Goal: Task Accomplishment & Management: Manage account settings

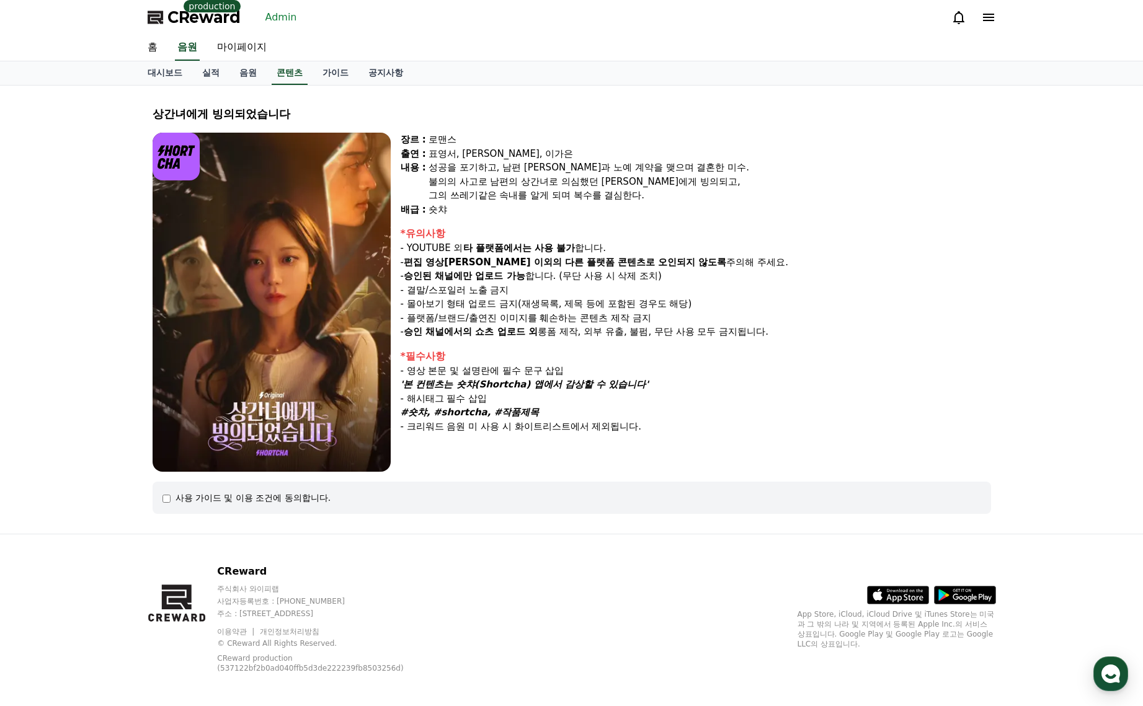
click at [274, 17] on link "Admin" at bounding box center [281, 17] width 42 height 20
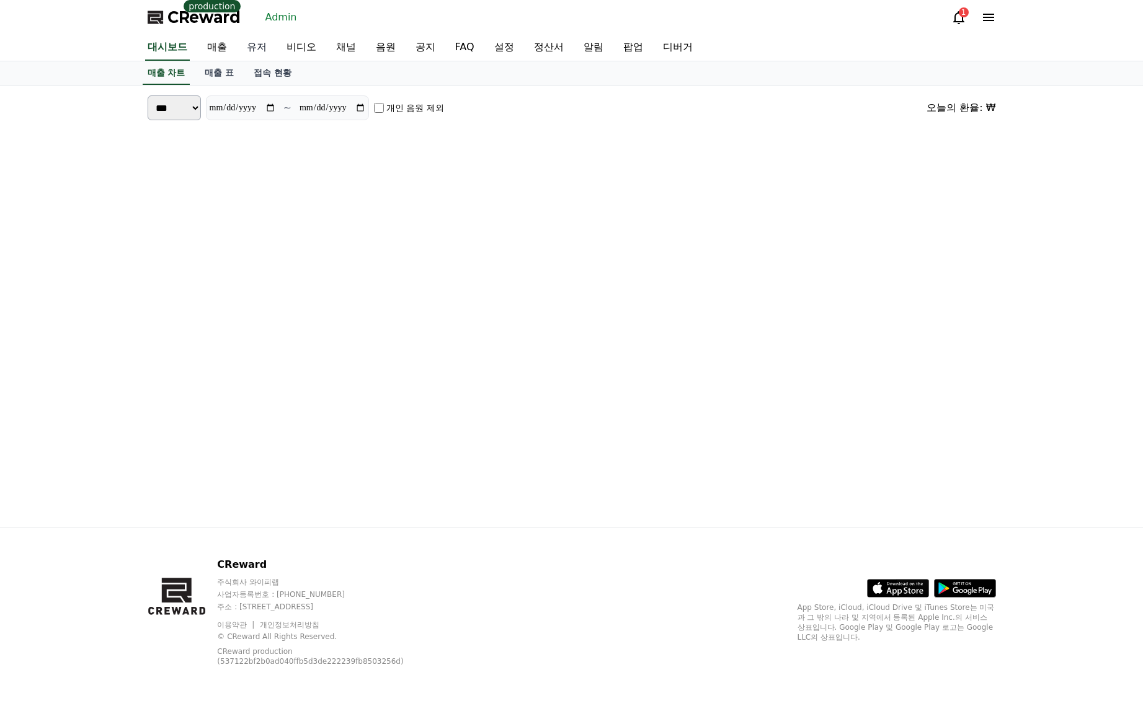
click at [267, 48] on link "유저" at bounding box center [257, 48] width 40 height 26
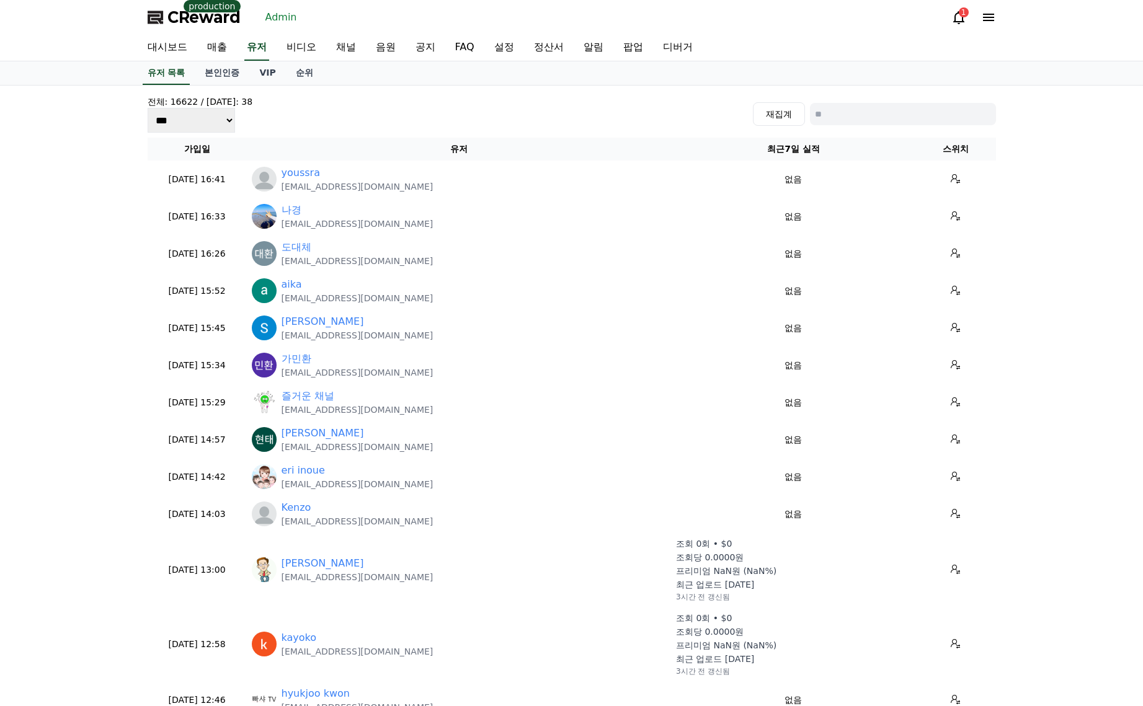
click at [917, 117] on input at bounding box center [903, 114] width 186 height 22
paste input "**********"
type input "**********"
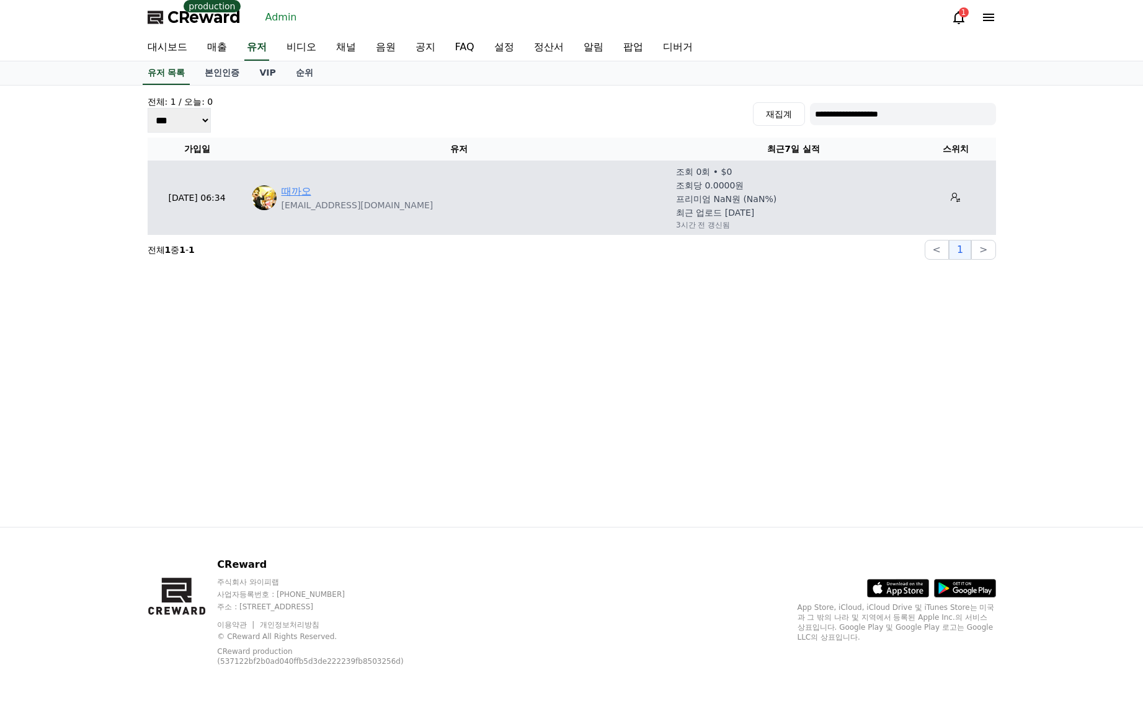
click at [306, 187] on link "때까오" at bounding box center [296, 191] width 30 height 15
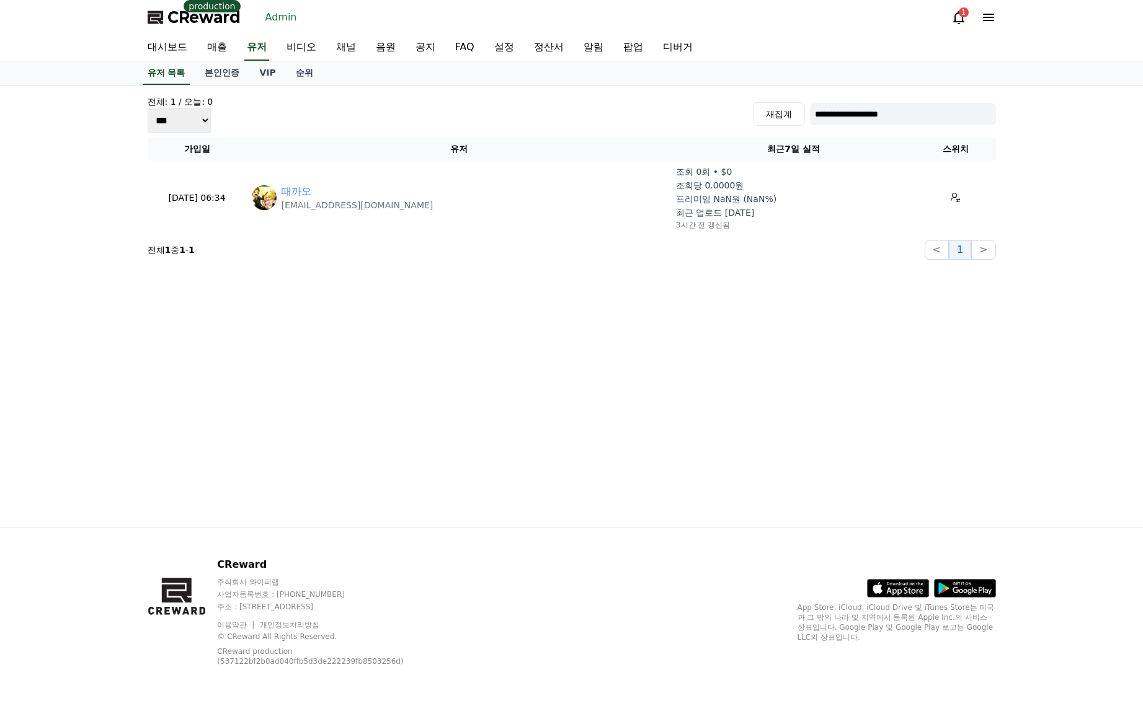
click at [197, 26] on span "CReward" at bounding box center [203, 17] width 73 height 20
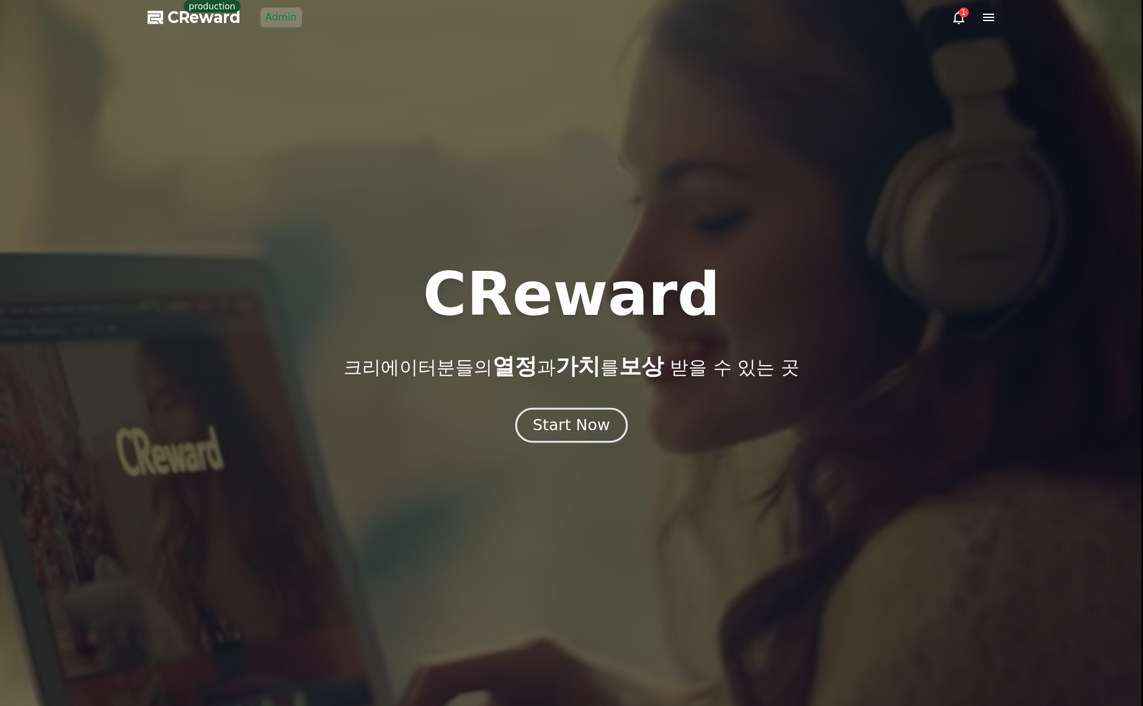
click at [609, 428] on button "Start Now" at bounding box center [571, 424] width 112 height 35
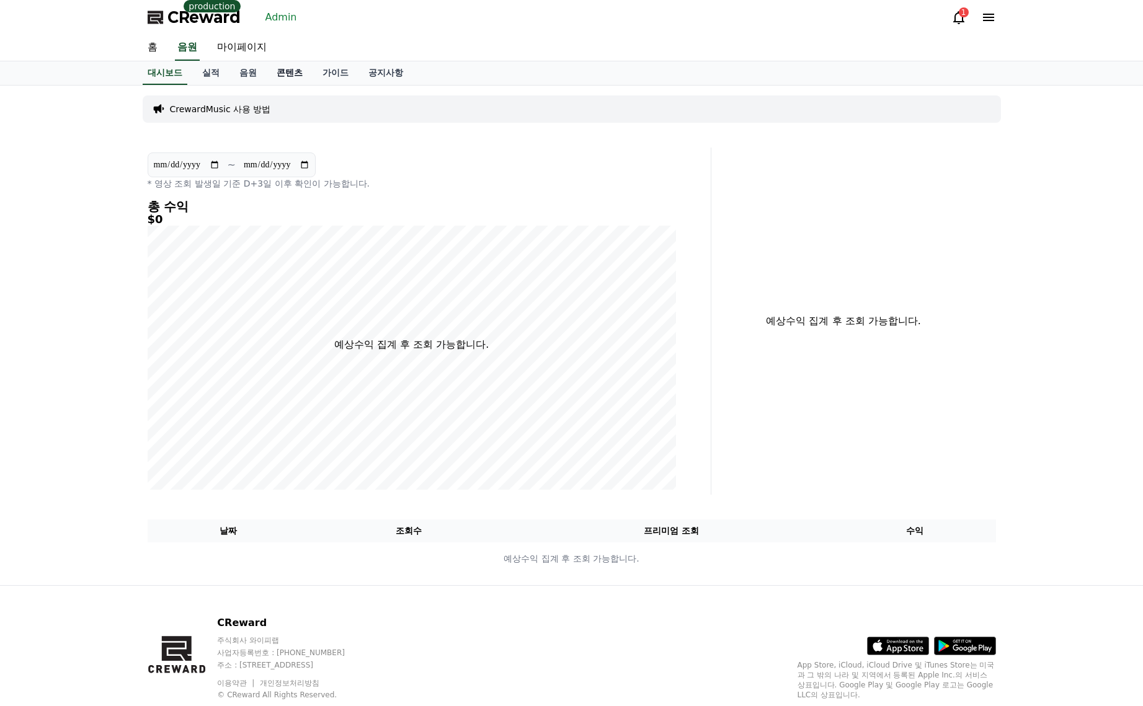
click at [303, 78] on link "콘텐츠" at bounding box center [290, 73] width 46 height 24
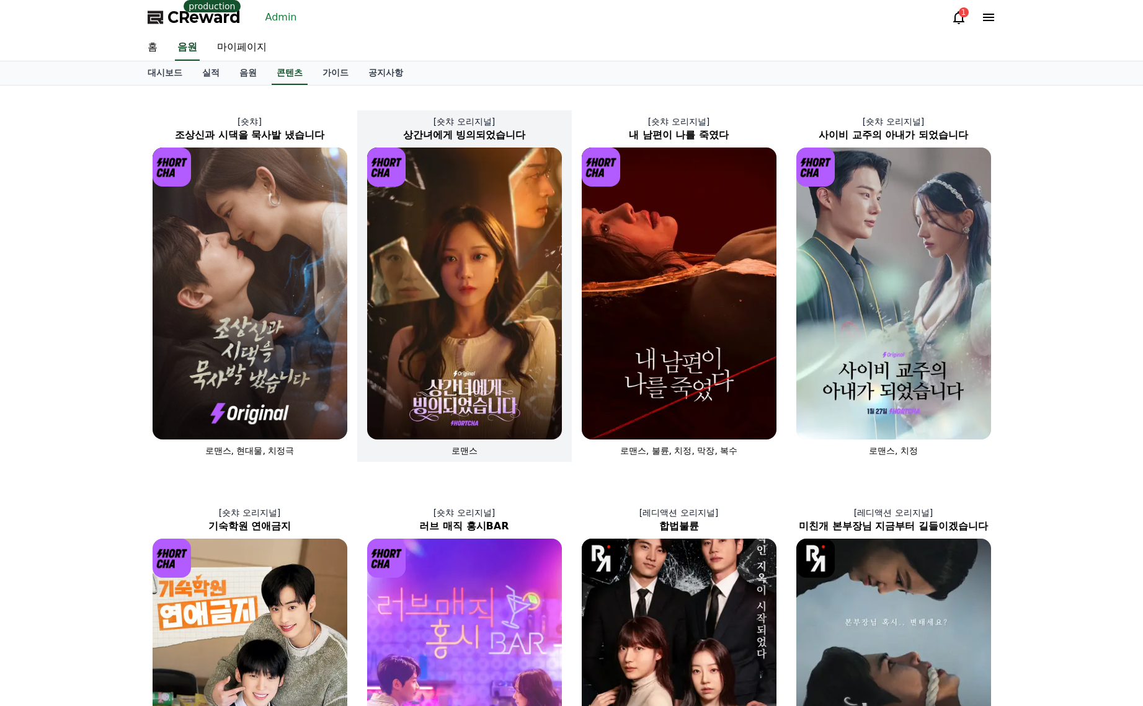
click at [431, 263] on img at bounding box center [464, 294] width 195 height 292
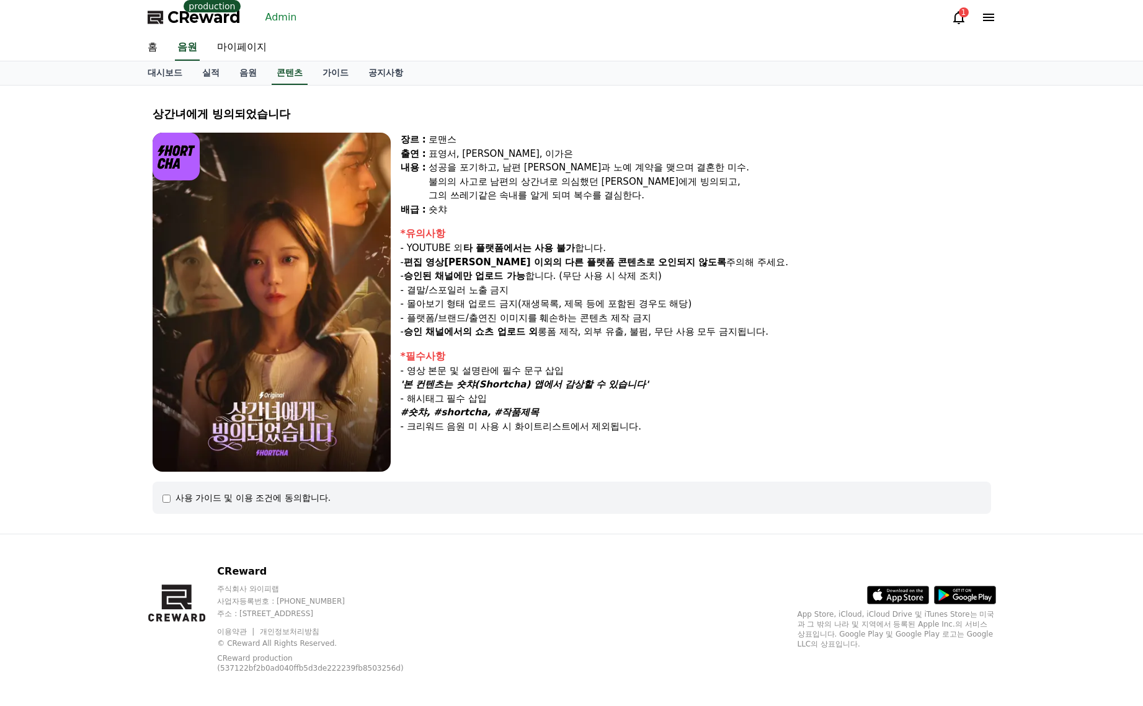
click at [203, 18] on span "CReward" at bounding box center [203, 17] width 73 height 20
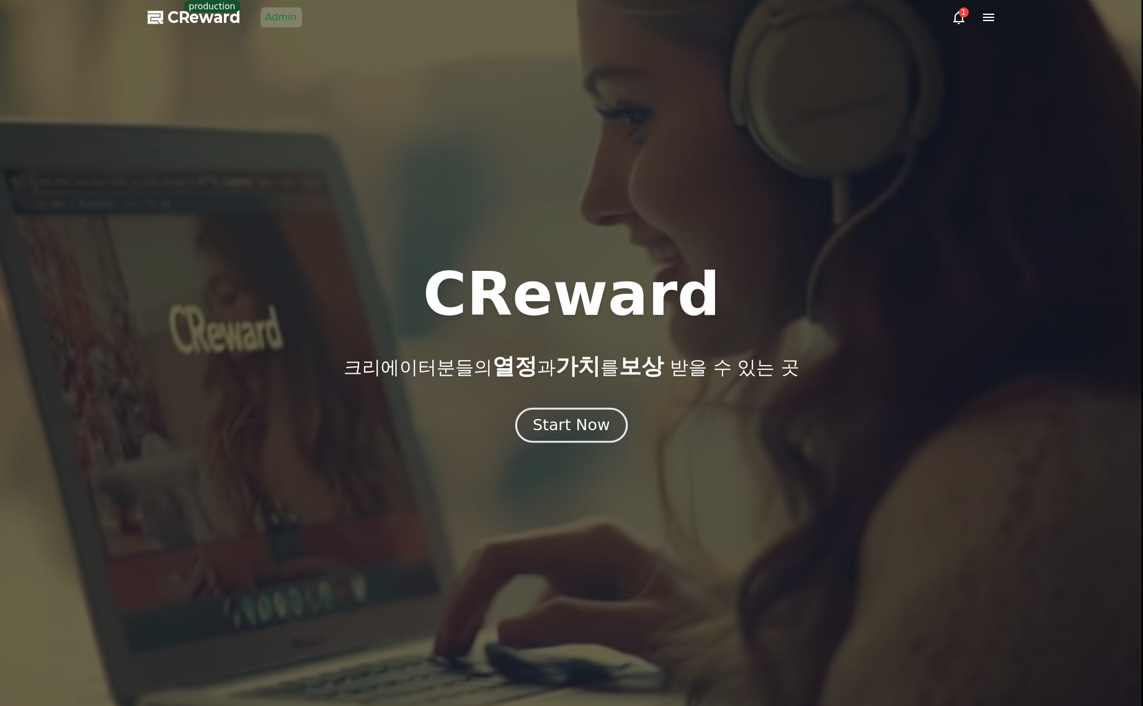
click at [557, 412] on button "Start Now" at bounding box center [571, 424] width 112 height 35
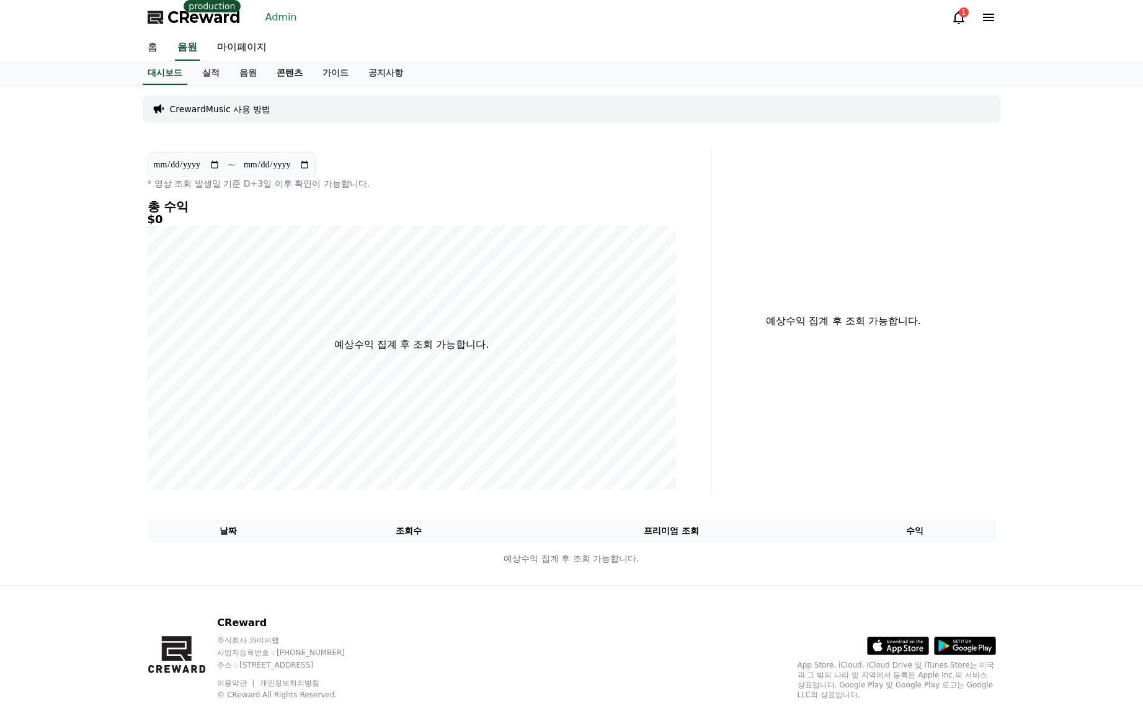
click at [280, 79] on link "콘텐츠" at bounding box center [290, 73] width 46 height 24
click at [229, 74] on link "음원" at bounding box center [247, 73] width 37 height 24
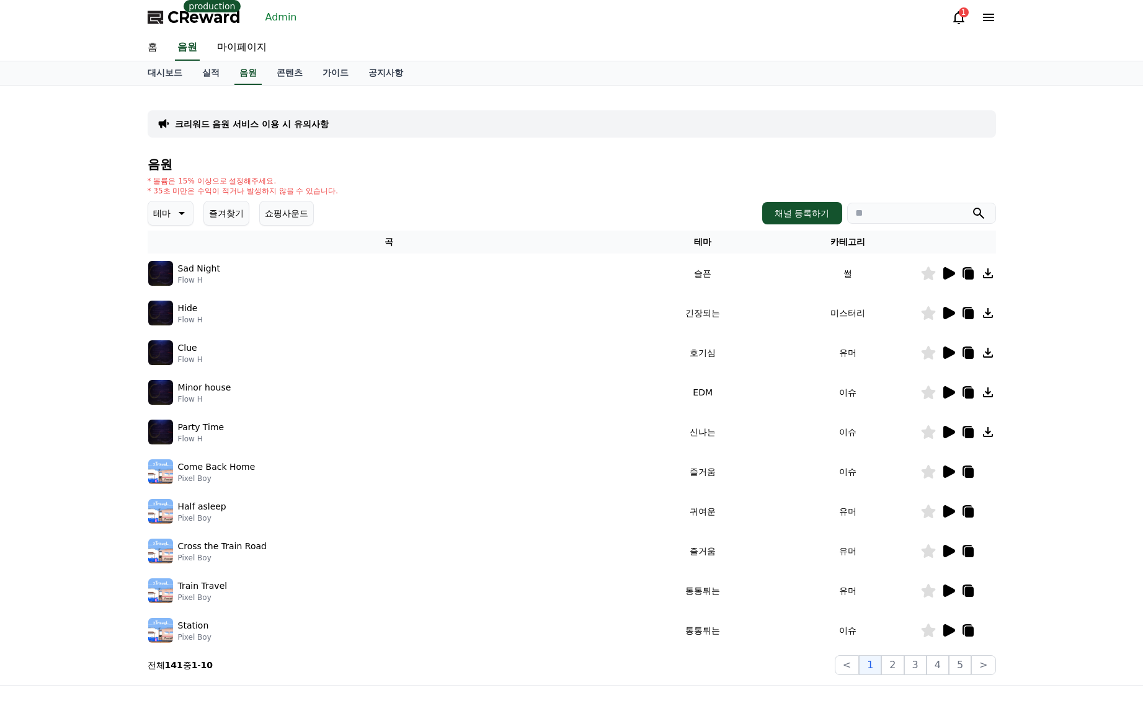
click at [949, 510] on icon at bounding box center [949, 511] width 12 height 12
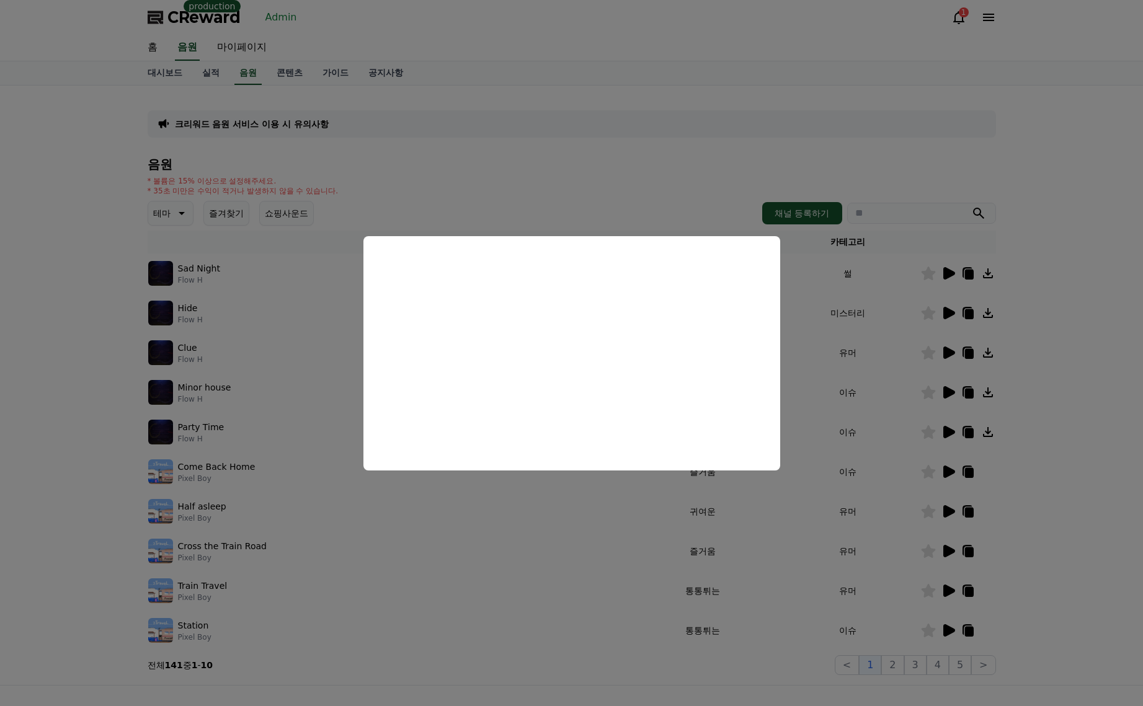
click at [1085, 354] on button "close modal" at bounding box center [571, 353] width 1143 height 706
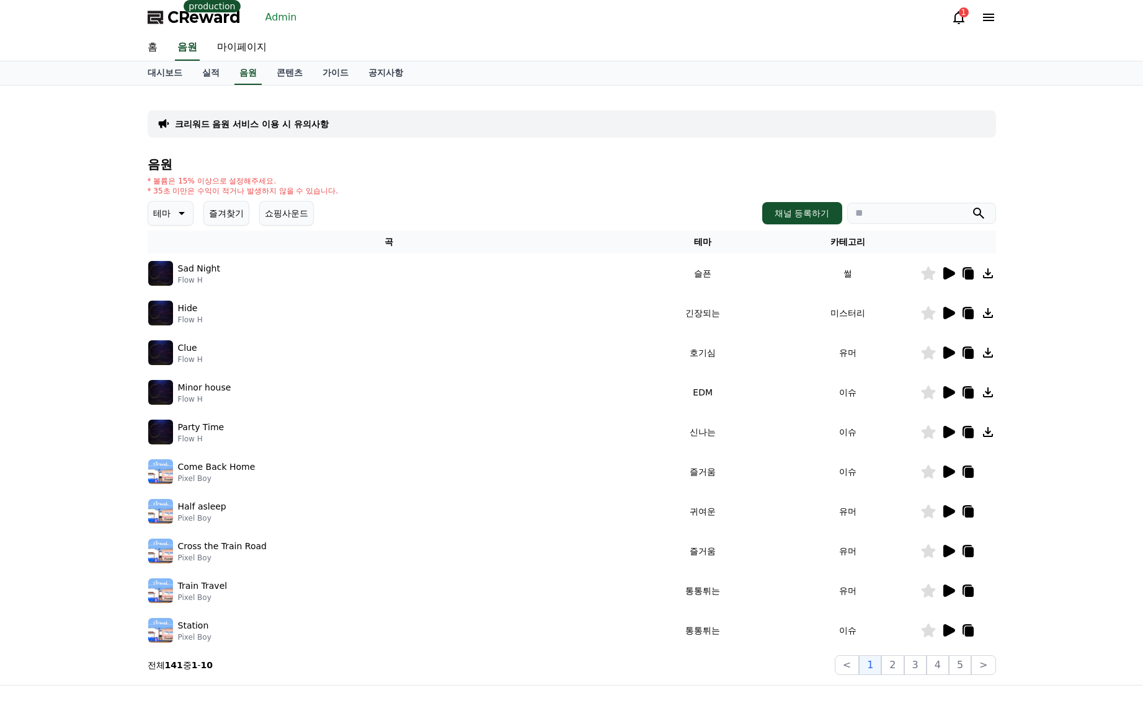
click at [190, 211] on button "테마" at bounding box center [171, 213] width 46 height 25
click at [187, 213] on icon at bounding box center [180, 213] width 15 height 15
click at [377, 188] on div "* 볼륨은 15% 이상으로 설정해주세요. * 35초 미만은 수익이 적거나 발생하지 않을 수 있습니다." at bounding box center [572, 186] width 848 height 20
click at [269, 19] on link "Admin" at bounding box center [281, 17] width 42 height 20
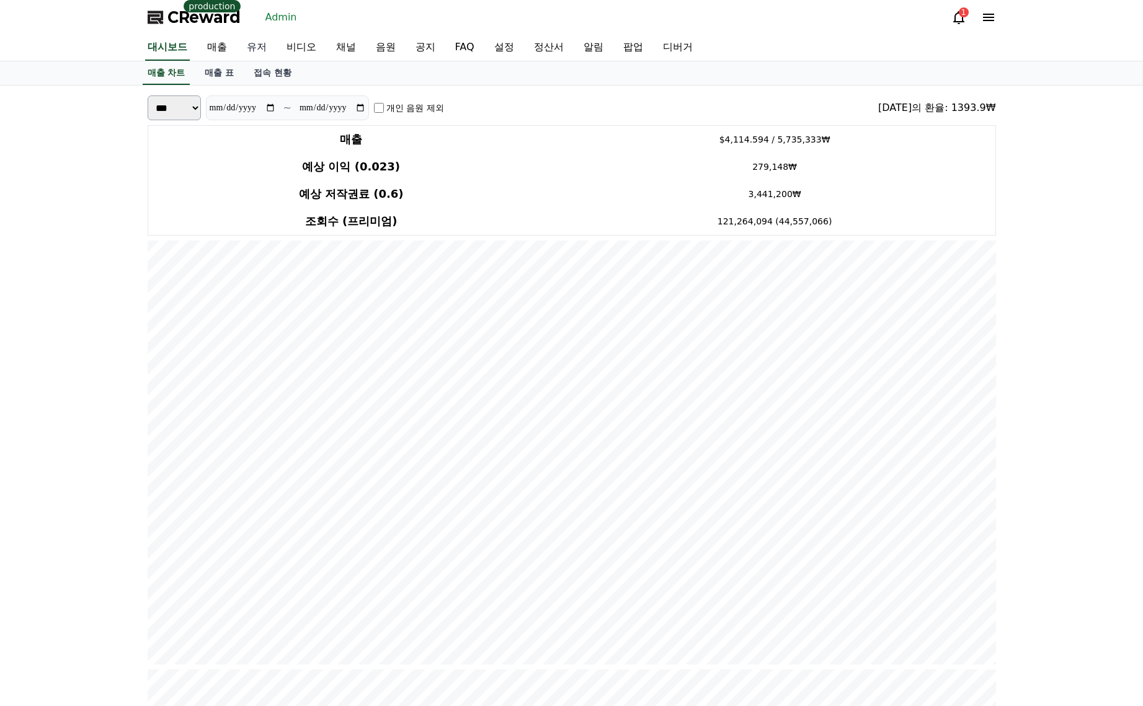
click at [264, 51] on link "유저" at bounding box center [257, 48] width 40 height 26
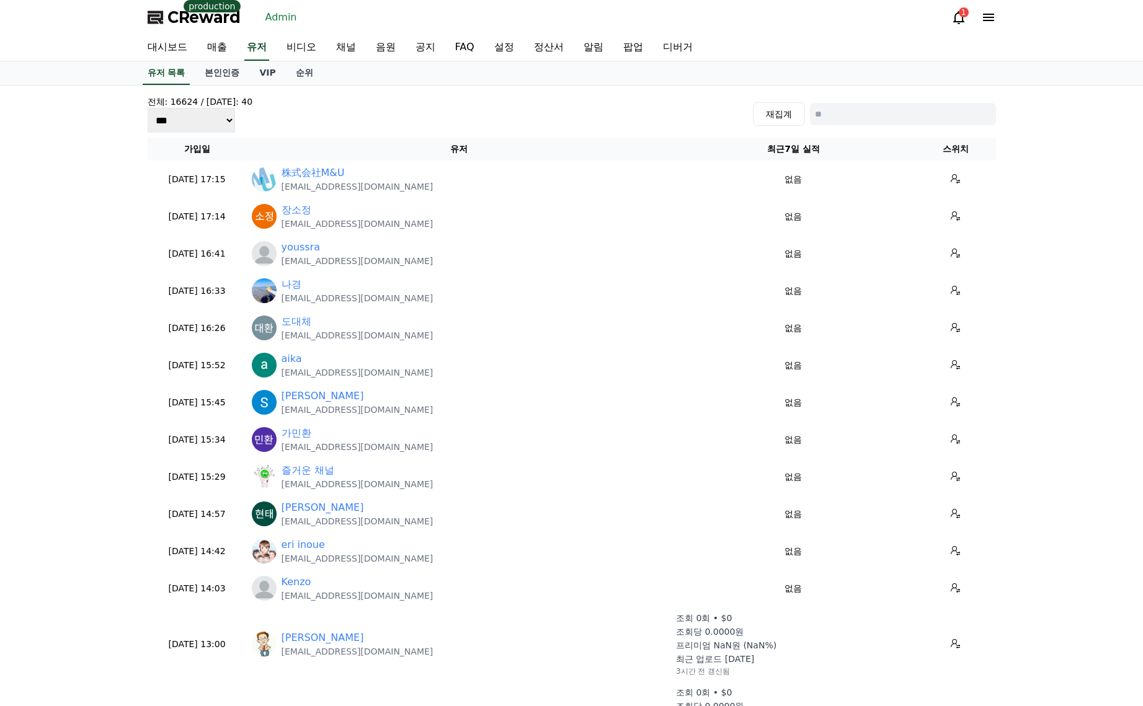
click at [883, 123] on input at bounding box center [903, 114] width 186 height 22
type input "*"
type input "*******"
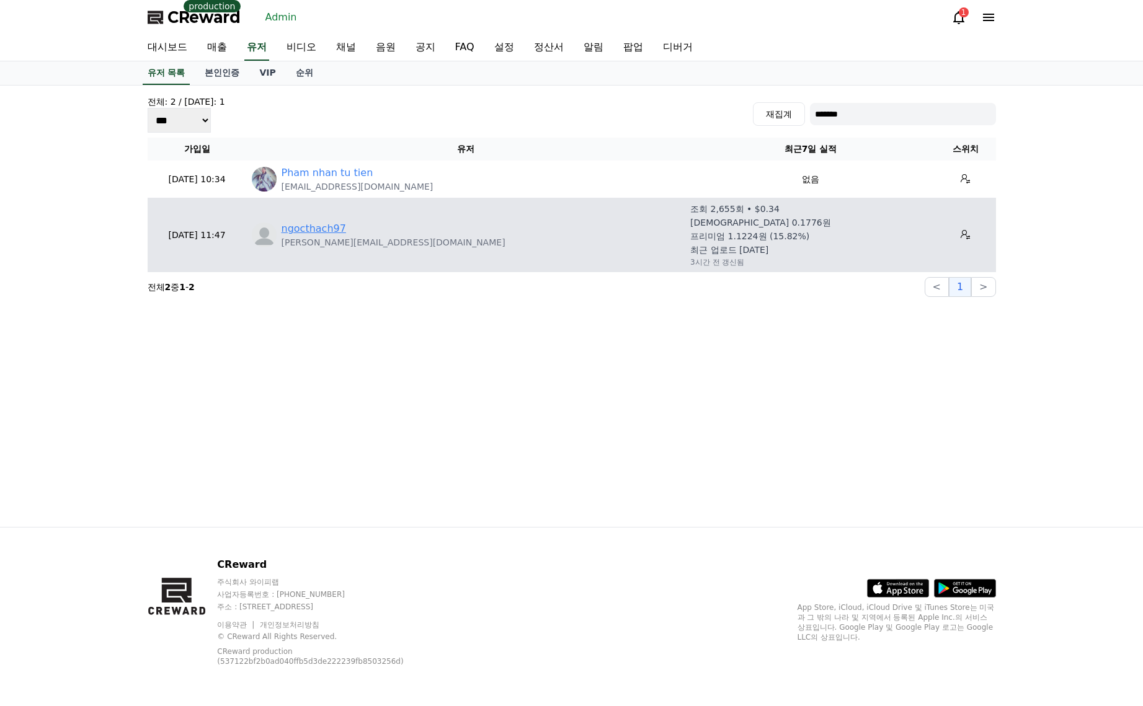
click at [320, 229] on link "ngocthach97" at bounding box center [313, 228] width 64 height 15
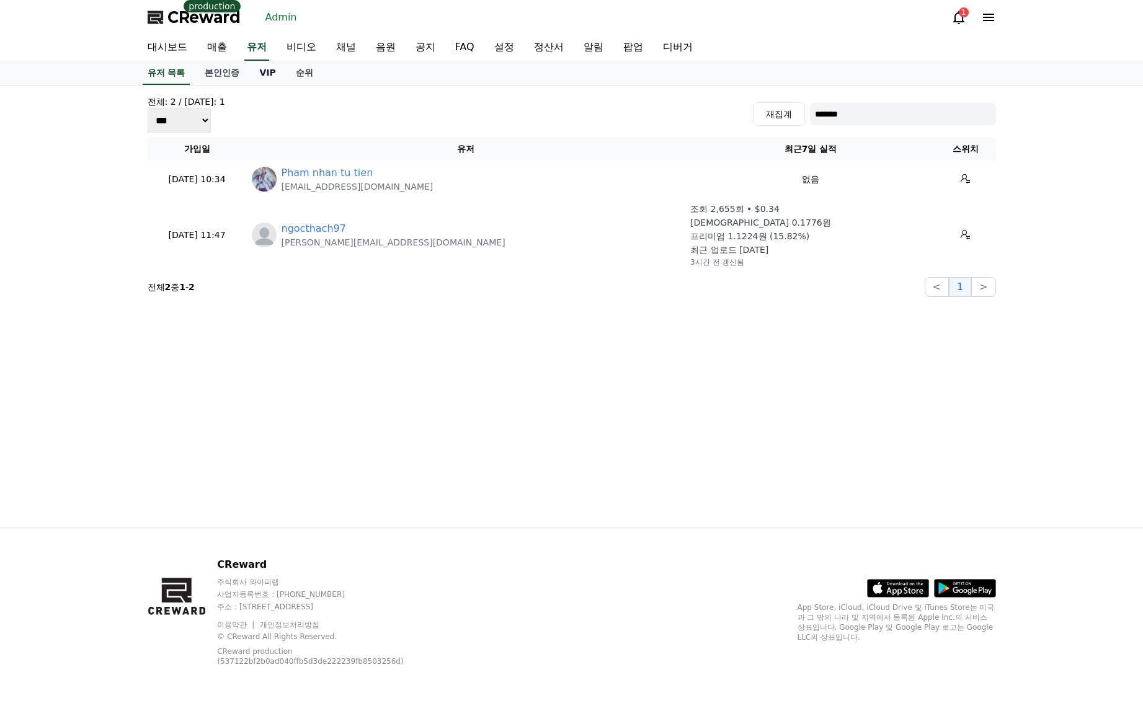
click at [261, 73] on link "VIP" at bounding box center [267, 73] width 36 height 24
click at [302, 74] on link "순위" at bounding box center [304, 73] width 37 height 24
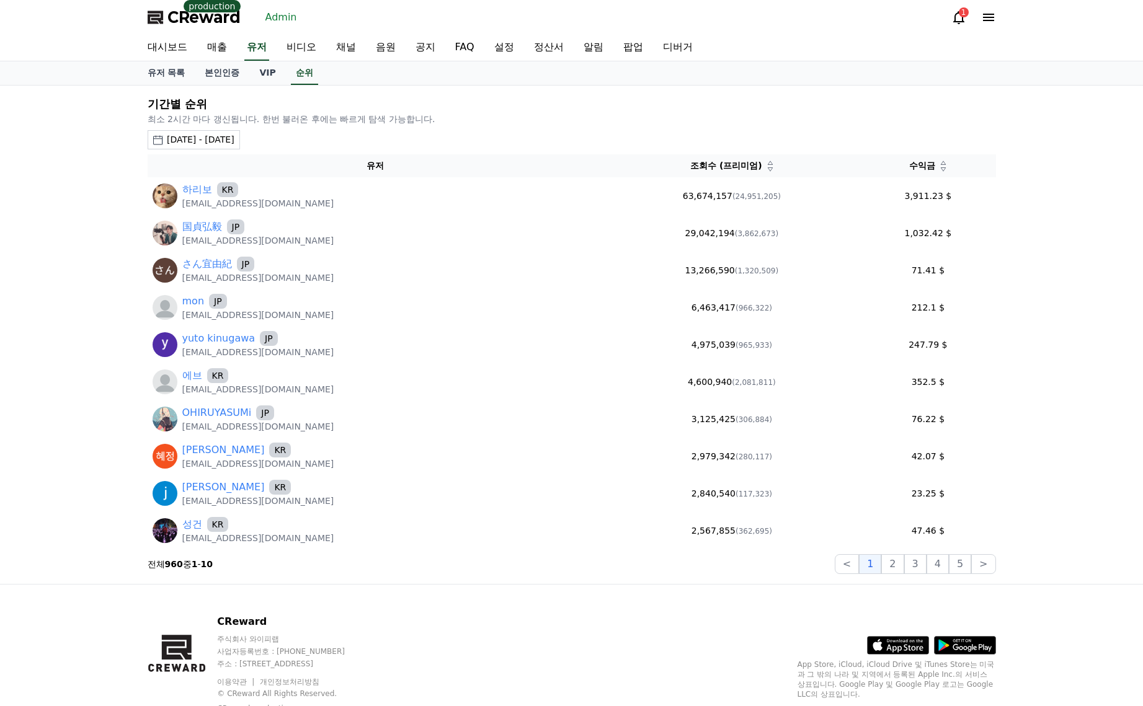
click at [929, 166] on span "수익금" at bounding box center [922, 165] width 26 height 13
click at [940, 172] on icon at bounding box center [943, 169] width 6 height 6
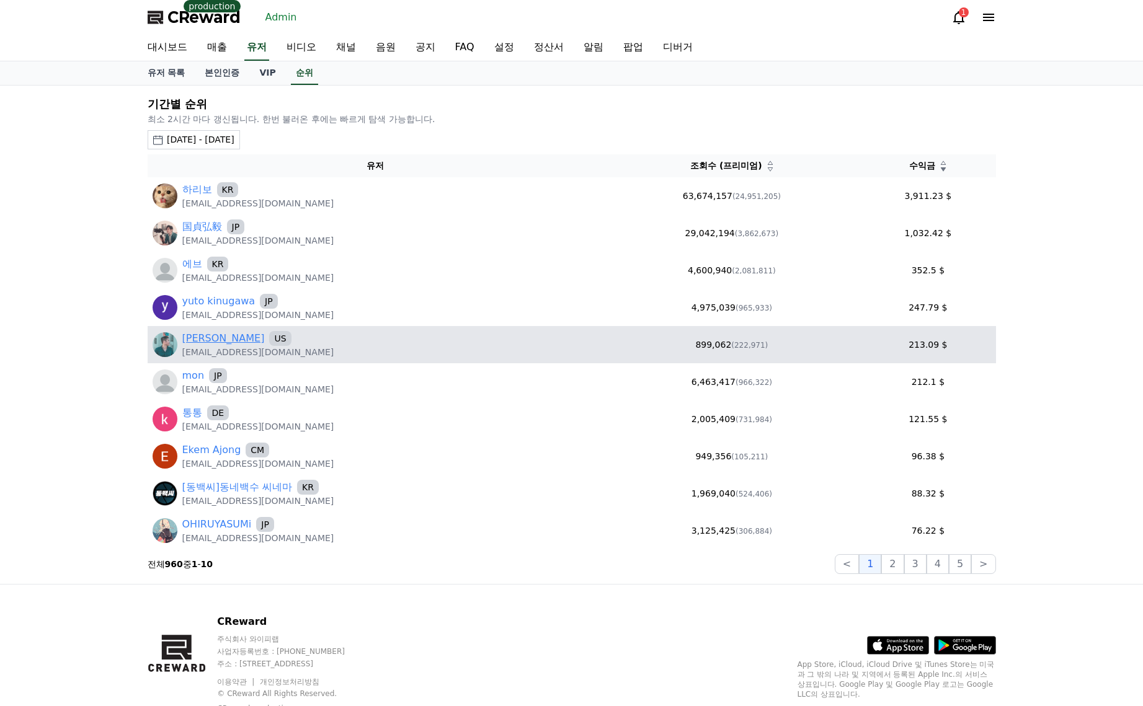
drag, startPoint x: 180, startPoint y: 337, endPoint x: 232, endPoint y: 340, distance: 52.8
click at [232, 340] on div "Tony Yeung US mrtkwyoung@gmail.com" at bounding box center [376, 344] width 446 height 27
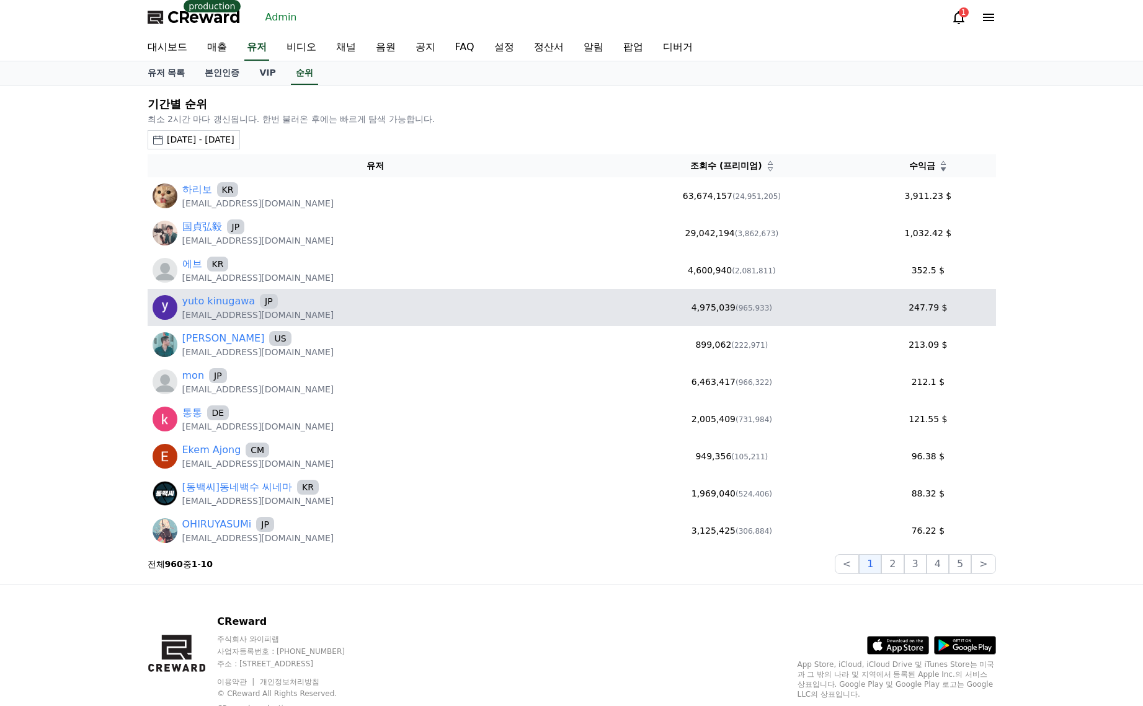
copy link "Tony Yeung"
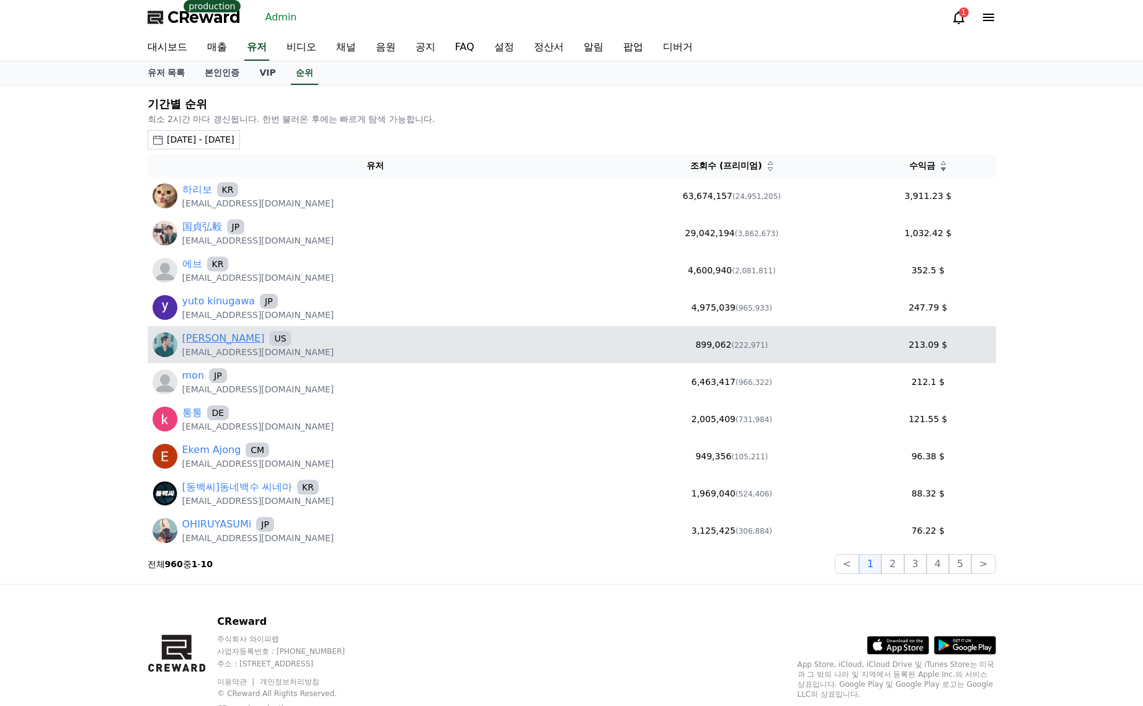
click at [214, 337] on link "Tony Yeung" at bounding box center [223, 338] width 82 height 15
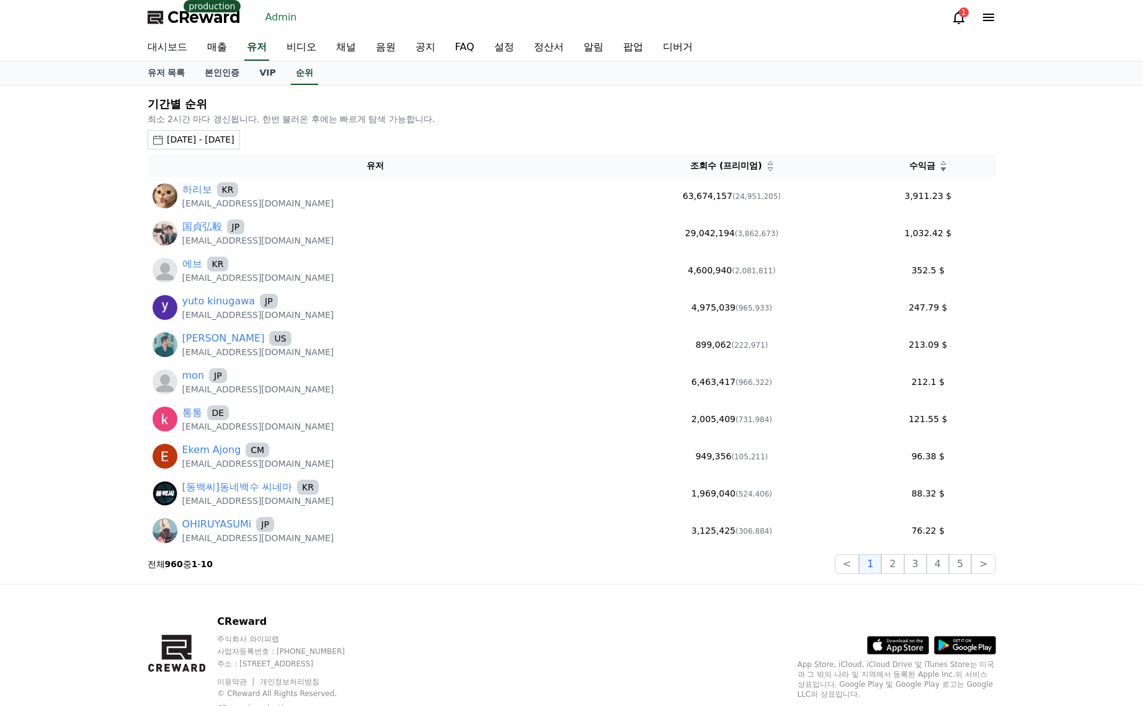
click at [165, 55] on link "대시보드" at bounding box center [168, 48] width 60 height 26
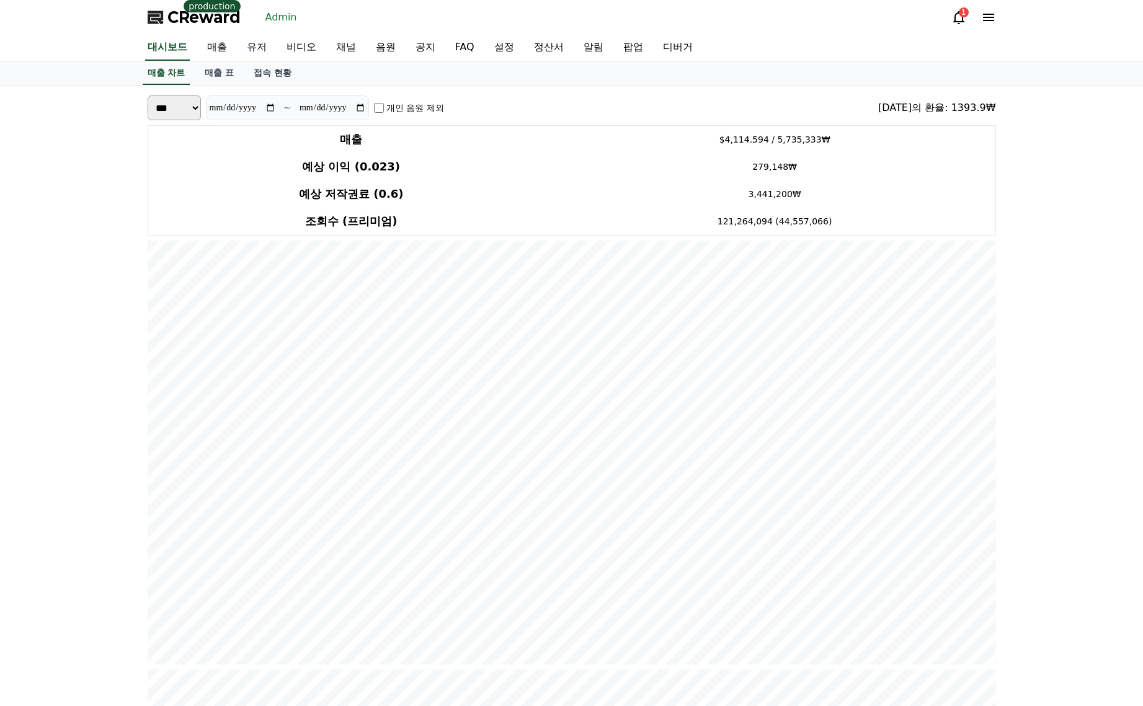
click at [265, 42] on link "유저" at bounding box center [257, 48] width 40 height 26
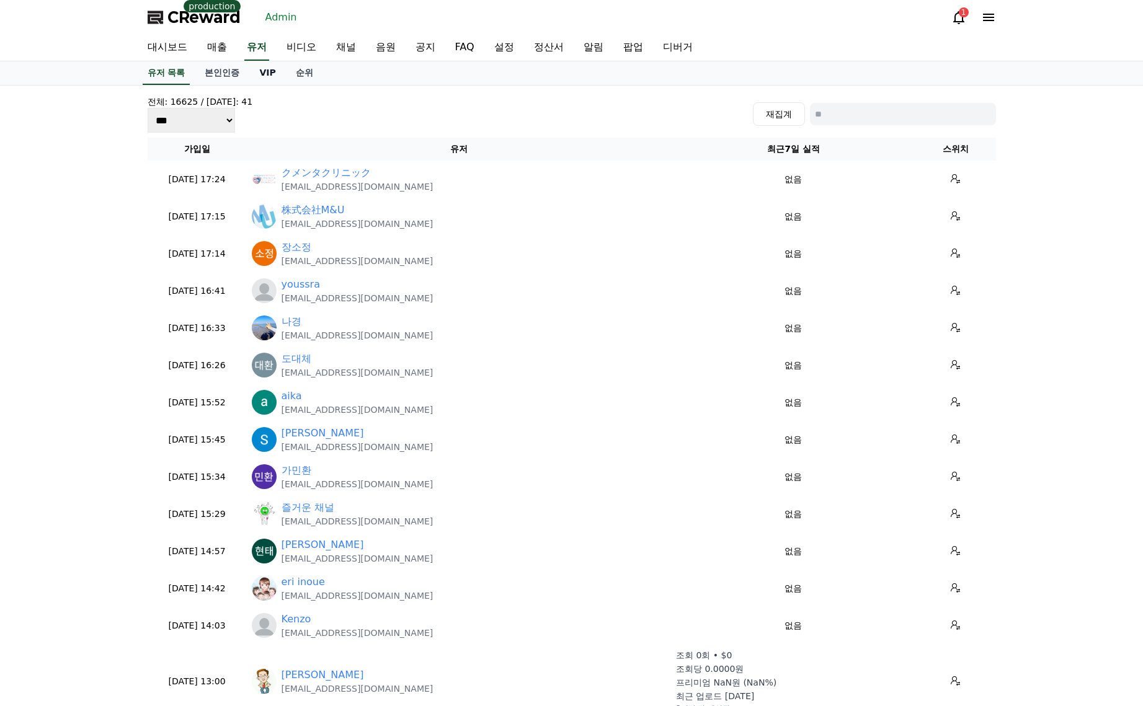
click at [262, 77] on link "VIP" at bounding box center [267, 73] width 36 height 24
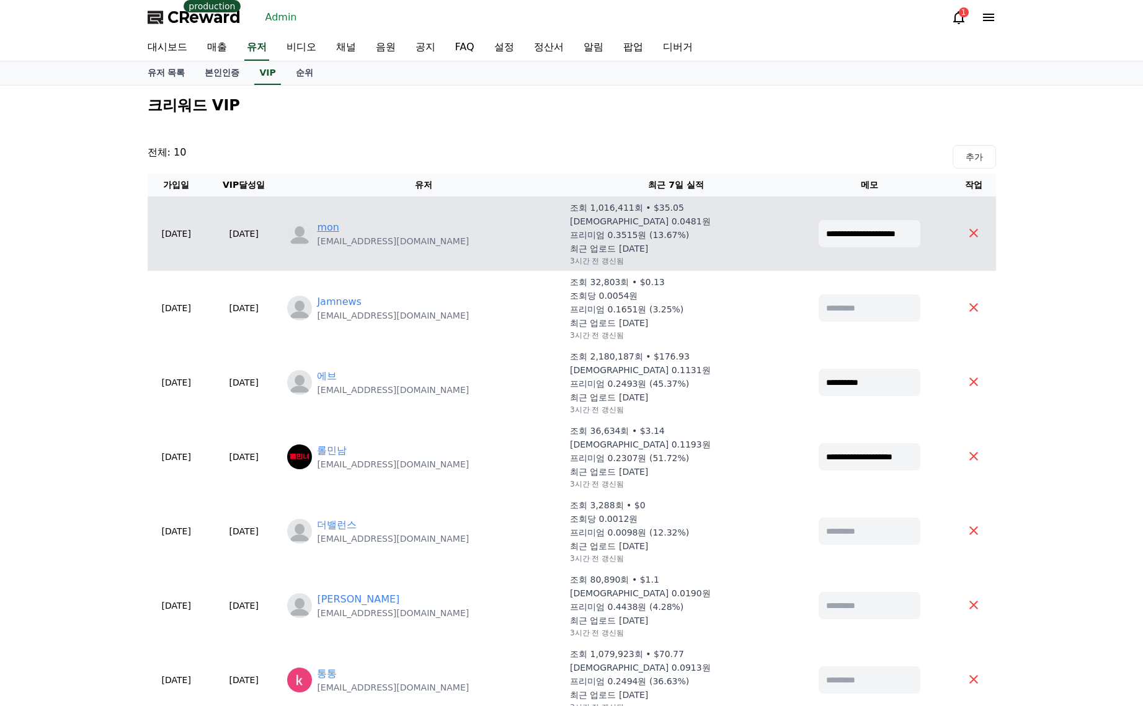
click at [339, 229] on link "mon" at bounding box center [328, 227] width 22 height 15
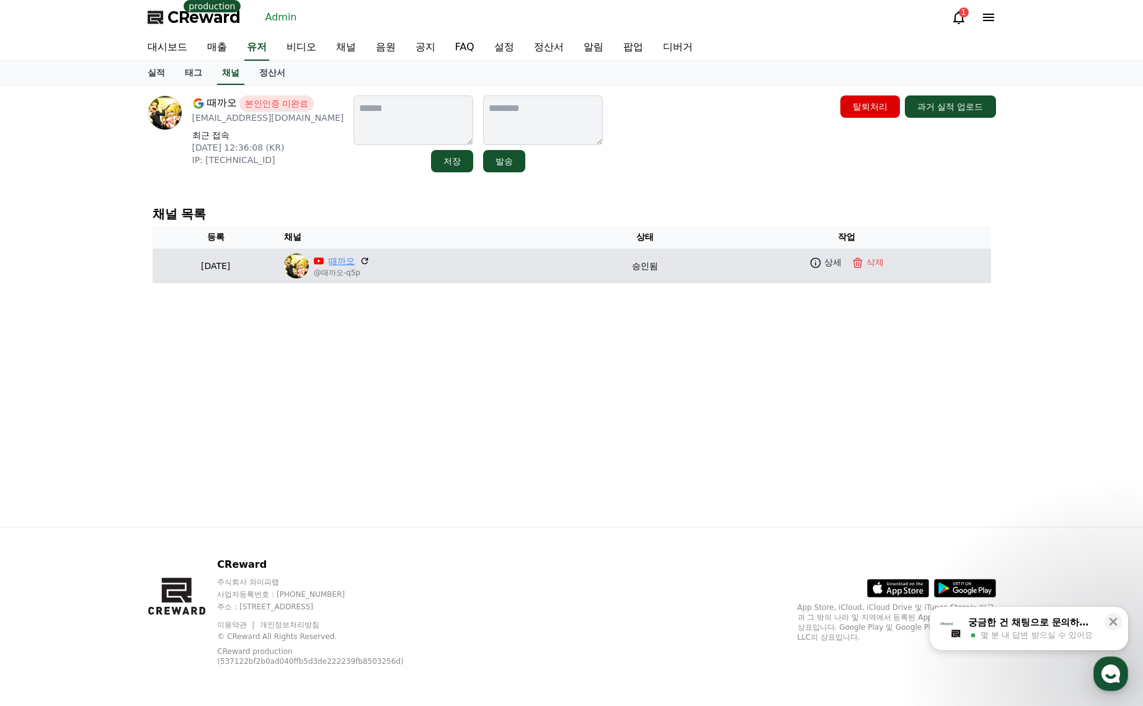
click at [355, 257] on link "때까오" at bounding box center [342, 261] width 26 height 13
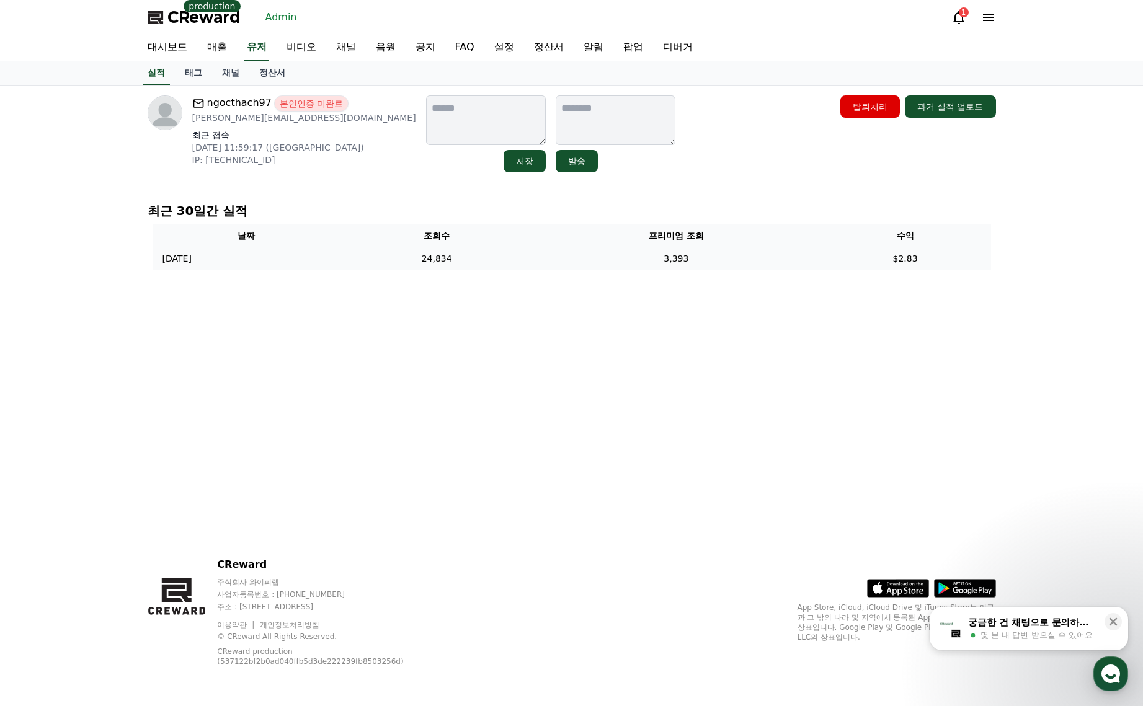
click at [451, 263] on td "24,834" at bounding box center [436, 258] width 192 height 23
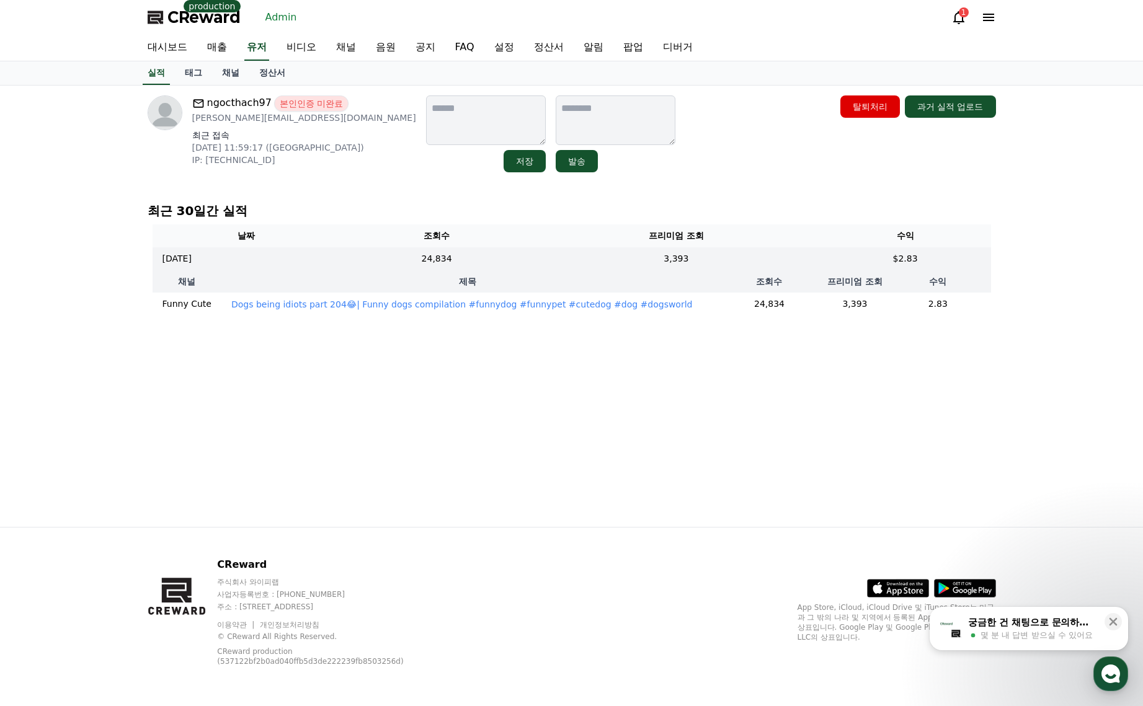
click at [513, 306] on p "Dogs being idiots part 204😂| Funny dogs compilation #funnydog #funnypet #cutedo…" at bounding box center [461, 304] width 461 height 12
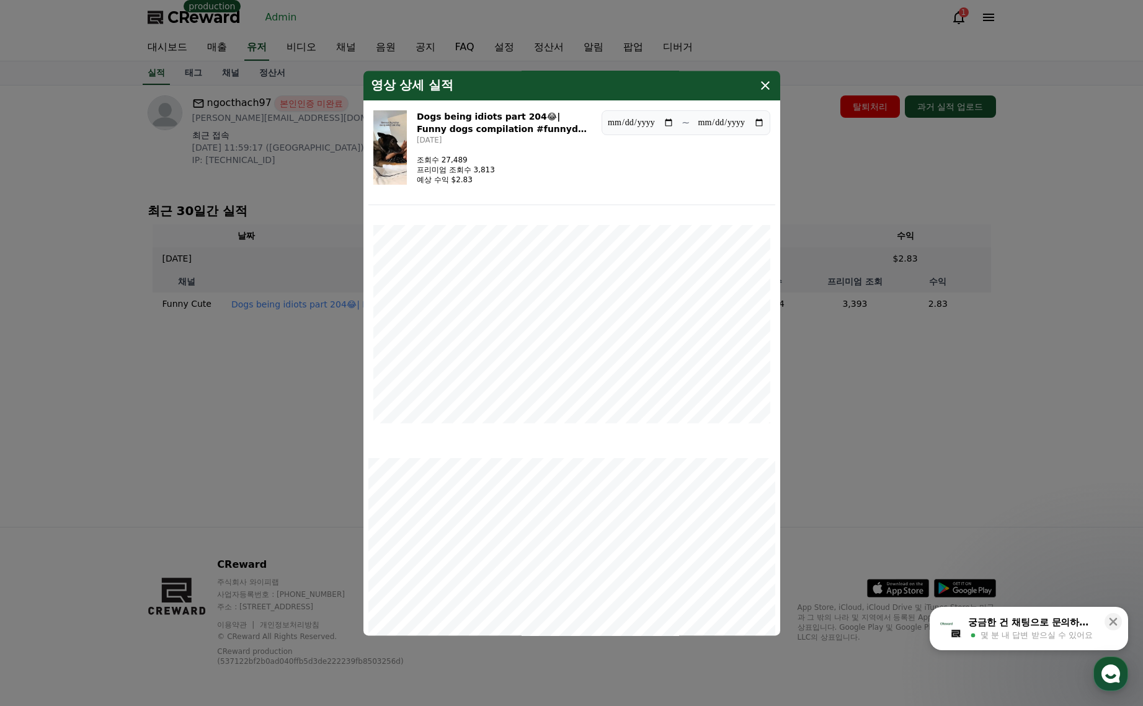
click at [407, 144] on img "modal" at bounding box center [389, 147] width 33 height 74
click at [404, 135] on img "modal" at bounding box center [389, 147] width 33 height 74
click at [763, 81] on icon "modal" at bounding box center [765, 85] width 15 height 15
click at [227, 72] on link "채널" at bounding box center [230, 73] width 37 height 24
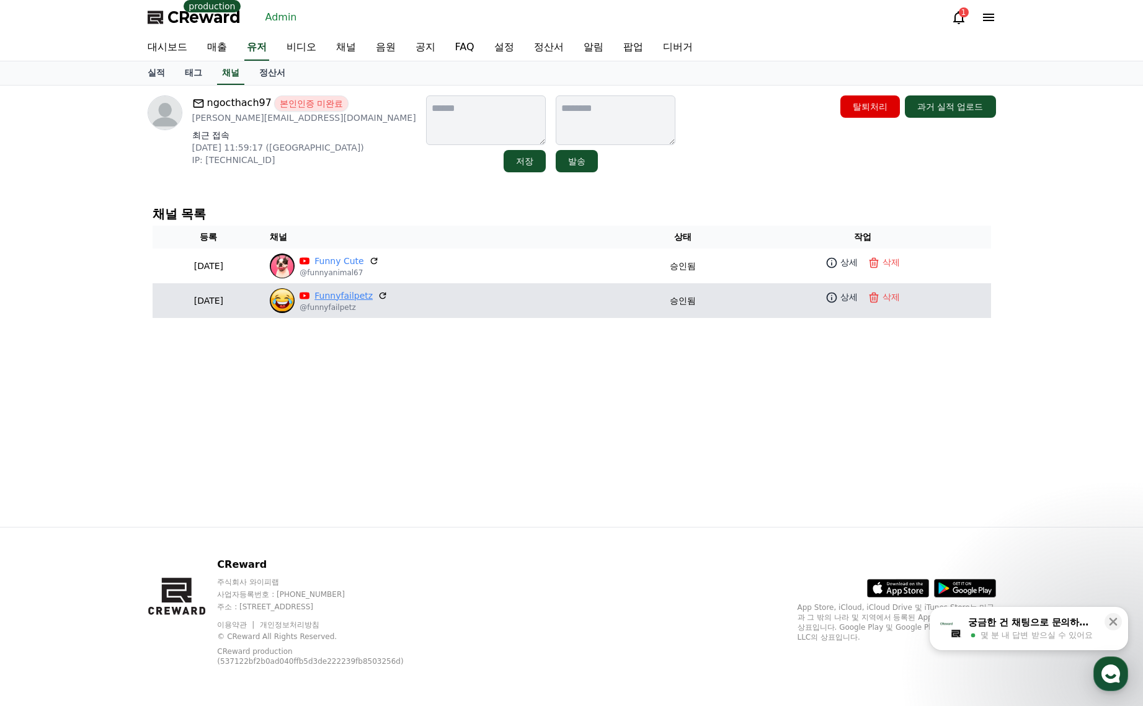
click at [373, 292] on link "Funnyfailpetz" at bounding box center [343, 296] width 58 height 13
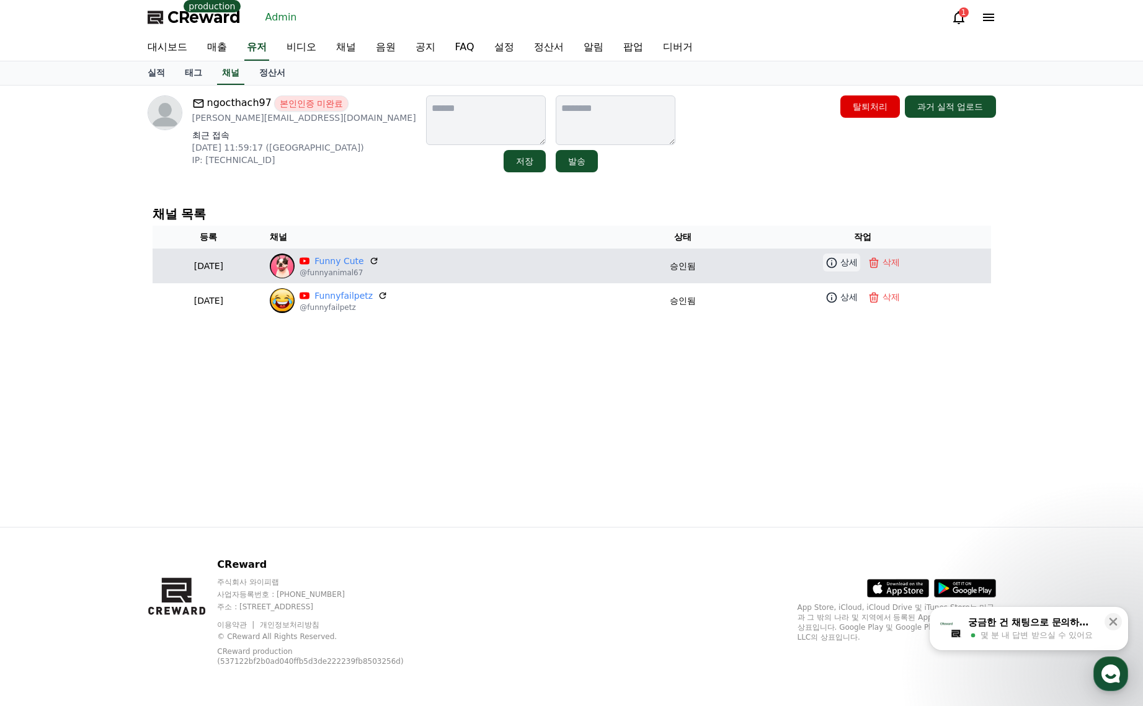
click at [842, 265] on link "상세" at bounding box center [841, 263] width 37 height 18
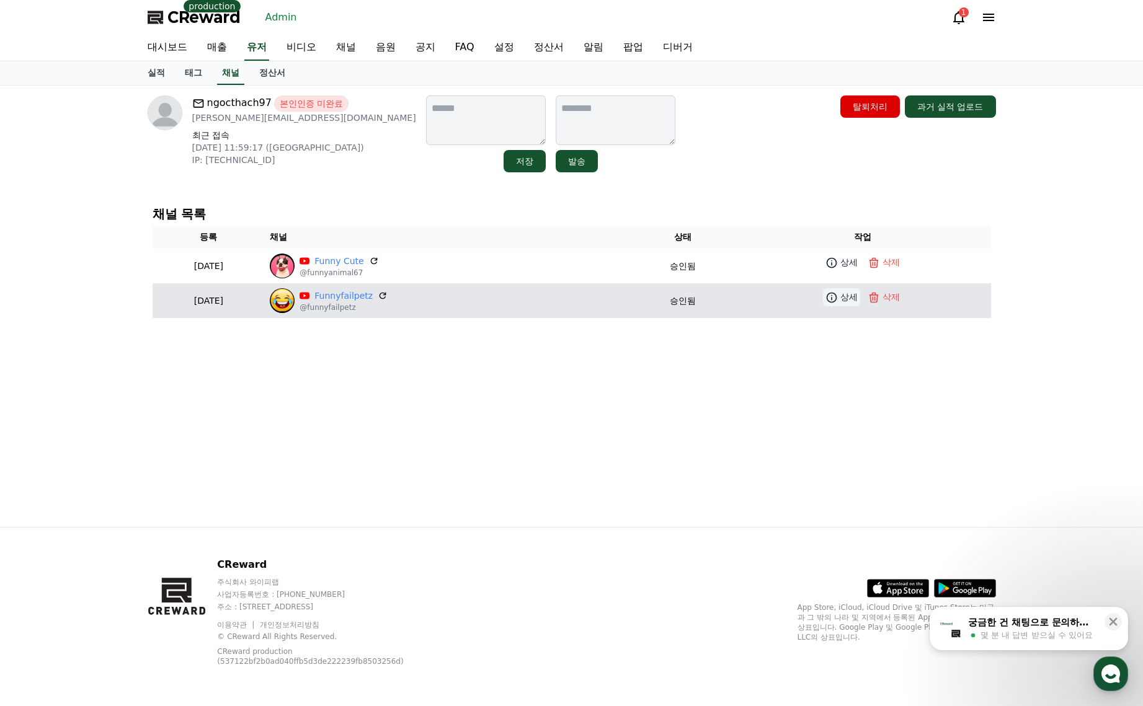
click at [852, 297] on p "상세" at bounding box center [848, 297] width 17 height 13
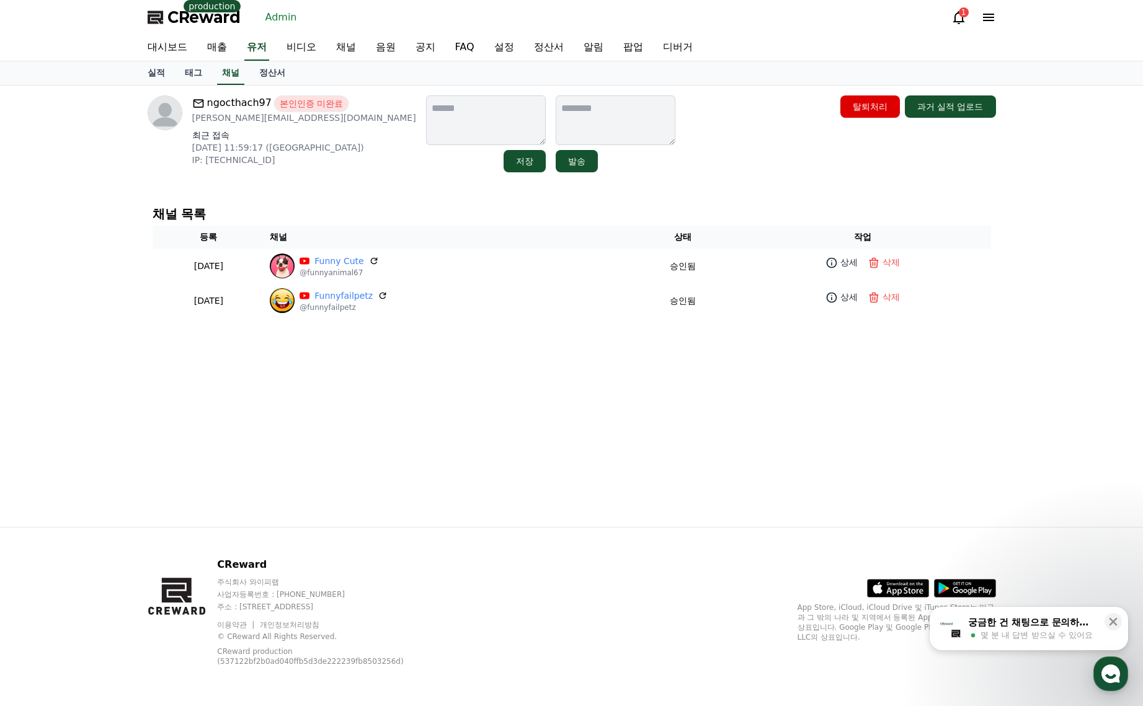
drag, startPoint x: 290, startPoint y: 117, endPoint x: 193, endPoint y: 122, distance: 96.2
click at [193, 122] on p "[PERSON_NAME][EMAIL_ADDRESS][DOMAIN_NAME]" at bounding box center [304, 118] width 224 height 12
copy p "[PERSON_NAME][EMAIL_ADDRESS][DOMAIN_NAME]"
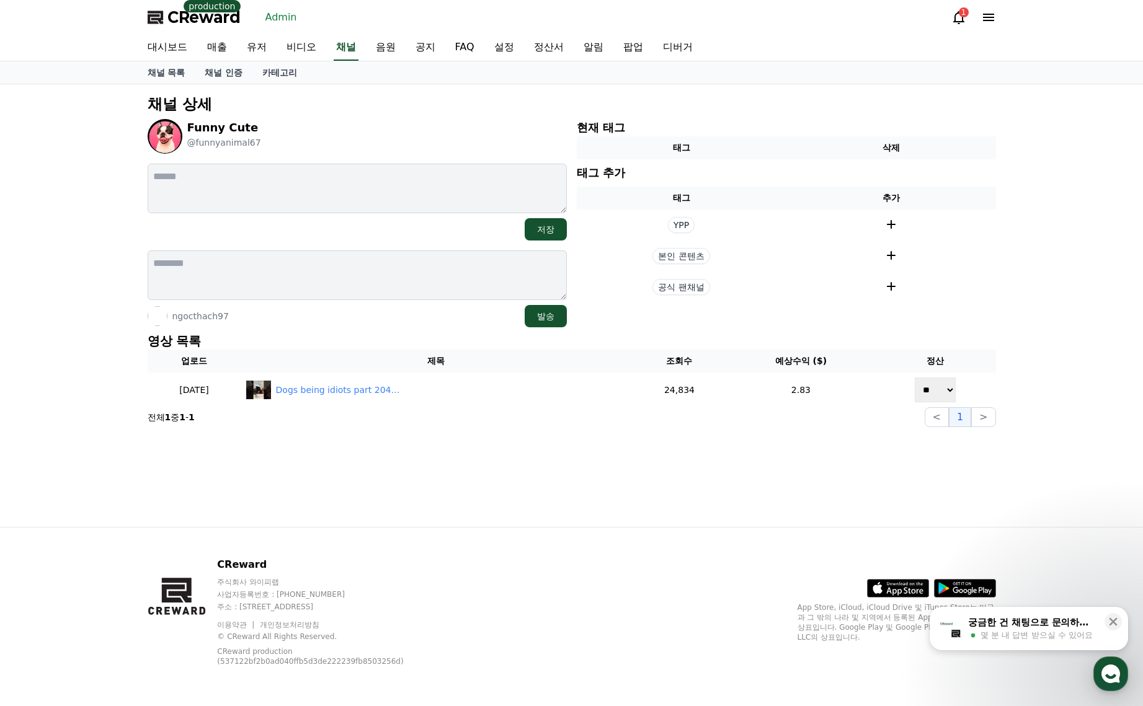
drag, startPoint x: 728, startPoint y: 327, endPoint x: 740, endPoint y: 329, distance: 12.5
click at [728, 327] on div "채널 상세 Funny Cute @funnyanimal67 저장 ngocthach97 발송 현재 태그 태그 삭제 태그 추가 태그 추가 YPP 본…" at bounding box center [572, 260] width 858 height 343
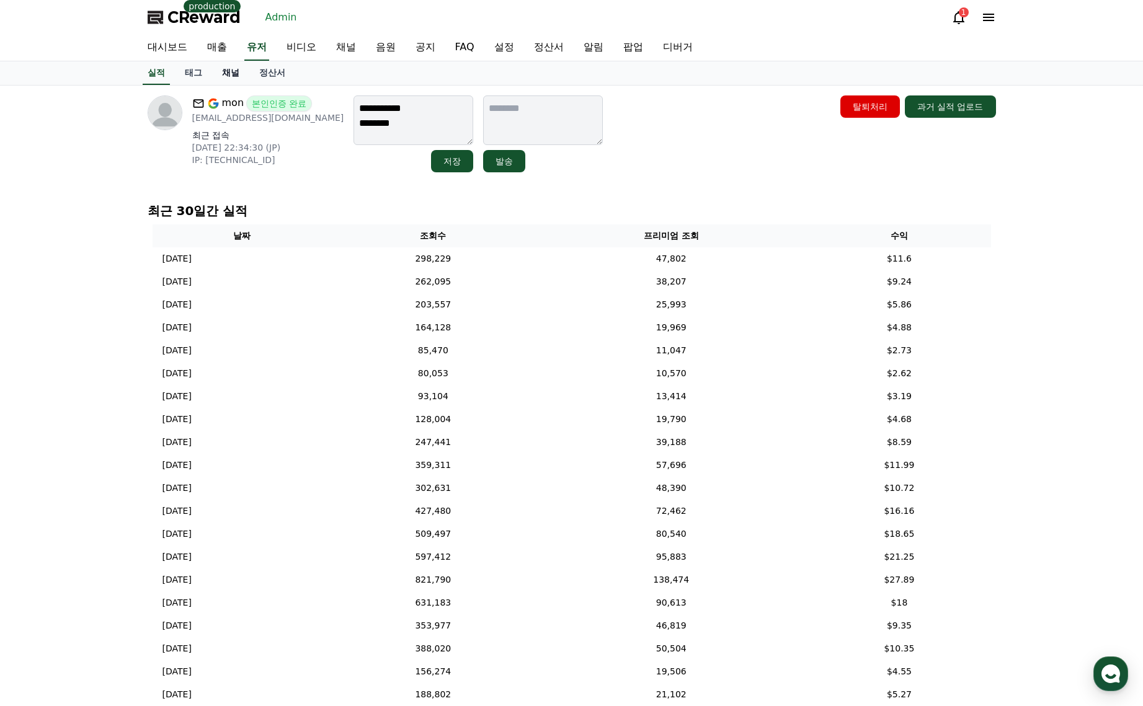
click at [229, 73] on link "채널" at bounding box center [230, 73] width 37 height 24
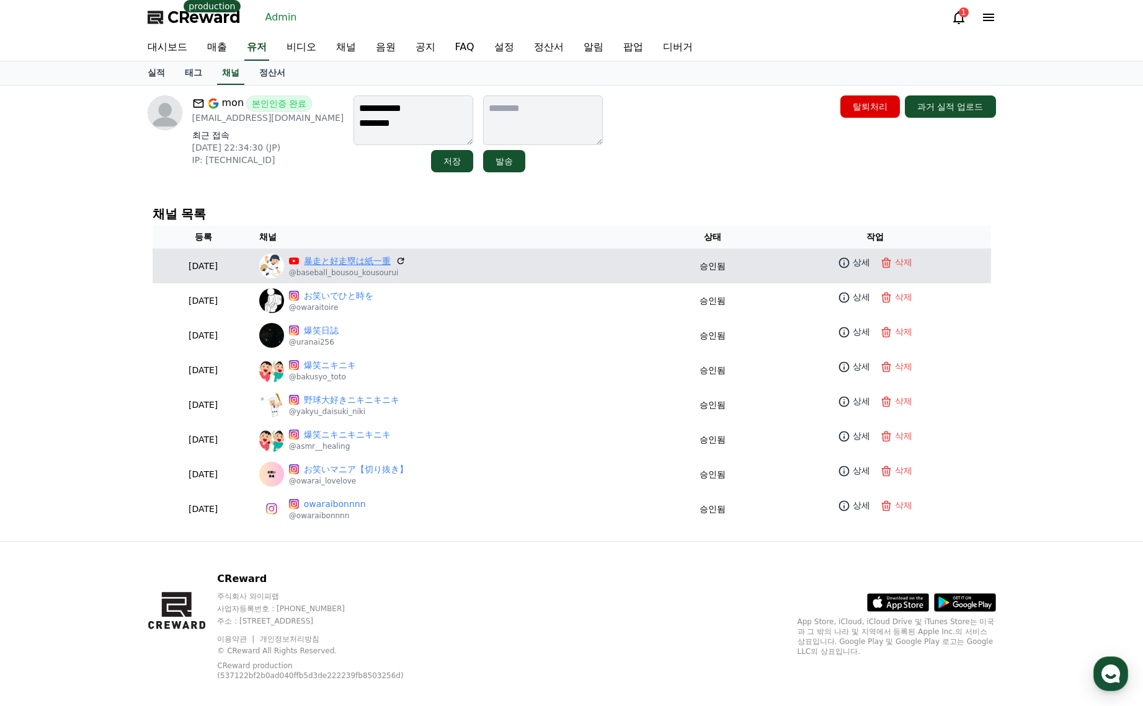
click at [366, 265] on link "暴走と好走塁は紙一重" at bounding box center [347, 261] width 87 height 13
click at [850, 265] on icon at bounding box center [844, 263] width 12 height 12
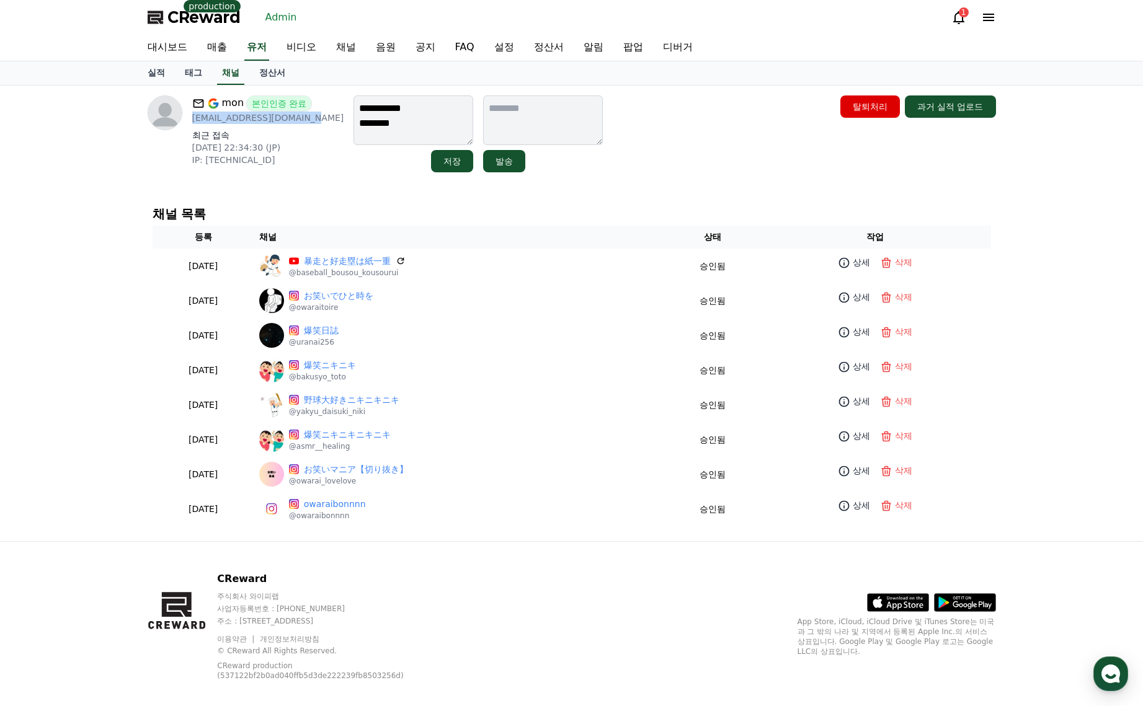
drag, startPoint x: 306, startPoint y: 120, endPoint x: 190, endPoint y: 123, distance: 115.3
click at [190, 123] on div "mon 본인인증 완료 takuya05041430@gmail.com 최근 접속 2025-07-24 22:34:30 (JP) IP: 110.54.…" at bounding box center [246, 133] width 197 height 77
copy p "takuya05041430@gmail.com"
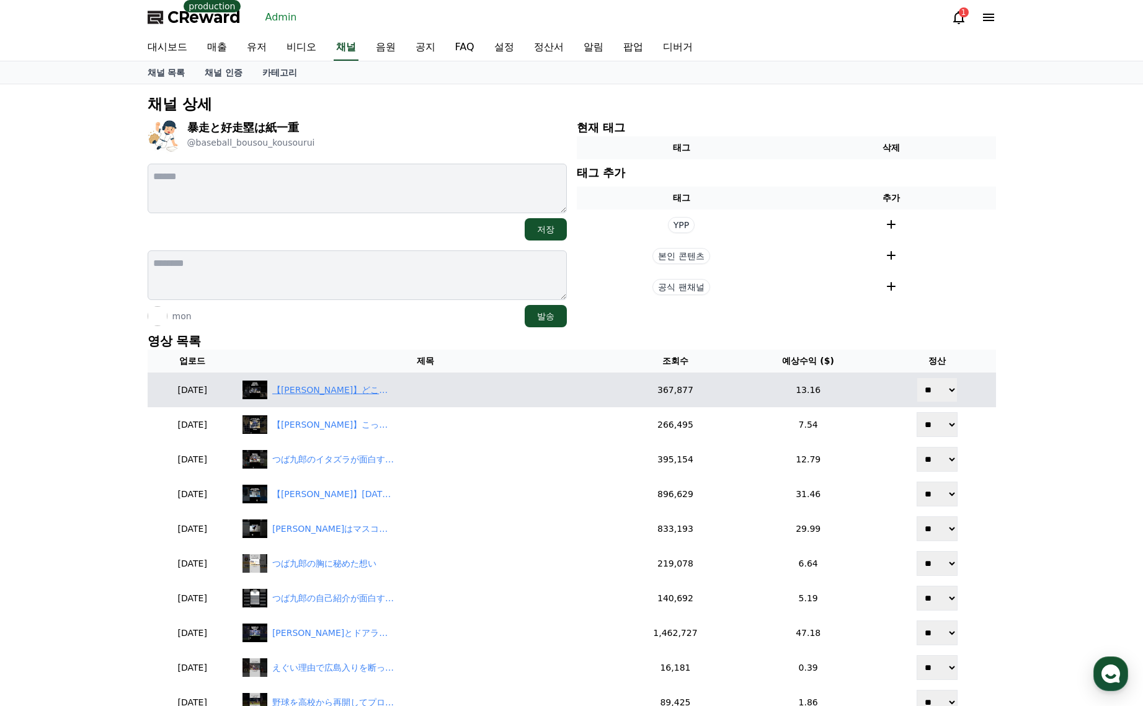
click at [396, 381] on div "【つば九郎】どこでも鬼畜っぷりを発揮する鬼畜ペンギン" at bounding box center [425, 390] width 366 height 19
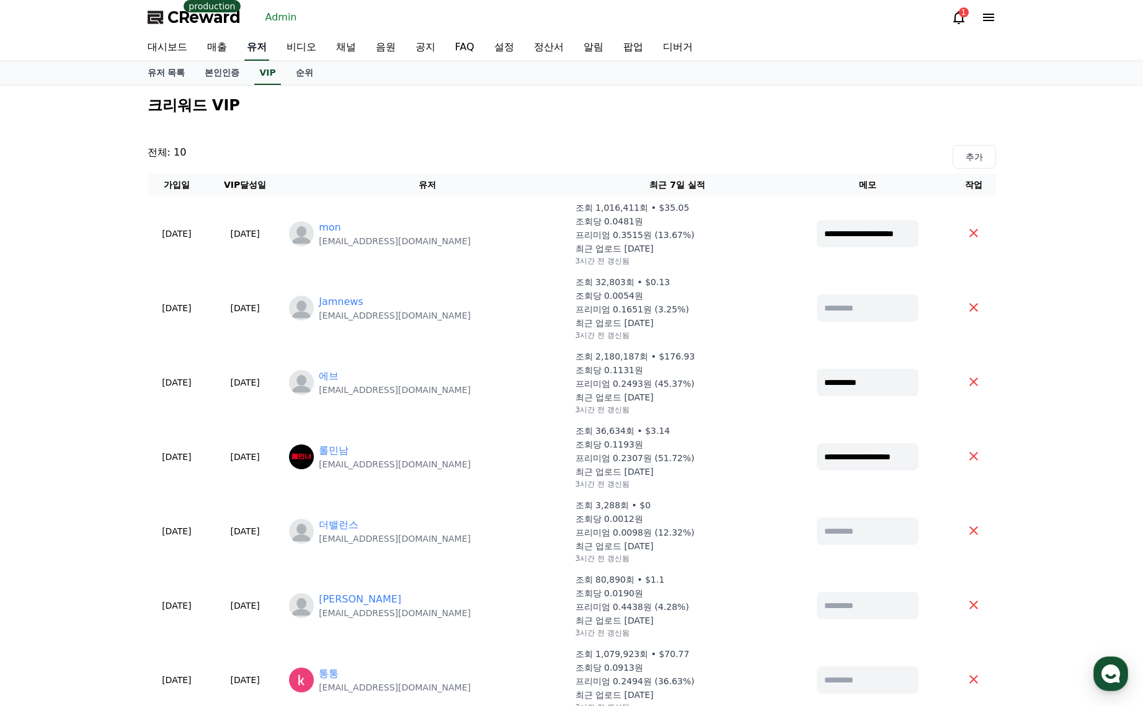
click at [255, 52] on link "유저" at bounding box center [256, 48] width 25 height 26
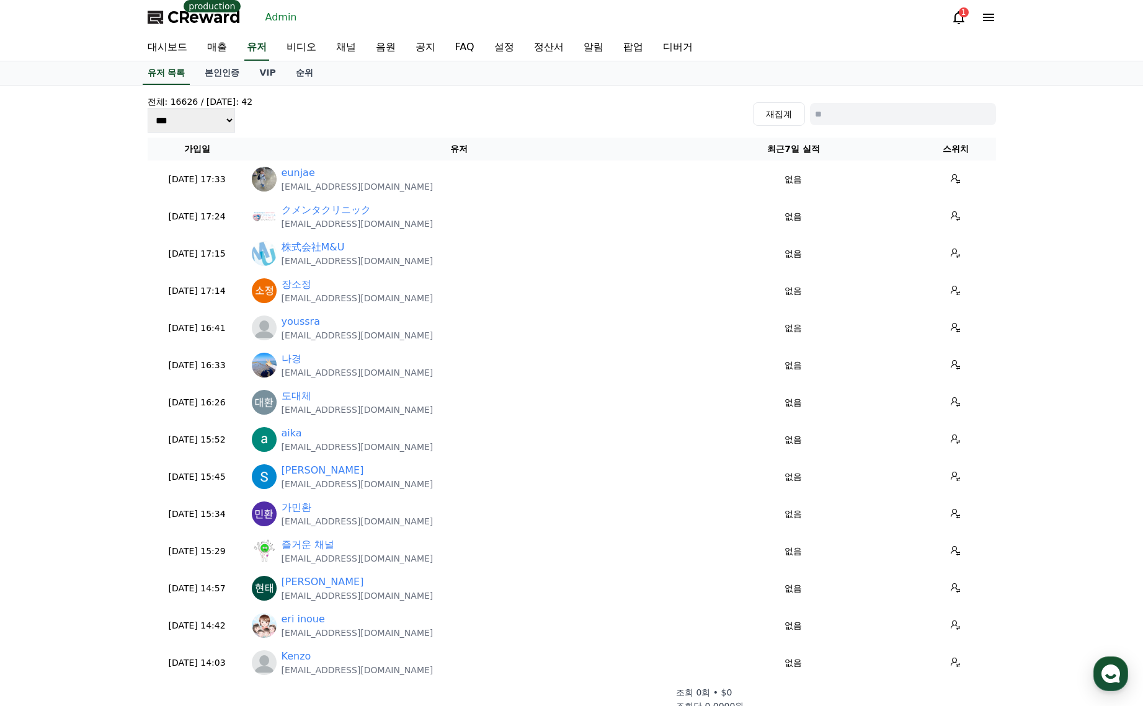
click at [860, 117] on input at bounding box center [903, 114] width 186 height 22
type input "*"
type input "***"
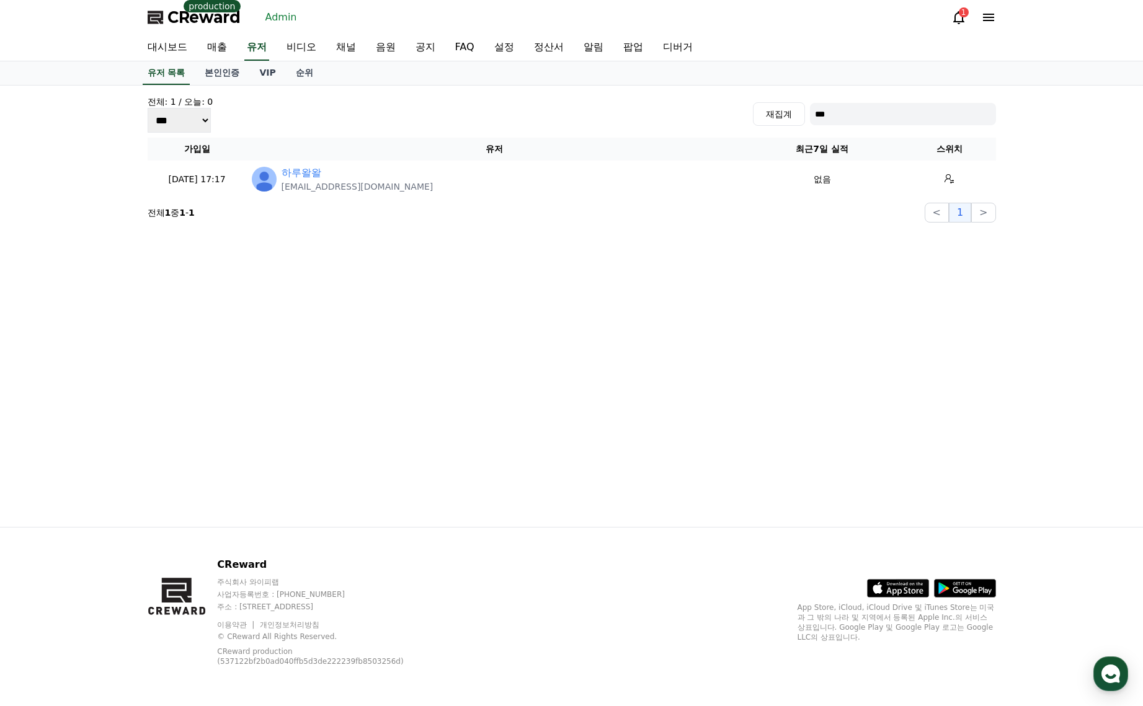
click at [874, 118] on input "***" at bounding box center [903, 114] width 186 height 22
type input "*******"
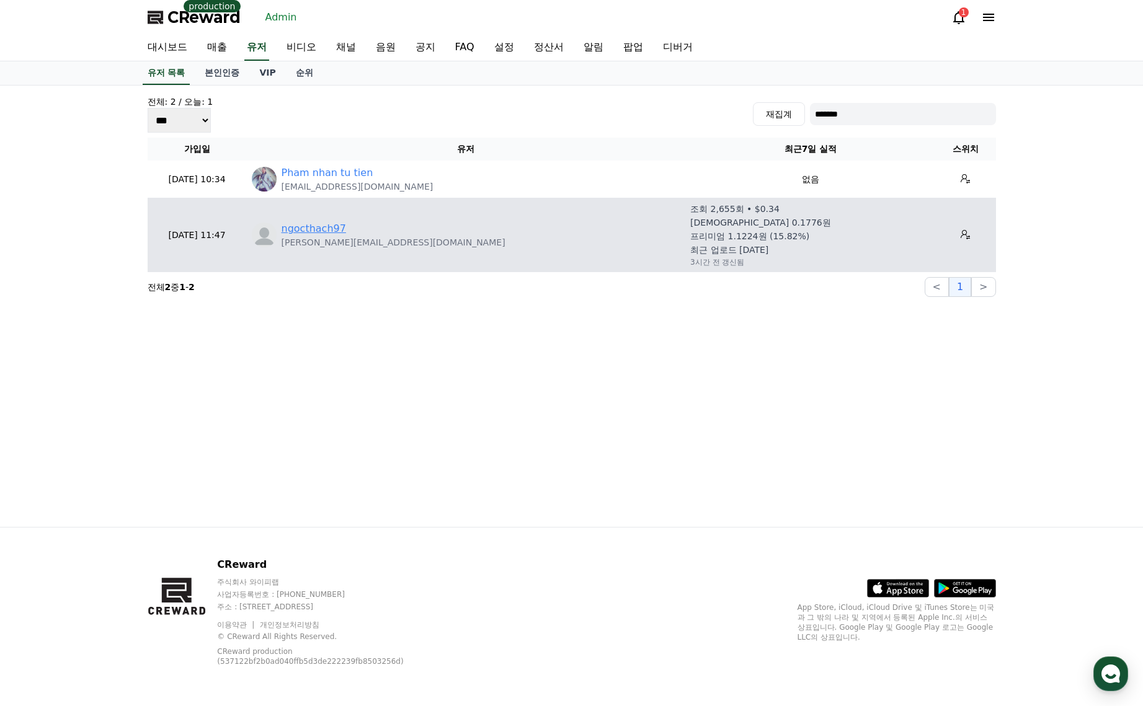
click at [319, 229] on link "ngocthach97" at bounding box center [313, 228] width 64 height 15
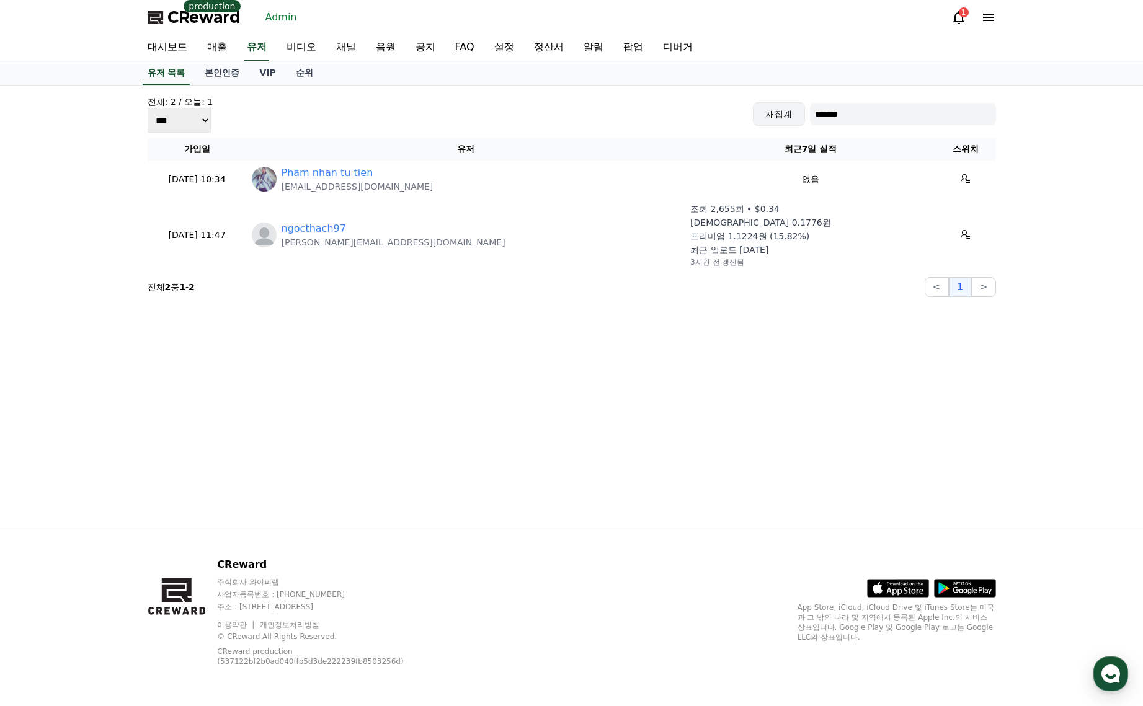
click at [779, 114] on button "재집계" at bounding box center [779, 114] width 52 height 24
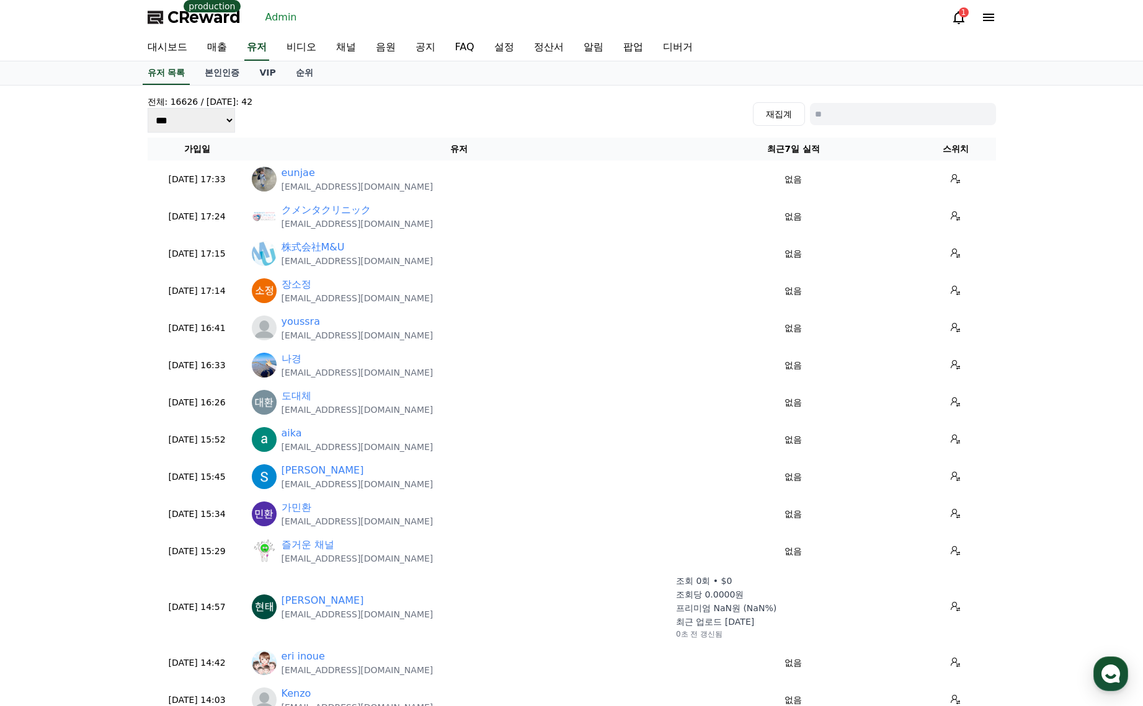
click at [827, 105] on input at bounding box center [903, 114] width 186 height 22
paste input "**********"
type input "**********"
type input "*******"
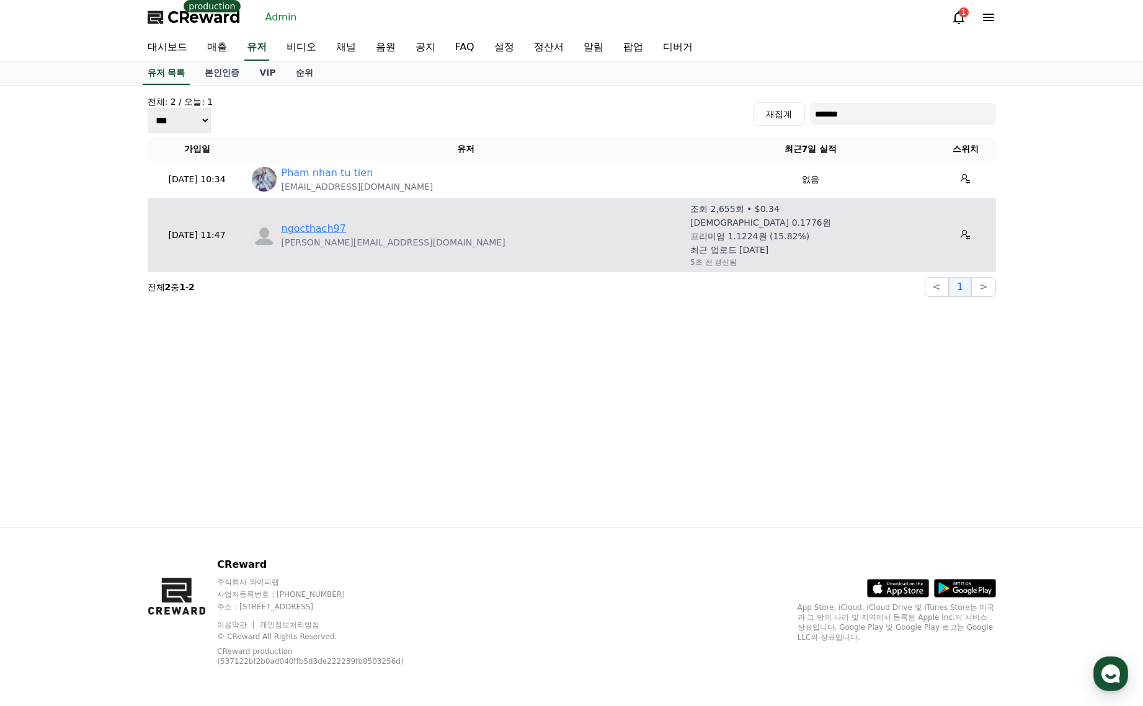
click at [314, 230] on link "ngocthach97" at bounding box center [313, 228] width 64 height 15
click at [319, 229] on link "ngocthach97" at bounding box center [313, 228] width 64 height 15
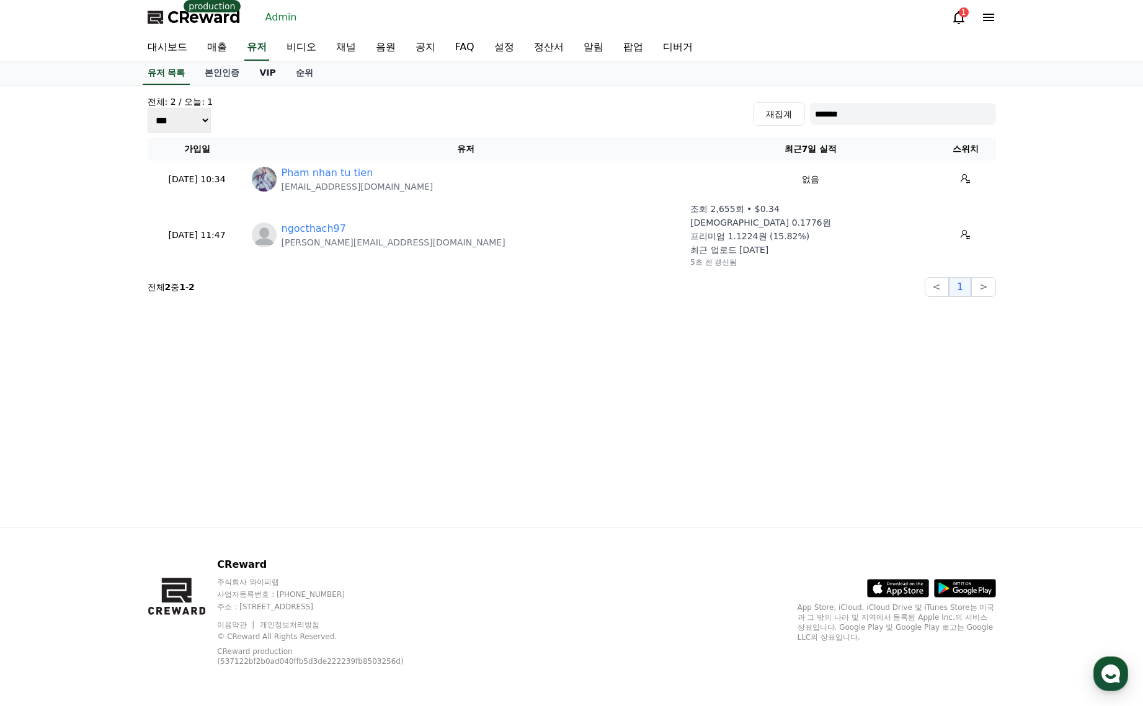
click at [275, 80] on link "VIP" at bounding box center [267, 73] width 36 height 24
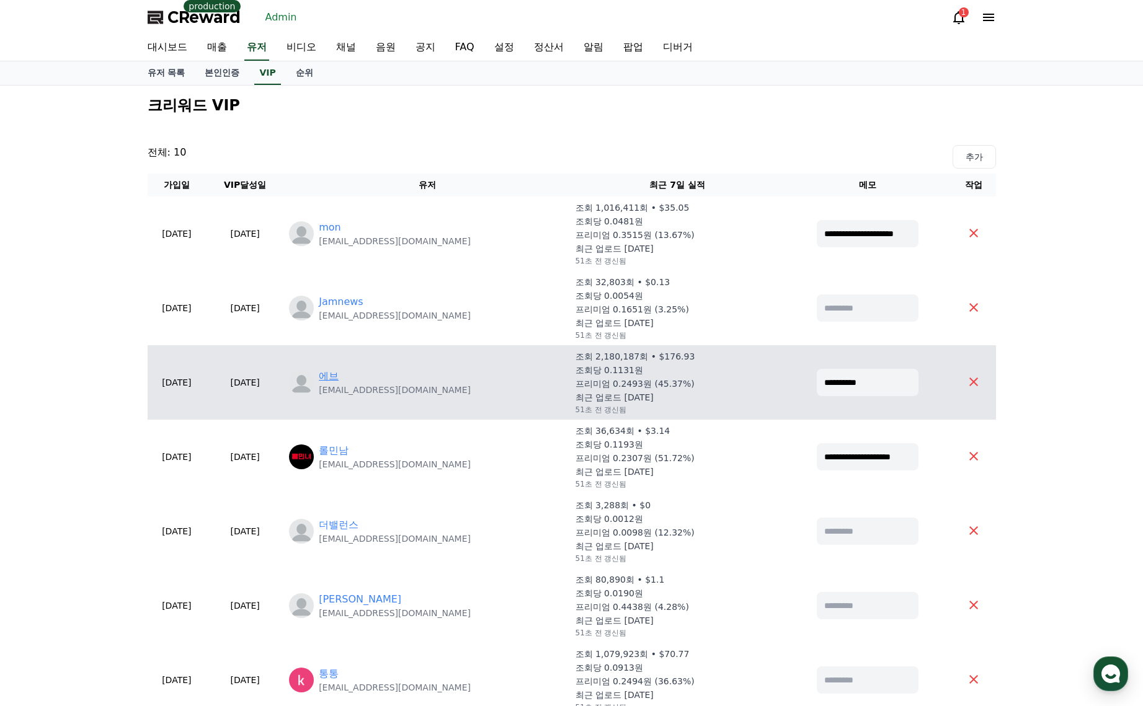
click at [338, 378] on link "에브" at bounding box center [329, 376] width 20 height 15
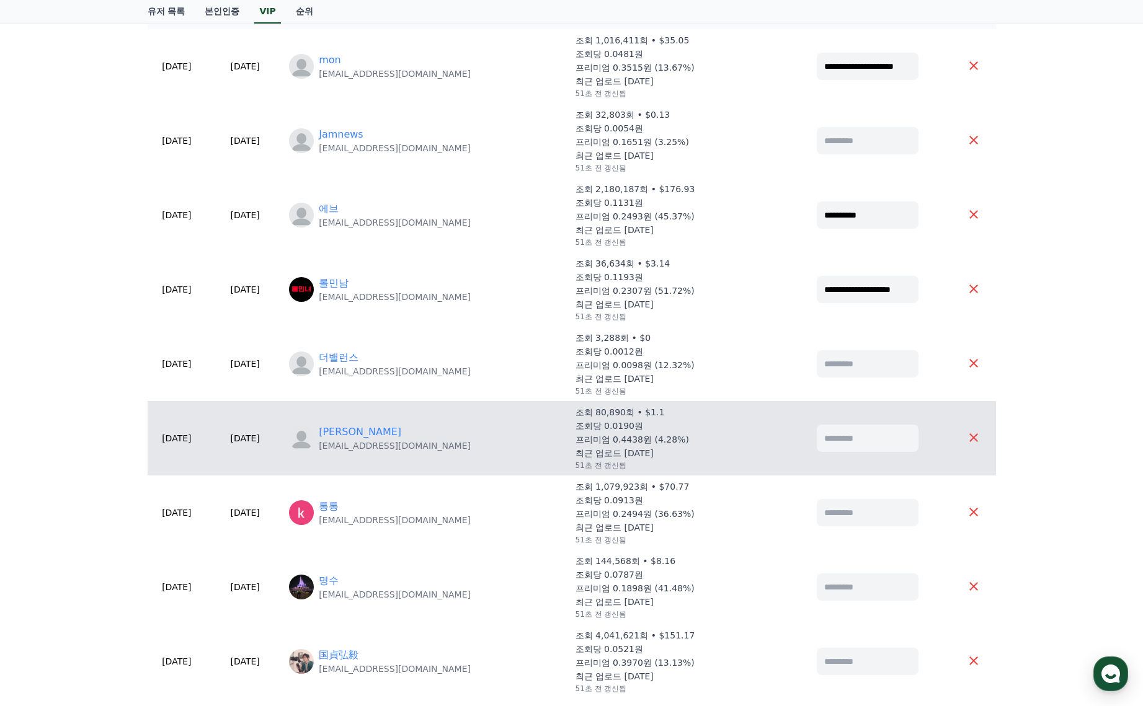
scroll to position [186, 0]
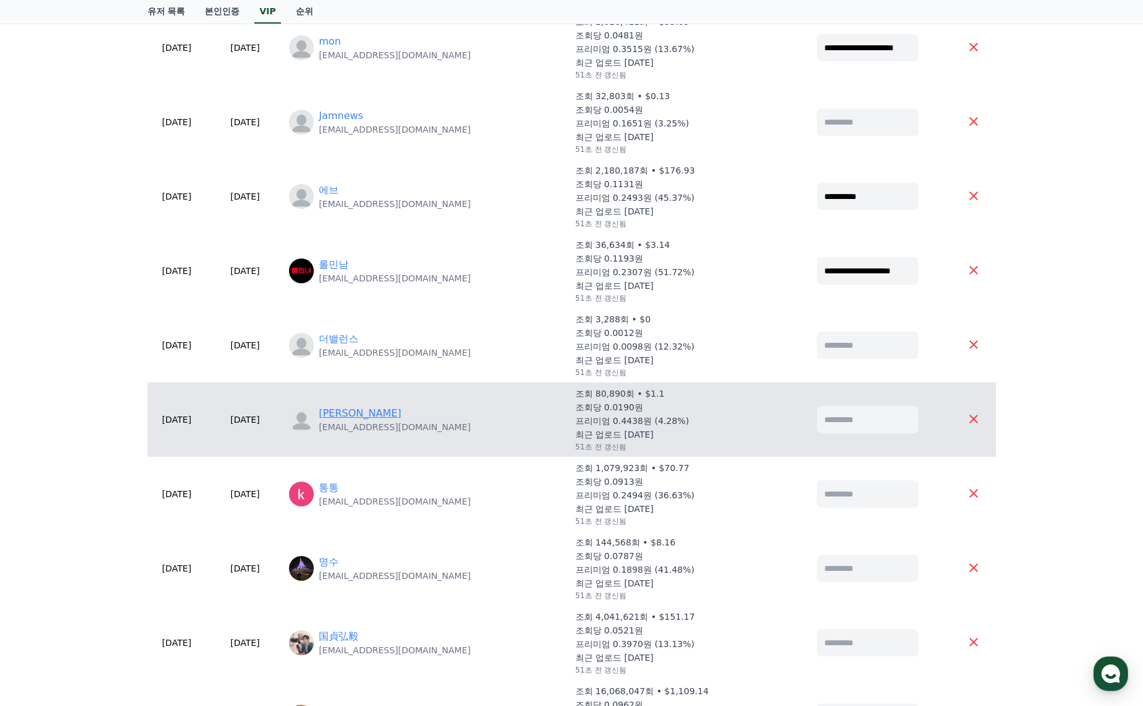
click at [367, 413] on link "Stan" at bounding box center [360, 413] width 82 height 15
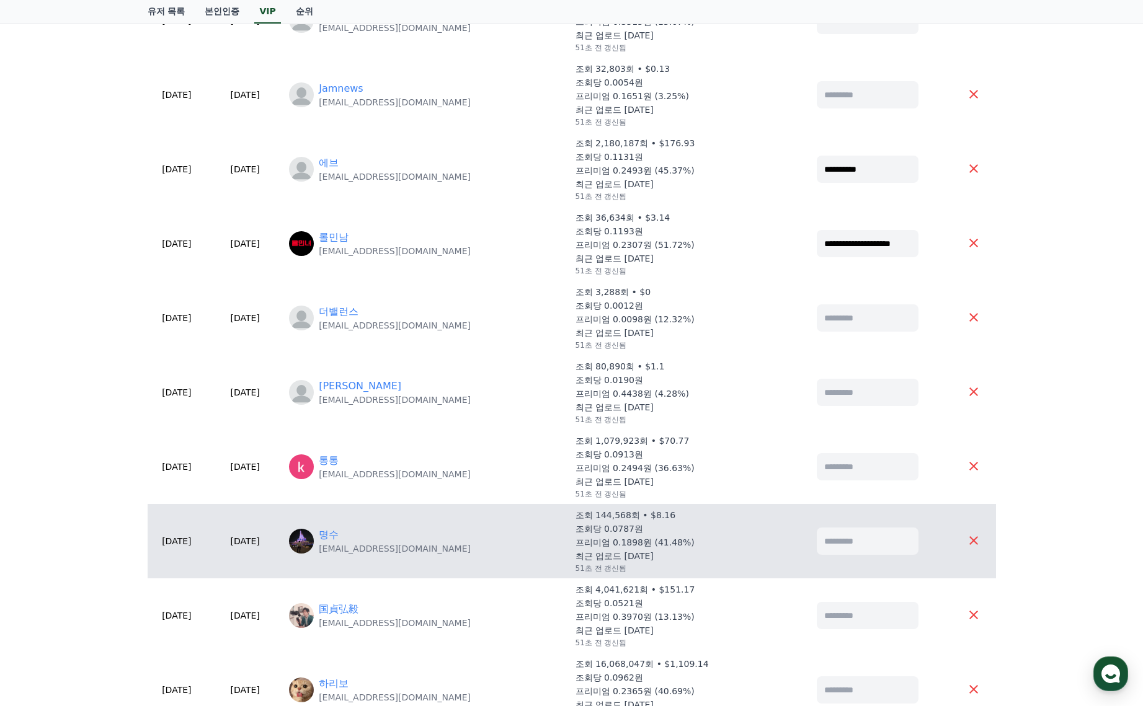
scroll to position [310, 0]
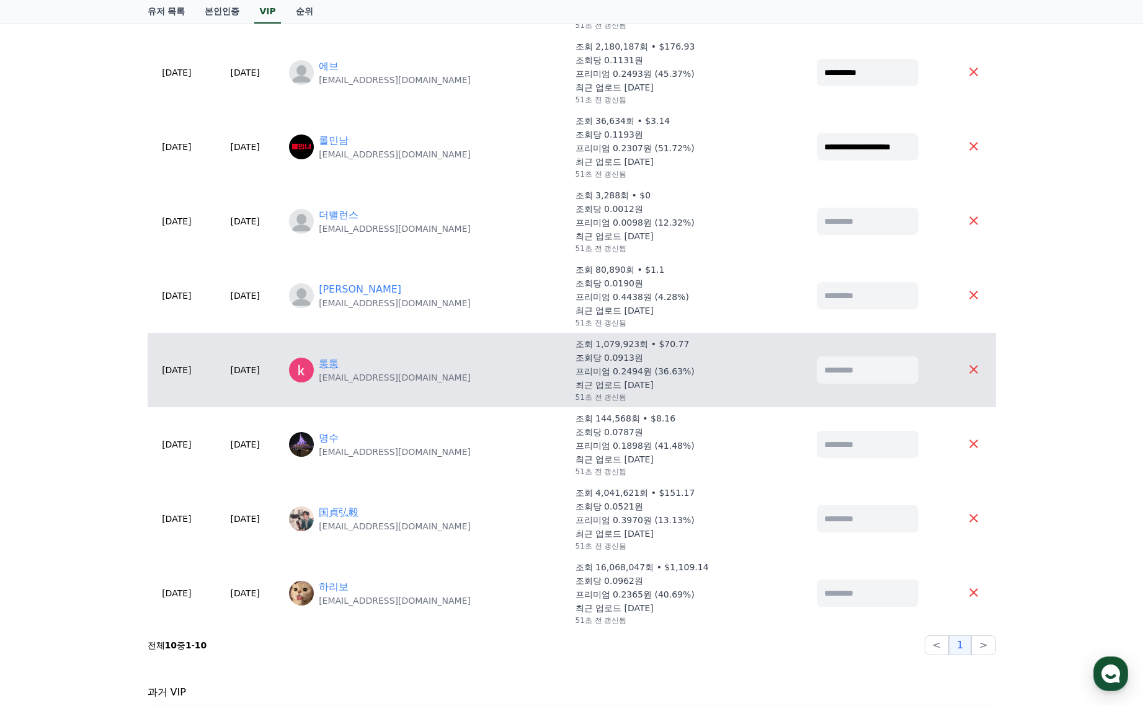
click at [338, 366] on link "통통" at bounding box center [329, 363] width 20 height 15
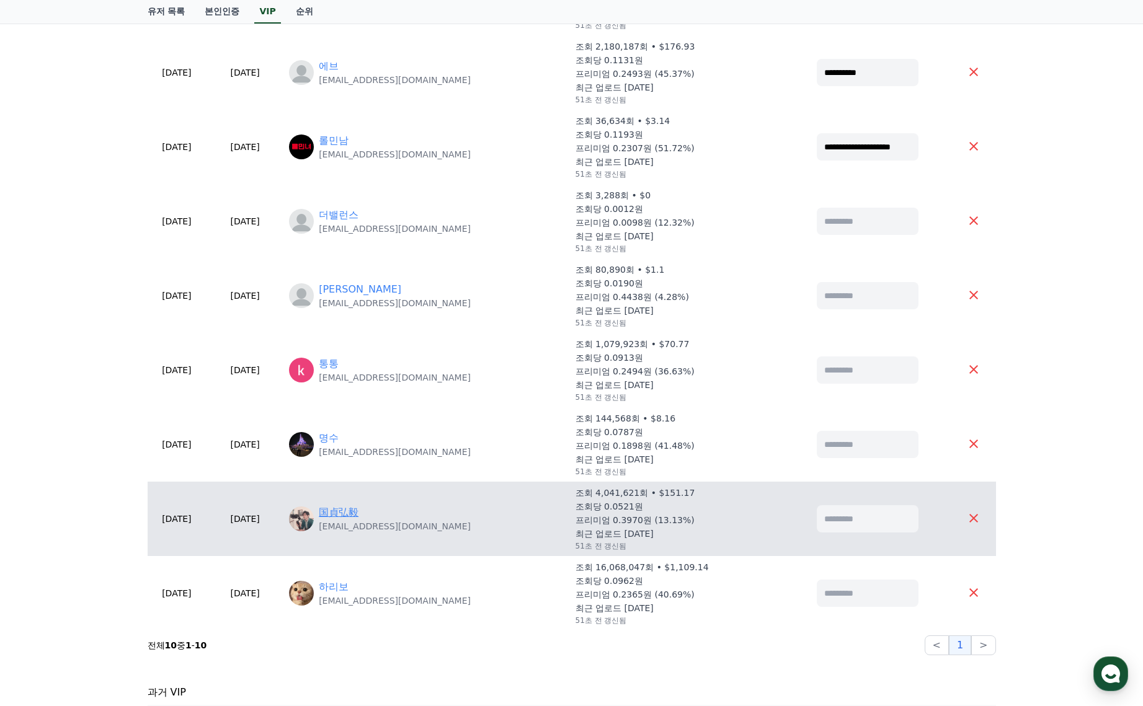
click at [358, 512] on link "国貞弘毅" at bounding box center [339, 512] width 40 height 15
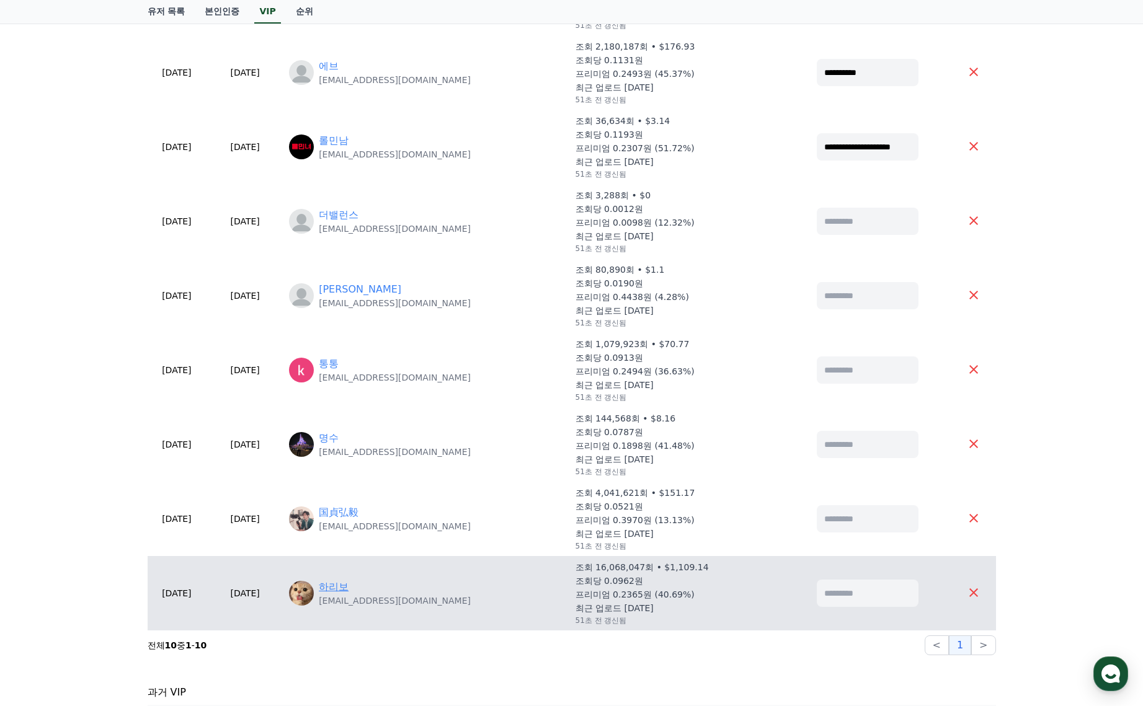
click at [348, 587] on link "하리보" at bounding box center [334, 587] width 30 height 15
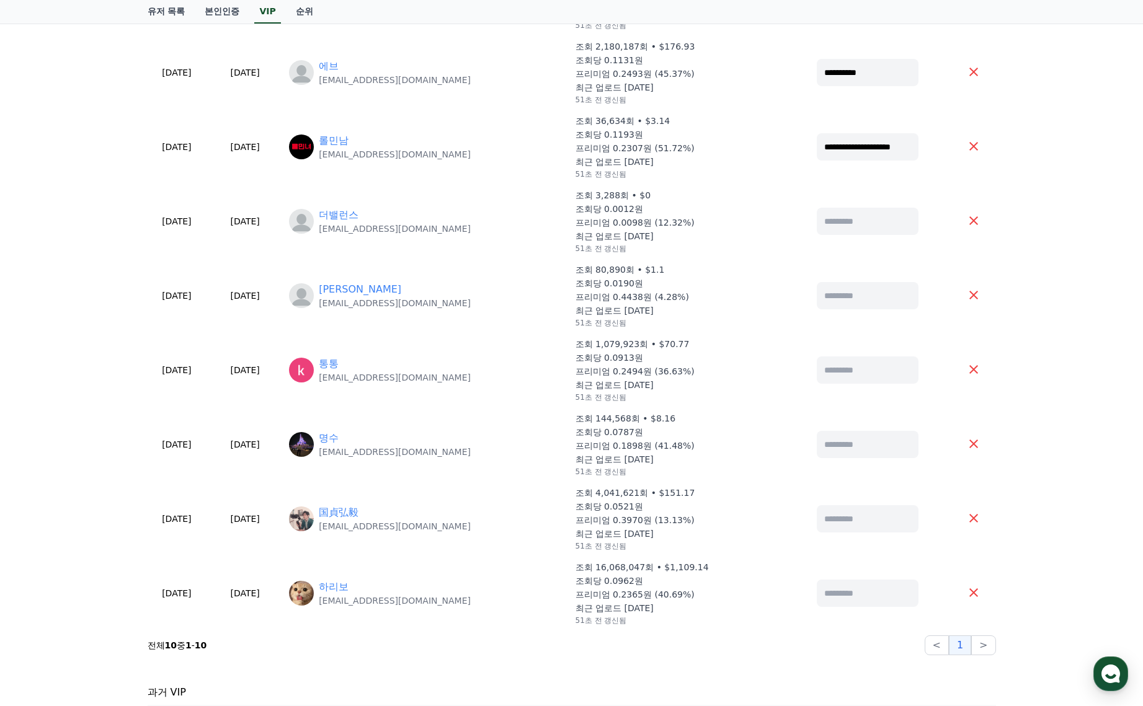
scroll to position [0, 0]
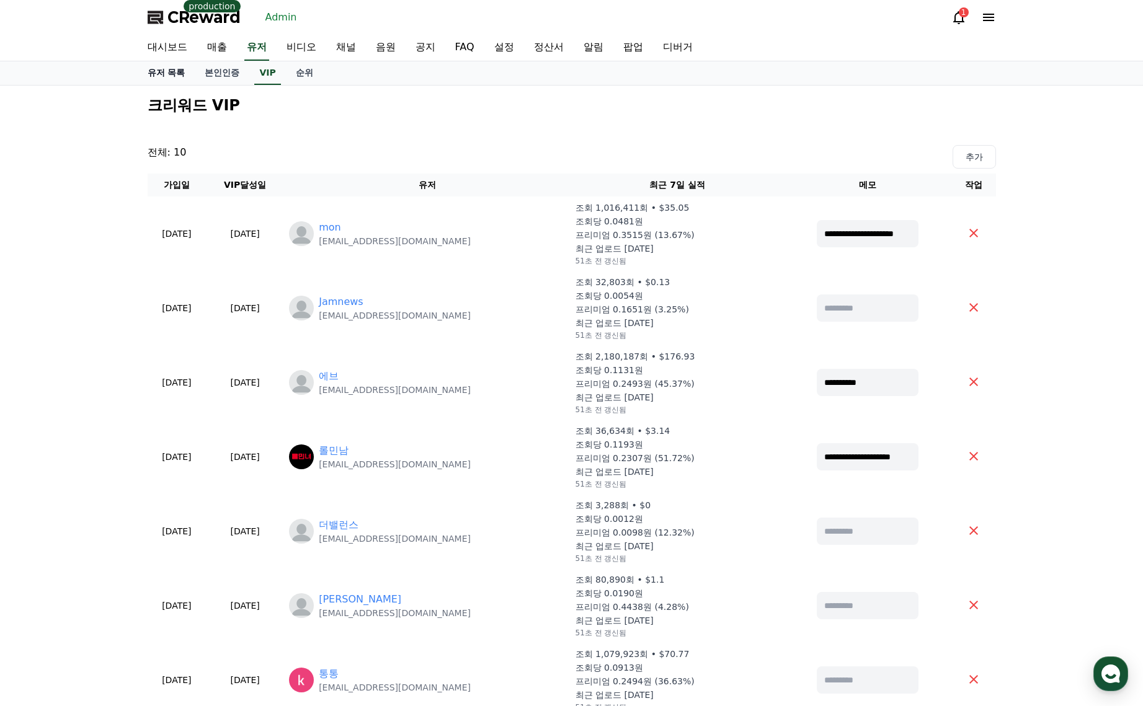
click at [170, 65] on link "유저 목록" at bounding box center [167, 73] width 58 height 24
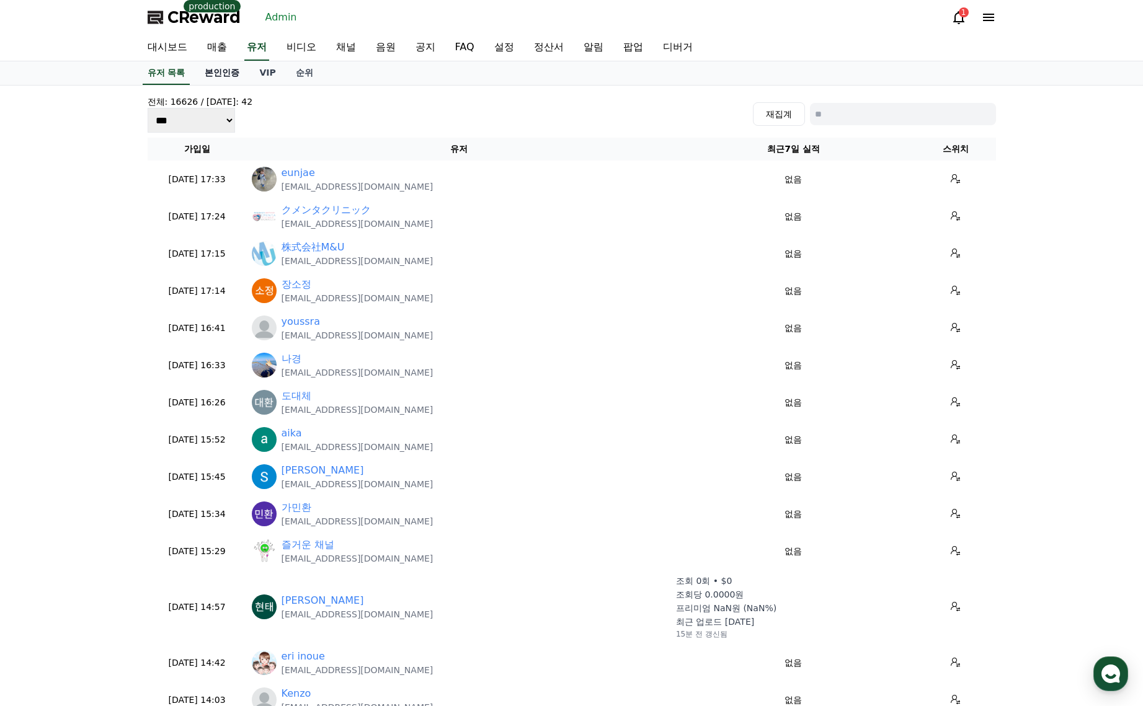
click at [247, 64] on link "본인인증" at bounding box center [222, 73] width 55 height 24
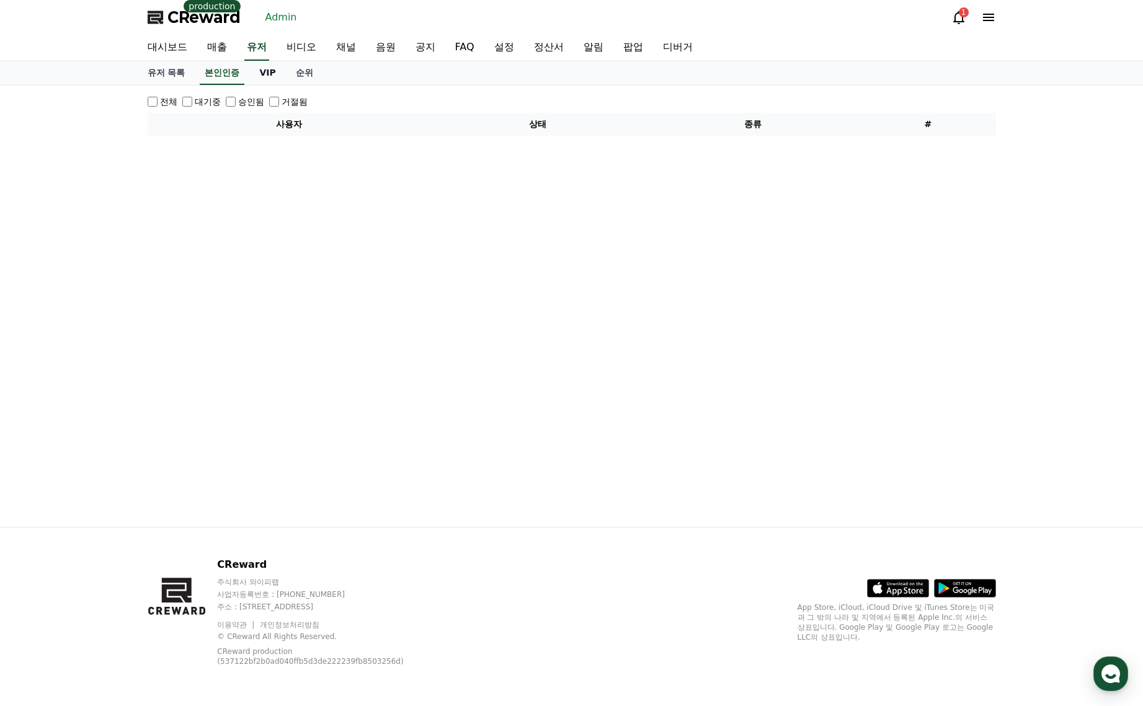
click at [267, 74] on link "VIP" at bounding box center [267, 73] width 36 height 24
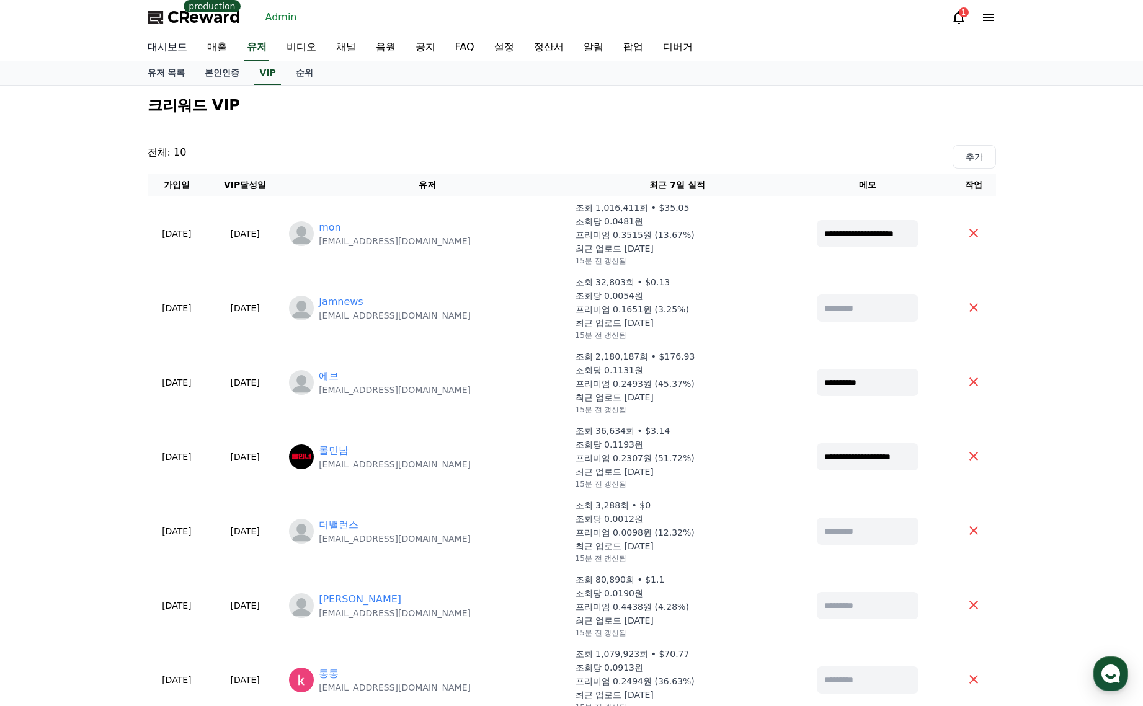
click at [172, 46] on link "대시보드" at bounding box center [168, 48] width 60 height 26
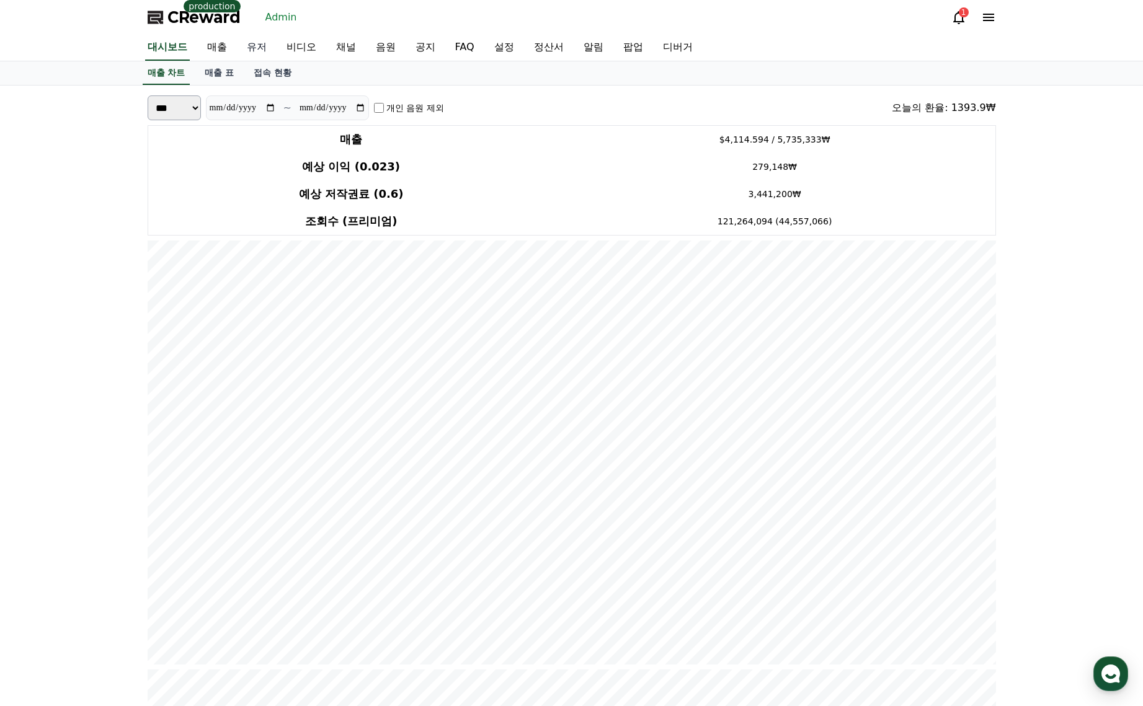
click at [266, 46] on link "유저" at bounding box center [257, 48] width 40 height 26
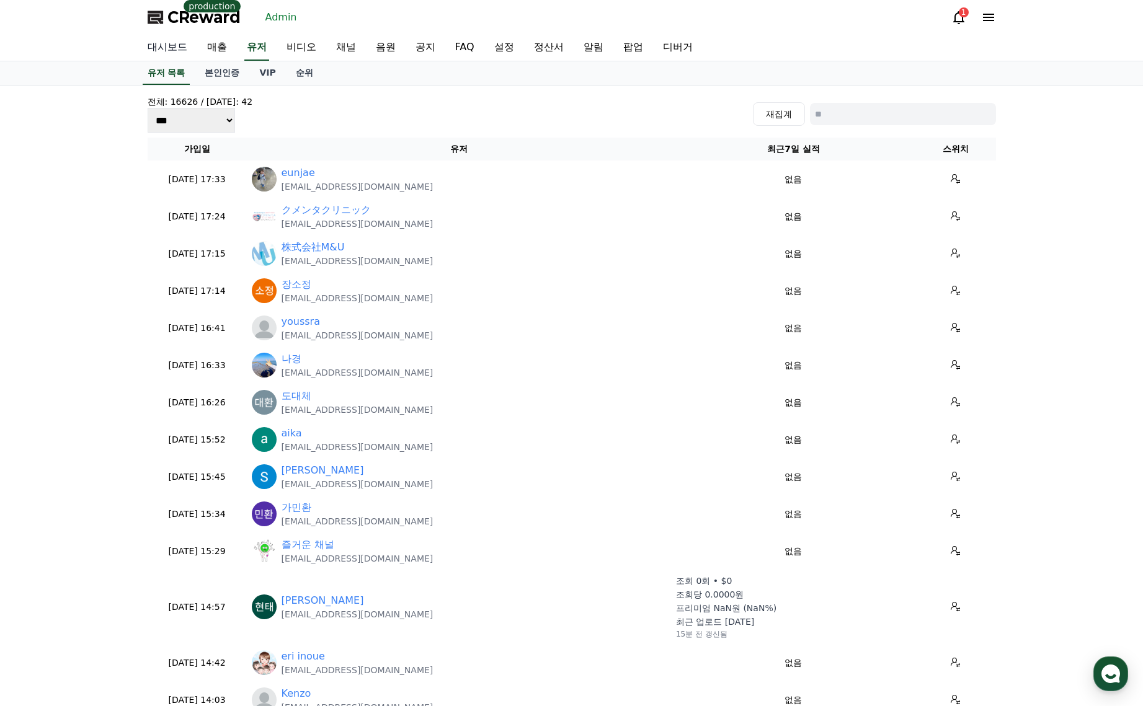
click at [173, 43] on link "대시보드" at bounding box center [168, 48] width 60 height 26
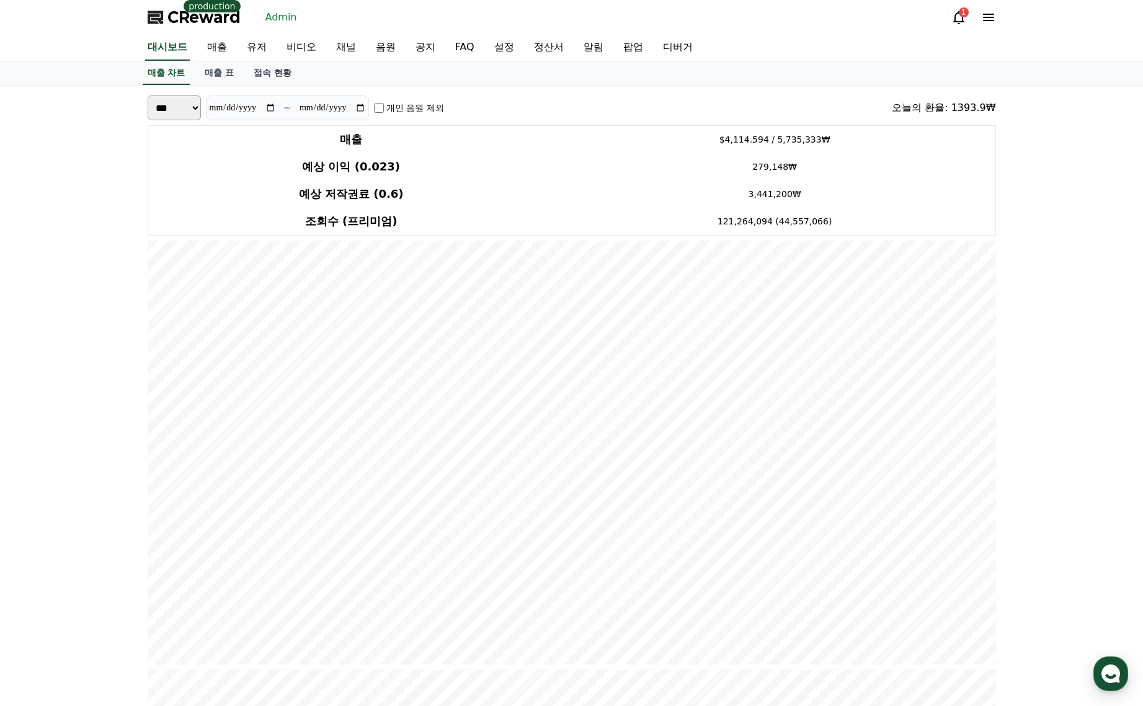
drag, startPoint x: 1057, startPoint y: 487, endPoint x: 1062, endPoint y: 480, distance: 8.9
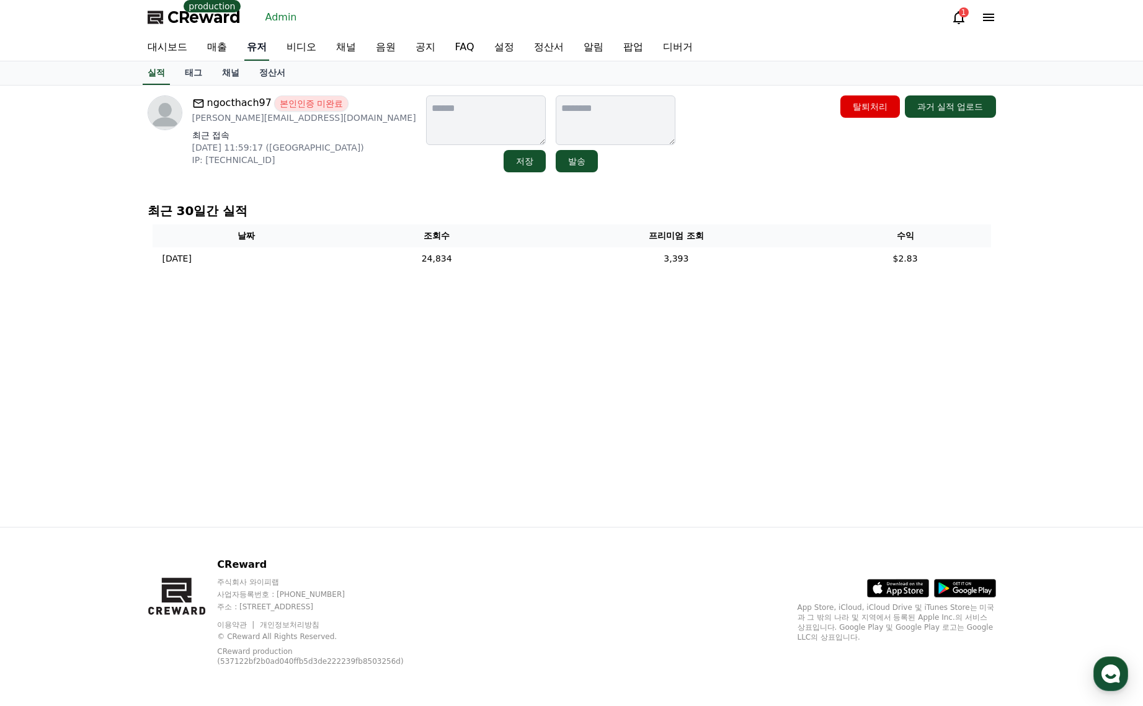
click at [259, 43] on link "유저" at bounding box center [256, 48] width 25 height 26
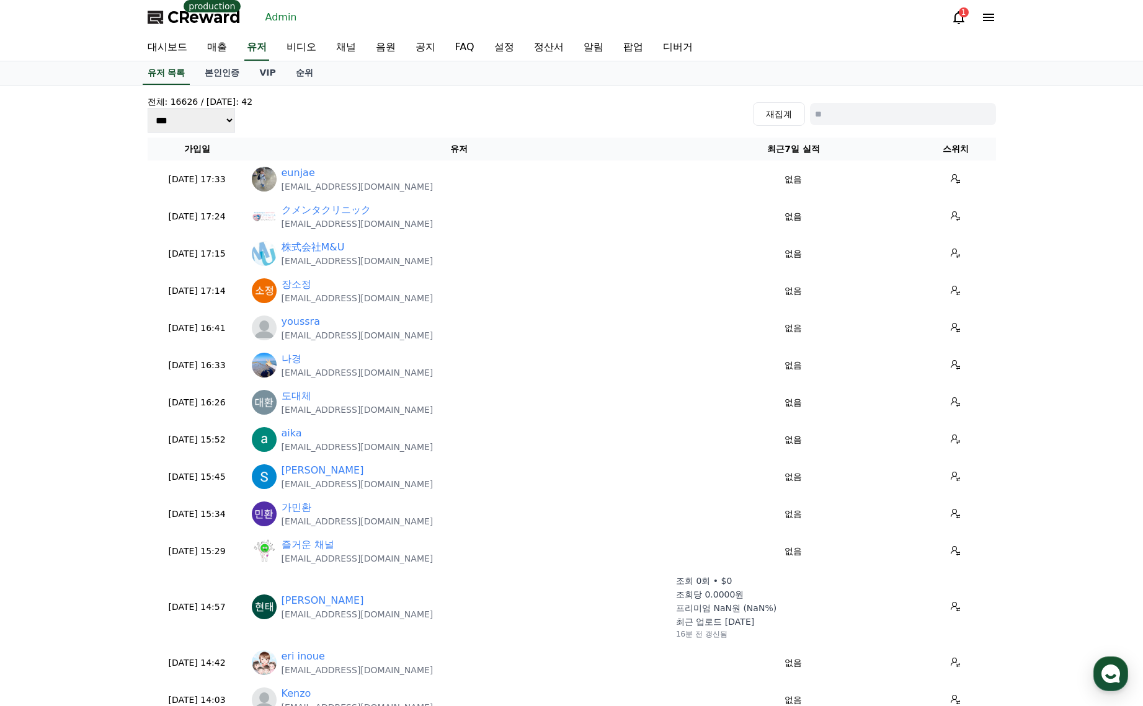
click at [834, 115] on input at bounding box center [903, 114] width 186 height 22
paste input "**********"
type input "**********"
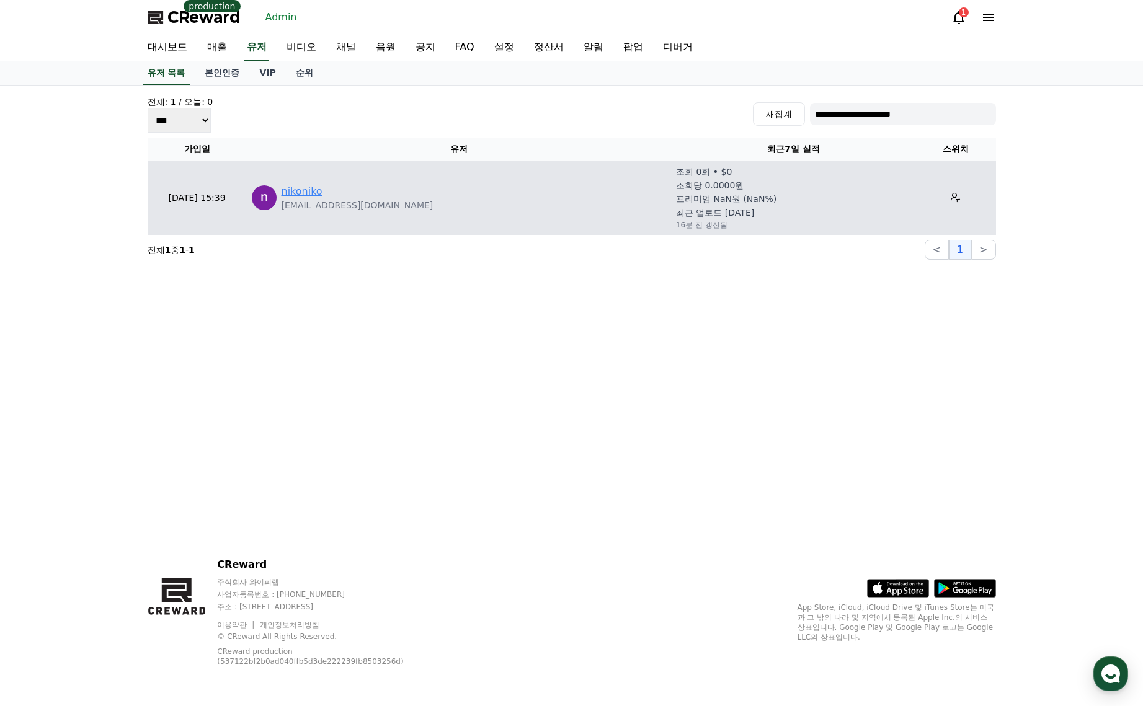
click at [306, 190] on link "nikoniko" at bounding box center [301, 191] width 41 height 15
click at [317, 188] on link "nikoniko" at bounding box center [301, 191] width 41 height 15
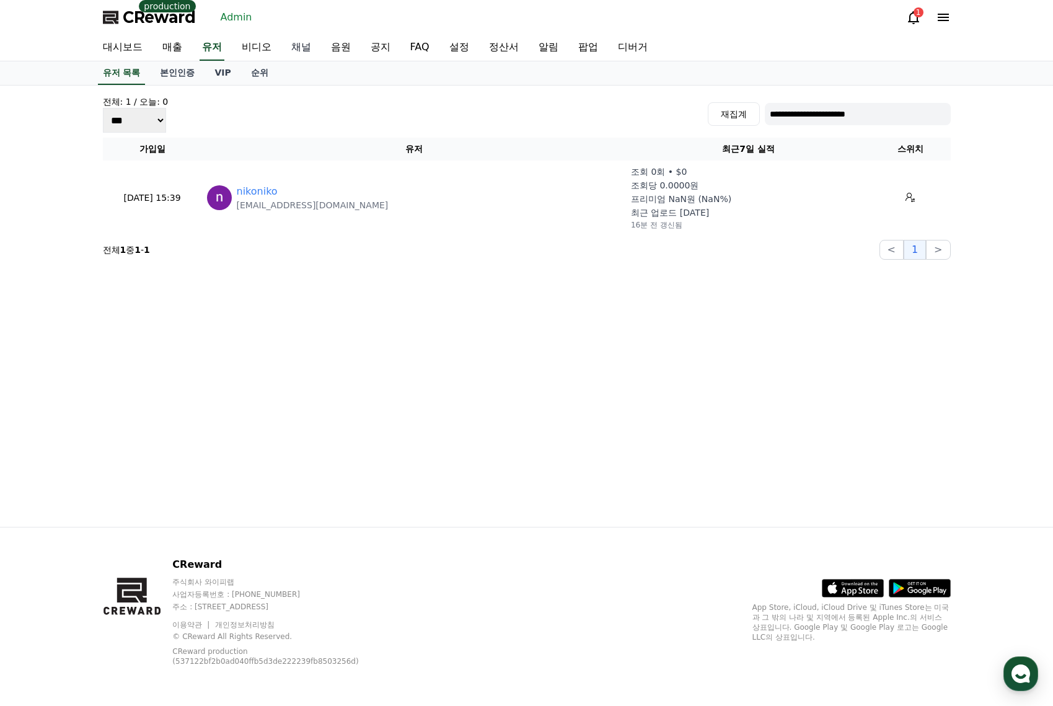
click at [296, 46] on link "채널" at bounding box center [301, 48] width 40 height 26
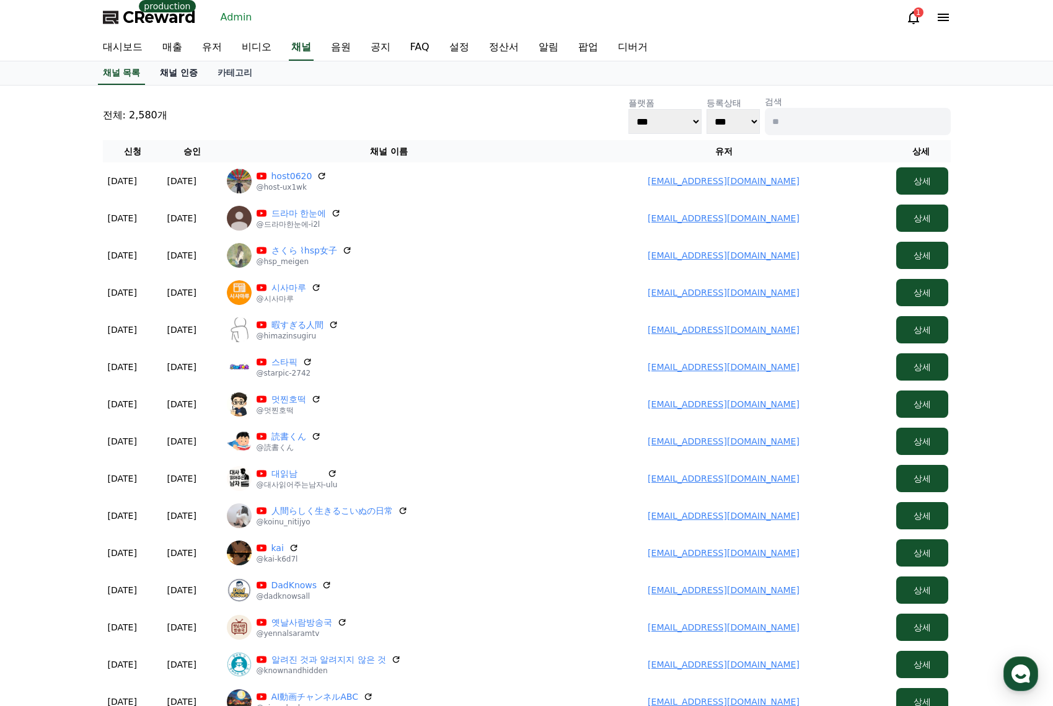
click at [201, 73] on link "채널 인증" at bounding box center [179, 73] width 58 height 24
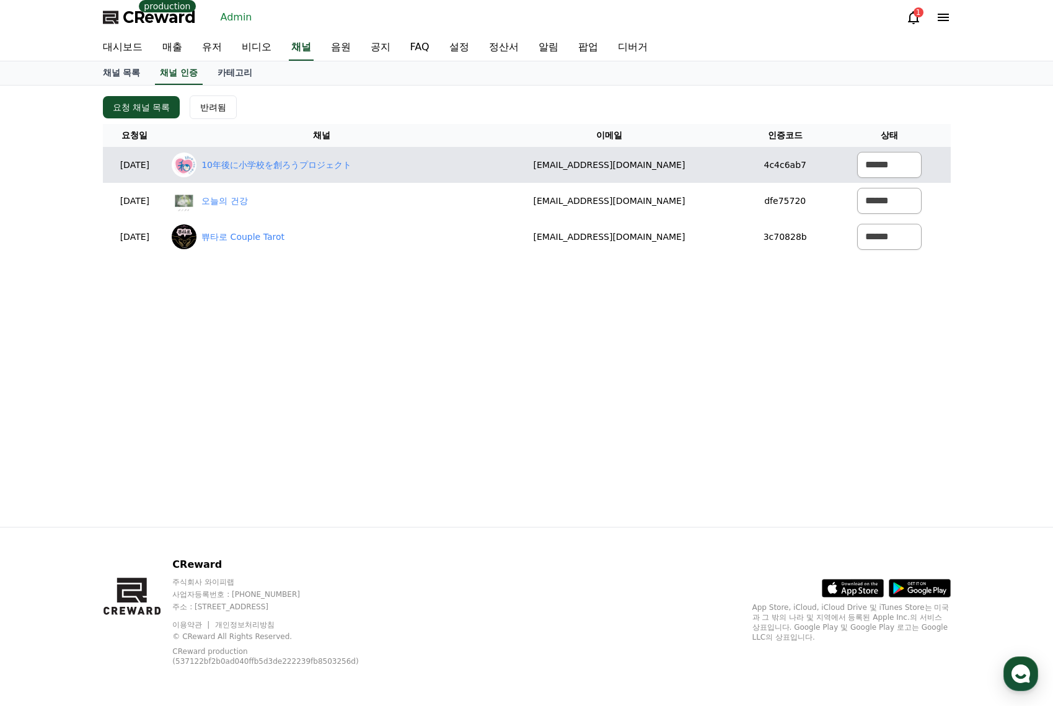
click at [271, 157] on div "10年後に小学校を創ろうプロジェクト" at bounding box center [322, 165] width 300 height 25
click at [276, 163] on link "10年後に小学校を創ろうプロジェクト" at bounding box center [276, 165] width 150 height 13
click at [281, 162] on link "10年後に小学校を創ろうプロジェクト" at bounding box center [276, 165] width 150 height 13
drag, startPoint x: 709, startPoint y: 159, endPoint x: 514, endPoint y: 156, distance: 194.7
click at [510, 156] on tr "2025-08-27 08-27 10年後に小学校を創ろうプロジェクト cmentaclinic111@gmail.com 4c4c6ab7 ****** *…" at bounding box center [527, 165] width 848 height 36
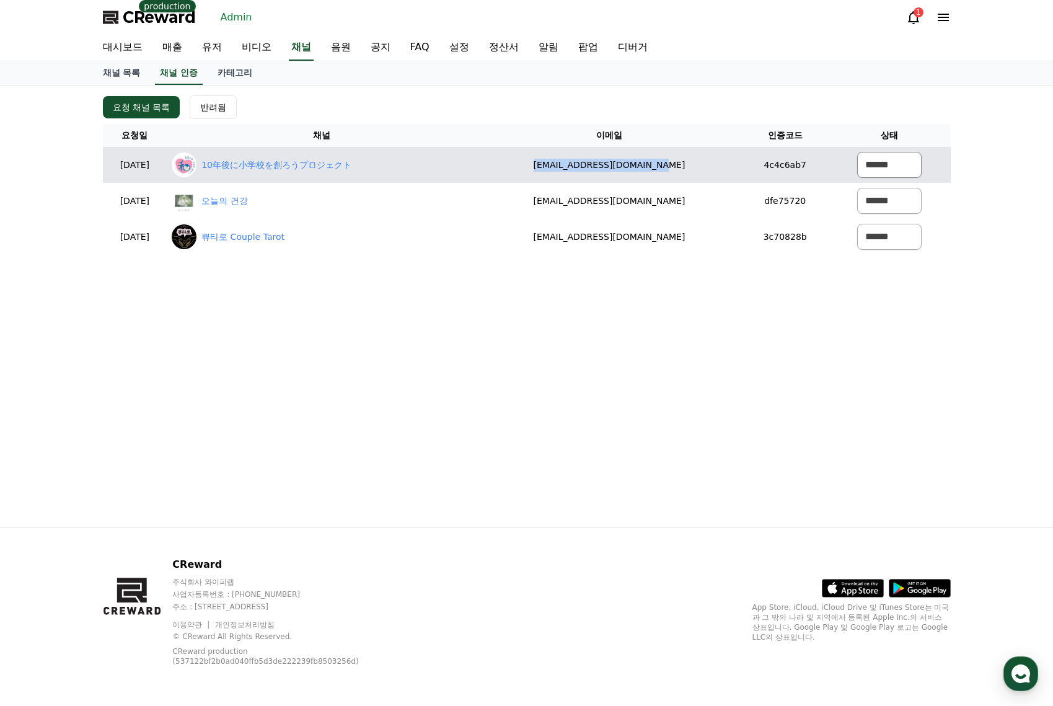
copy tr "10年後に小学校を創ろうプロジェクト cmentaclinic111@gmail.com"
click at [913, 163] on select "****** *** ***" at bounding box center [889, 165] width 64 height 26
click at [857, 152] on select "****** *** ***" at bounding box center [889, 165] width 64 height 26
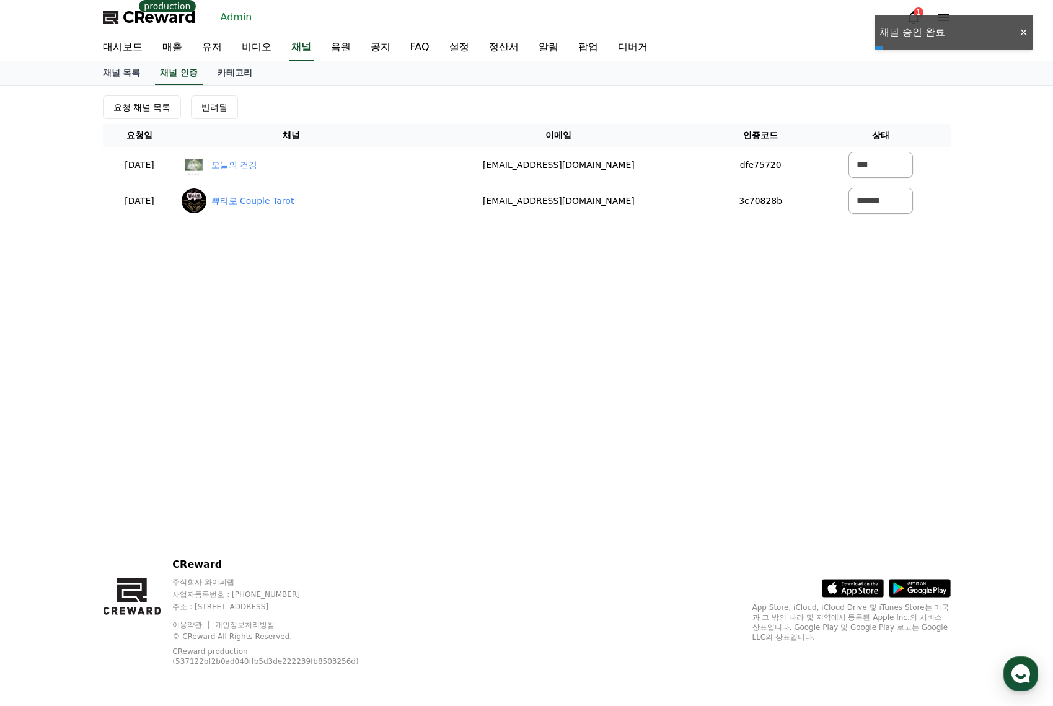
click at [379, 146] on th "채널" at bounding box center [292, 135] width 231 height 23
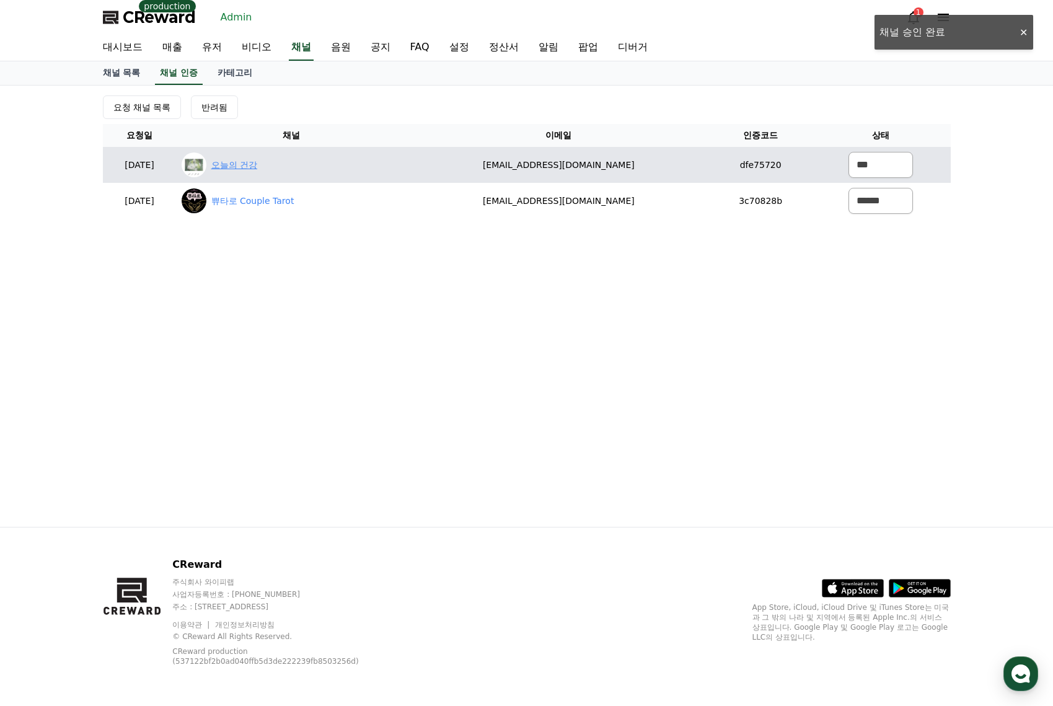
click at [257, 159] on link "오늘의 건강" at bounding box center [234, 165] width 46 height 13
drag, startPoint x: 643, startPoint y: 167, endPoint x: 617, endPoint y: 167, distance: 26.0
click at [449, 158] on tr "2025-08-27 08-27 오늘의 건강 msbh4153@gmail.com dfe75720 ****** *** ***" at bounding box center [527, 165] width 848 height 36
copy tr "오늘의 건강 msbh4153@gmail.com"
click at [851, 175] on select "****** *** ***" at bounding box center [881, 165] width 64 height 26
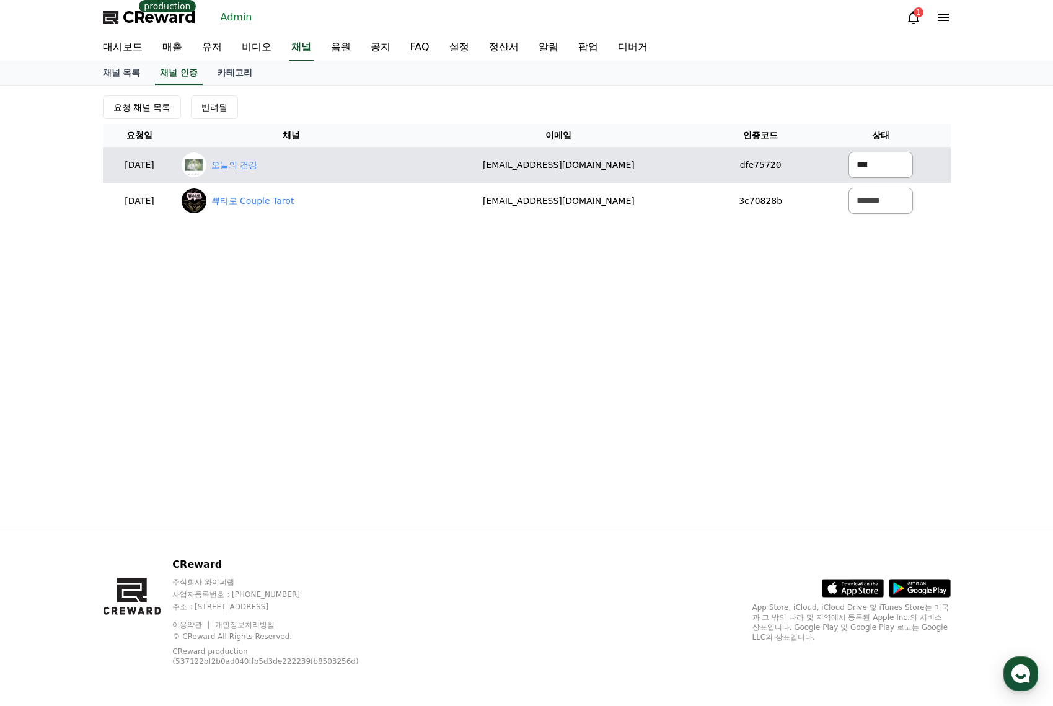
click at [849, 152] on select "****** *** ***" at bounding box center [881, 165] width 64 height 26
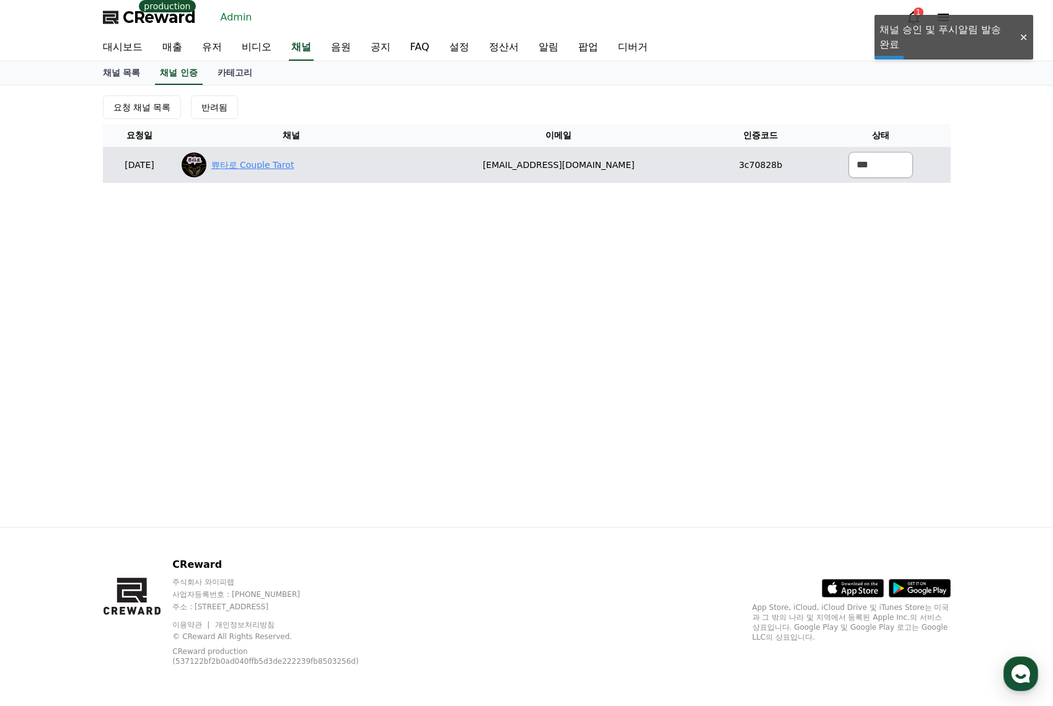
click at [294, 164] on link "쀼타로 Couple Tarot" at bounding box center [252, 165] width 83 height 13
click at [756, 161] on td "3c70828b" at bounding box center [760, 165] width 100 height 36
drag, startPoint x: 617, startPoint y: 169, endPoint x: 526, endPoint y: 168, distance: 91.8
click at [480, 169] on td "cherrylng@naver.com" at bounding box center [559, 165] width 304 height 36
click at [626, 165] on td "cherrylng@naver.com" at bounding box center [559, 165] width 304 height 36
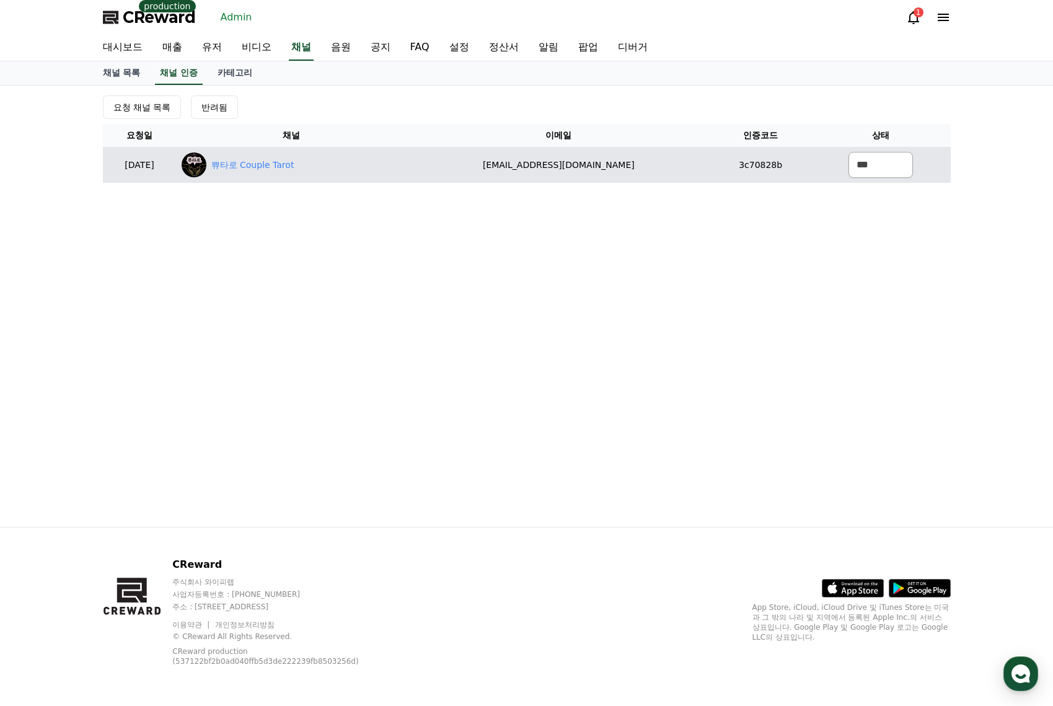
drag, startPoint x: 648, startPoint y: 163, endPoint x: 668, endPoint y: 159, distance: 19.7
click at [495, 160] on td "cherrylng@naver.com" at bounding box center [559, 165] width 304 height 36
copy td "cherrylng@naver.com"
click at [859, 167] on select "****** *** ***" at bounding box center [881, 165] width 64 height 26
select select "********"
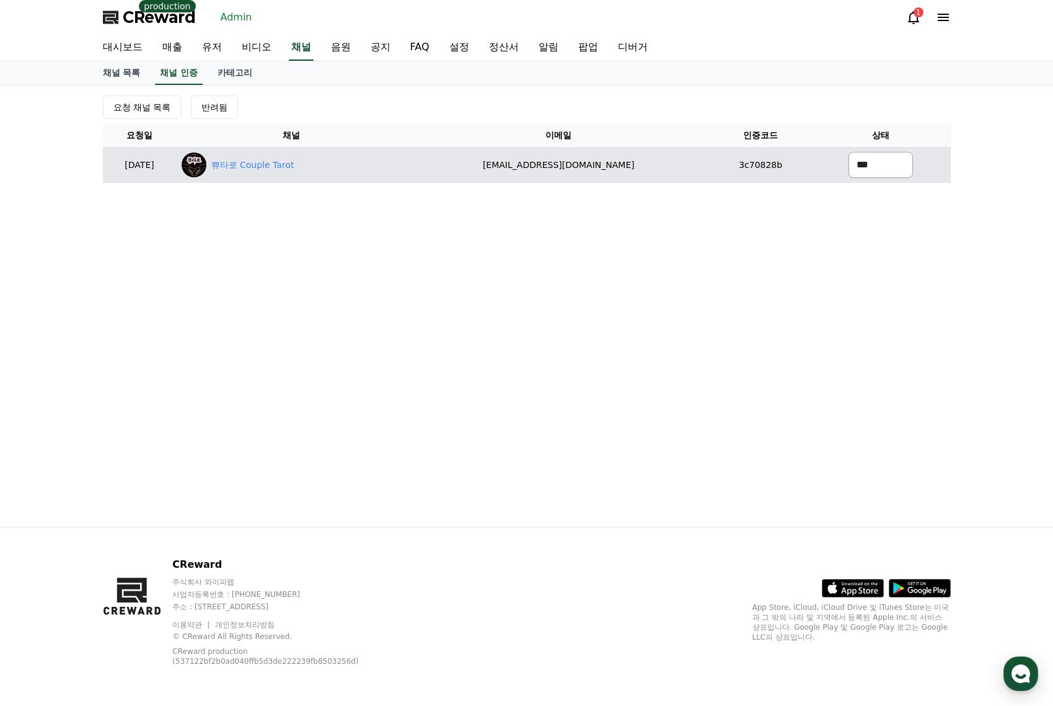
click at [849, 152] on select "****** *** ***" at bounding box center [881, 165] width 64 height 26
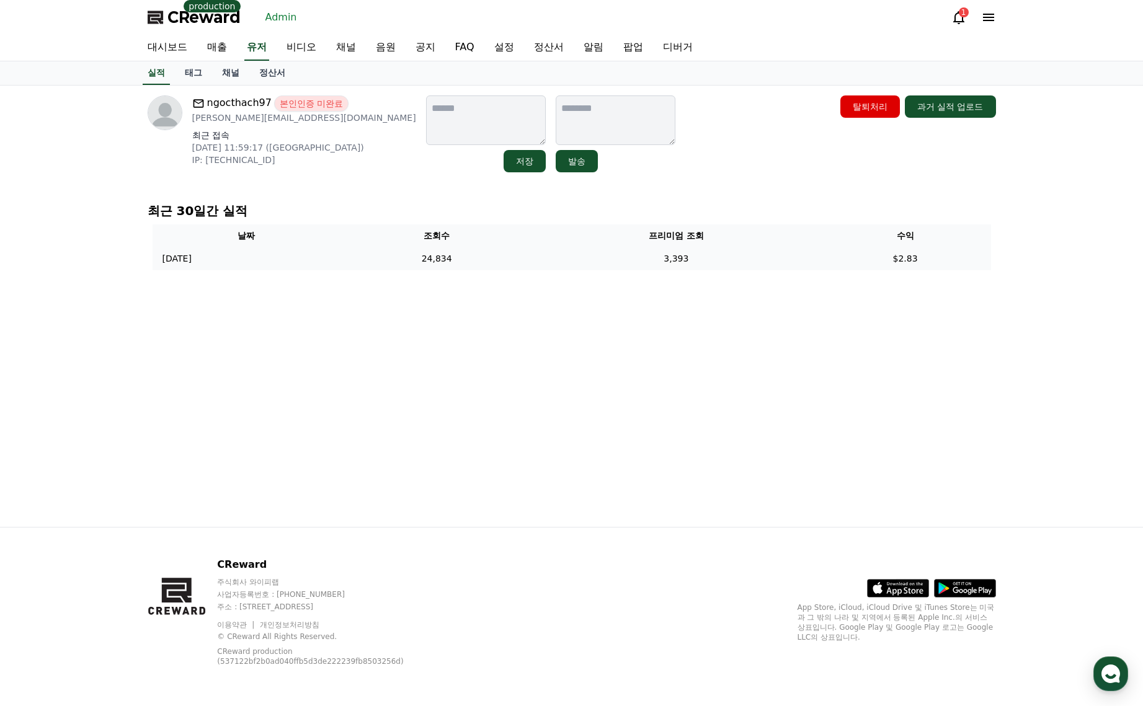
click at [410, 259] on td "24,834" at bounding box center [436, 258] width 192 height 23
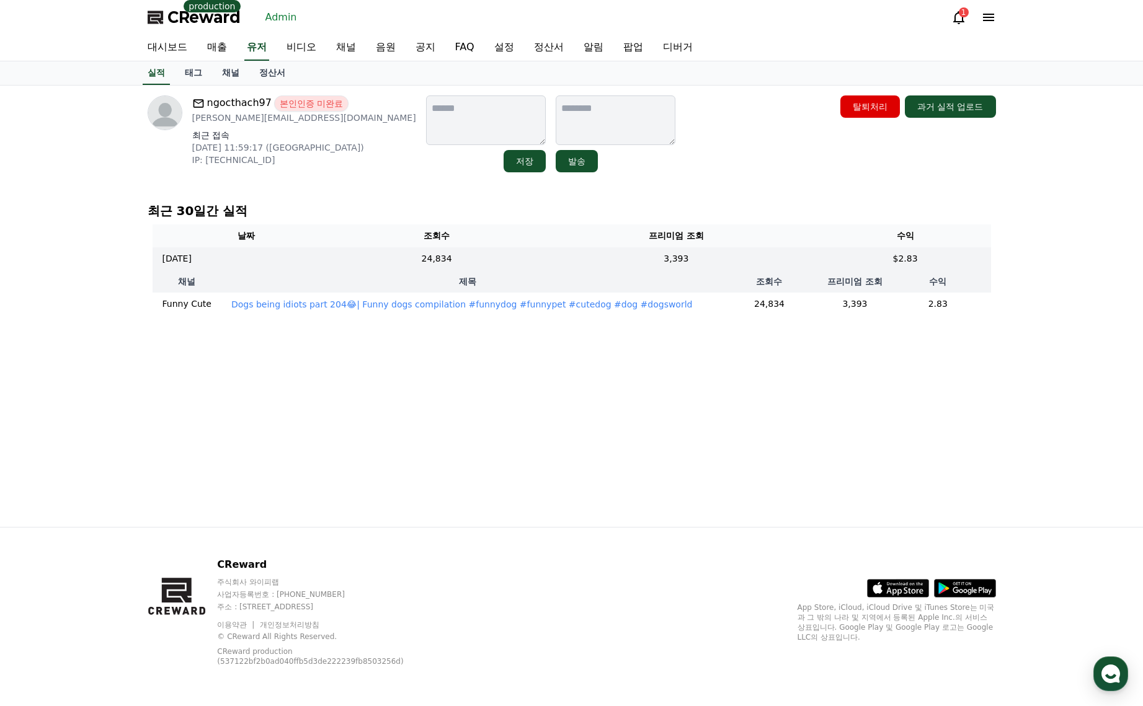
click at [356, 303] on p "Dogs being idiots part 204😂| Funny dogs compilation #funnydog #funnypet #cutedo…" at bounding box center [461, 304] width 461 height 12
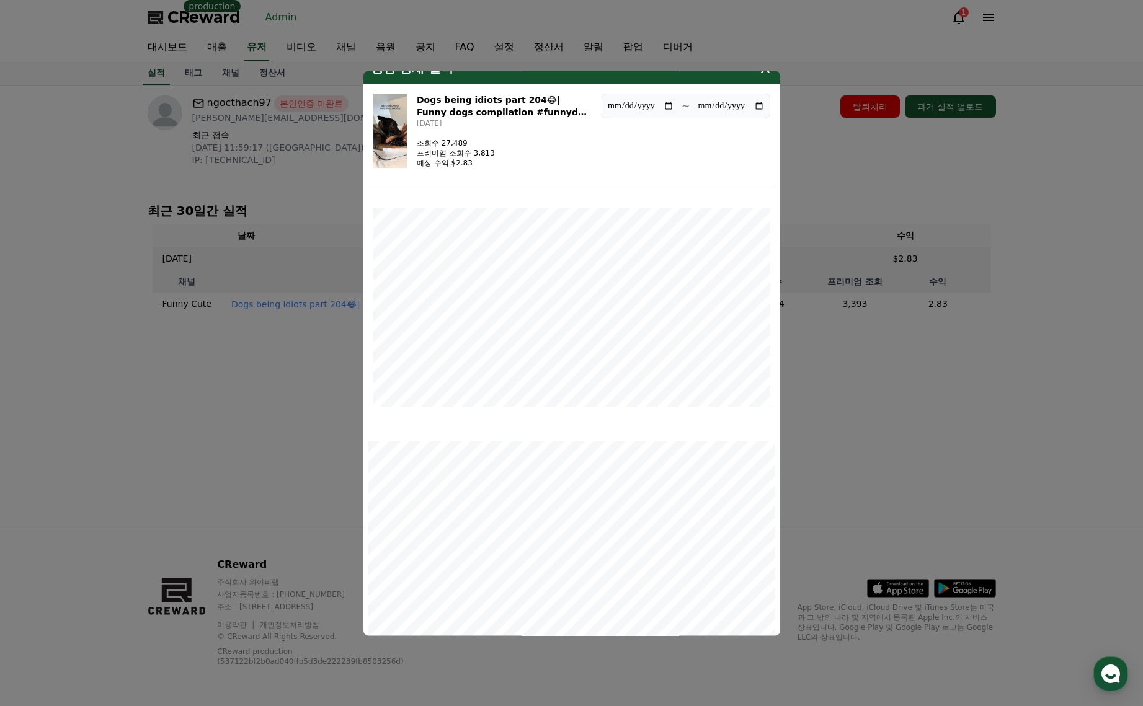
scroll to position [10, 0]
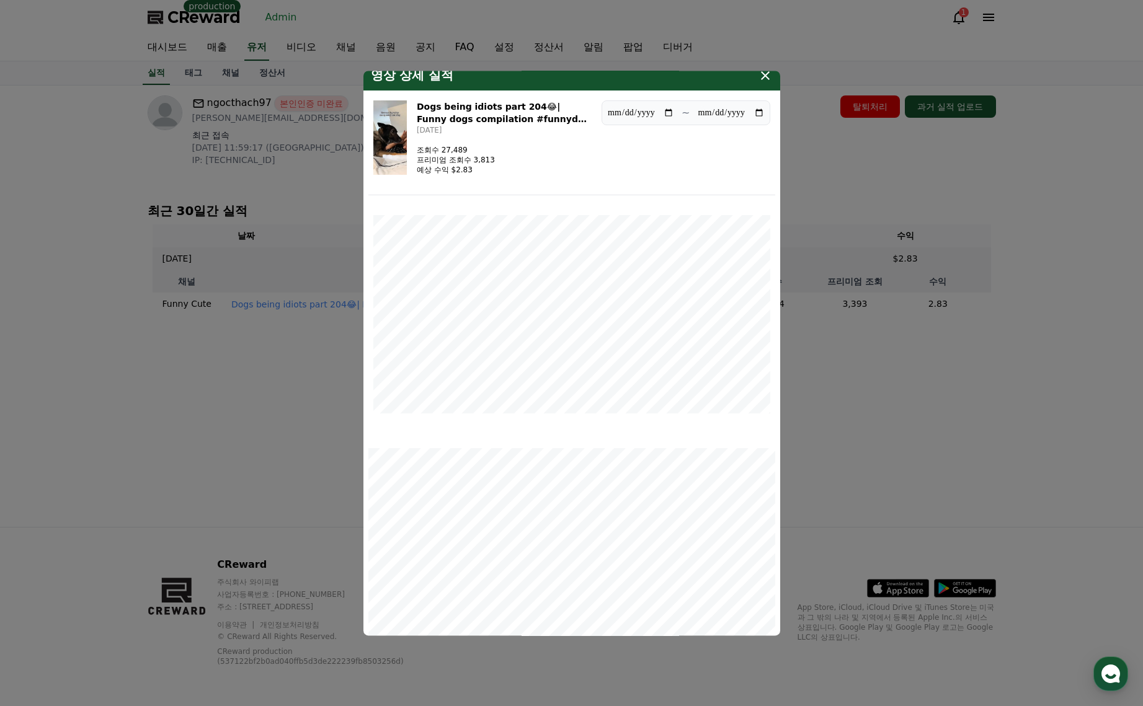
click at [892, 401] on button "close modal" at bounding box center [571, 353] width 1143 height 706
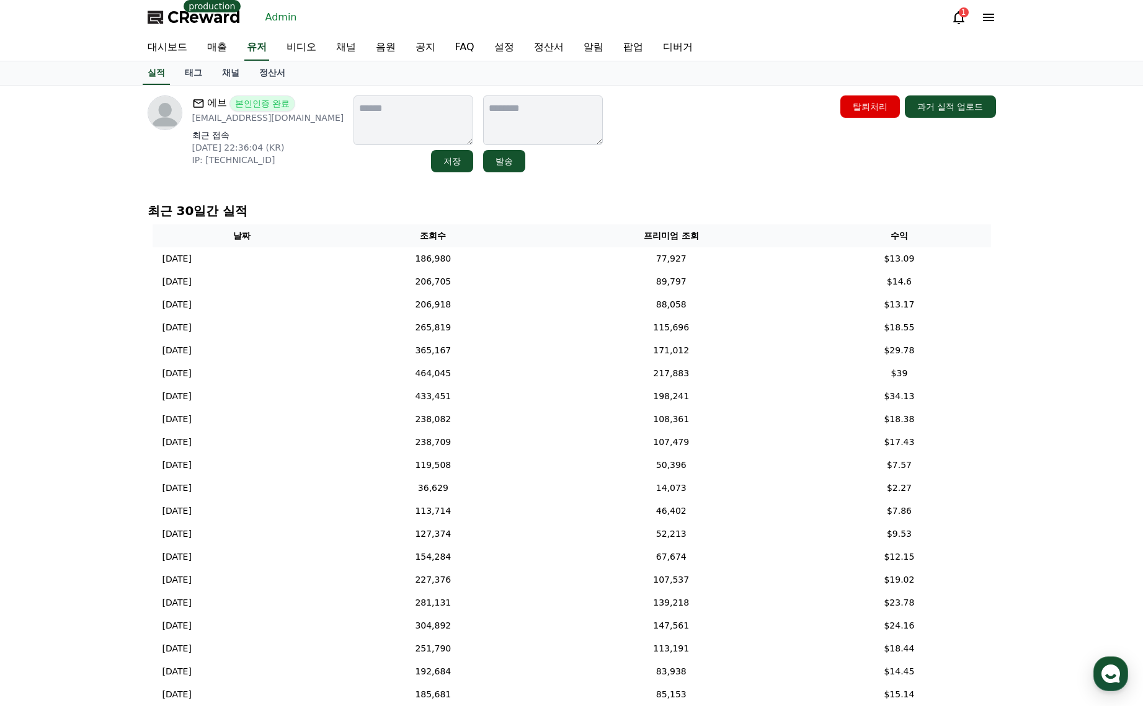
click at [209, 108] on span "에브" at bounding box center [217, 103] width 20 height 16
click at [234, 69] on link "채널" at bounding box center [230, 73] width 37 height 24
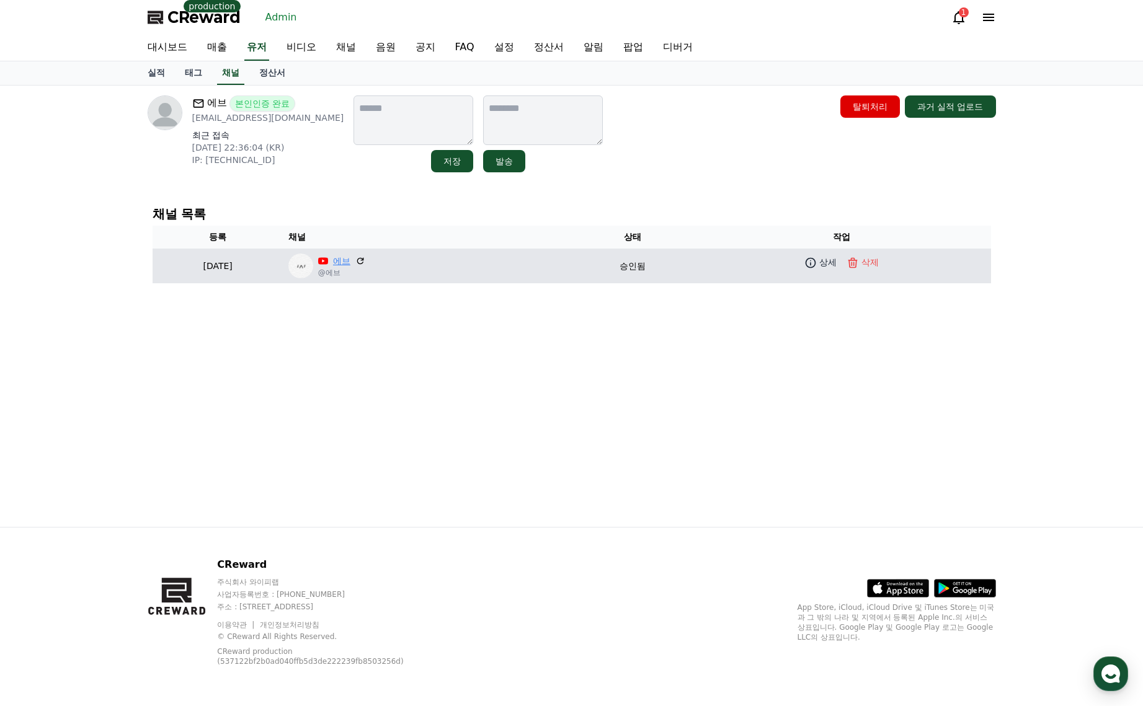
click at [350, 263] on link "에브" at bounding box center [341, 261] width 17 height 13
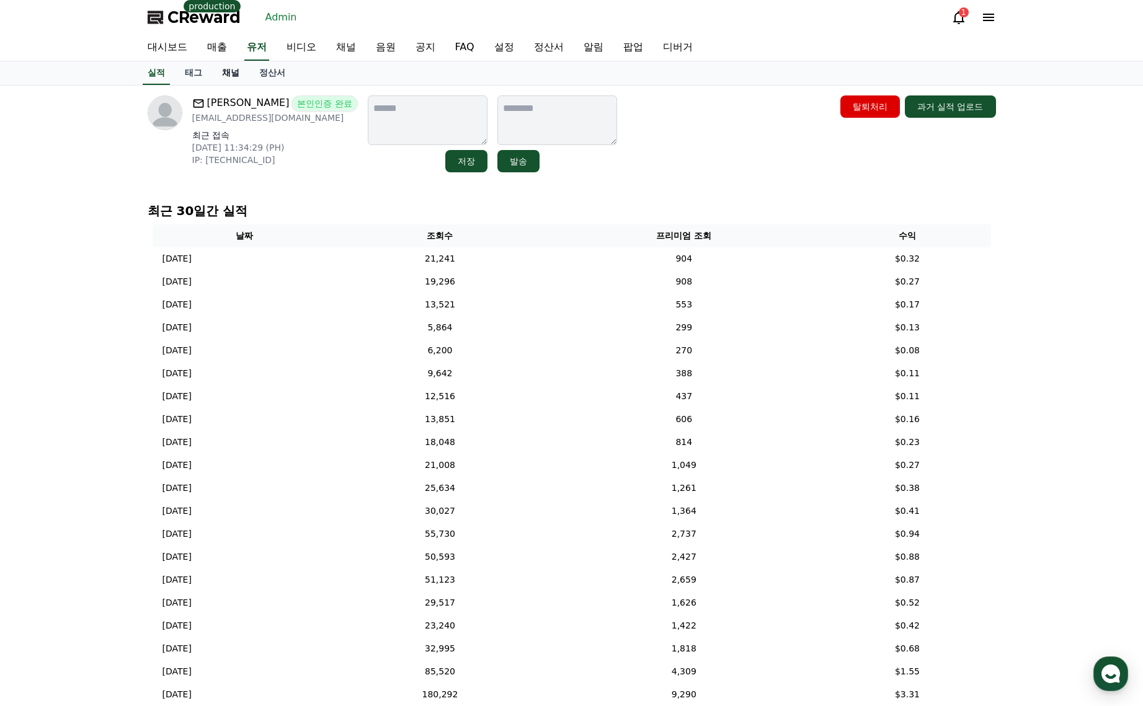
click at [234, 74] on link "채널" at bounding box center [230, 73] width 37 height 24
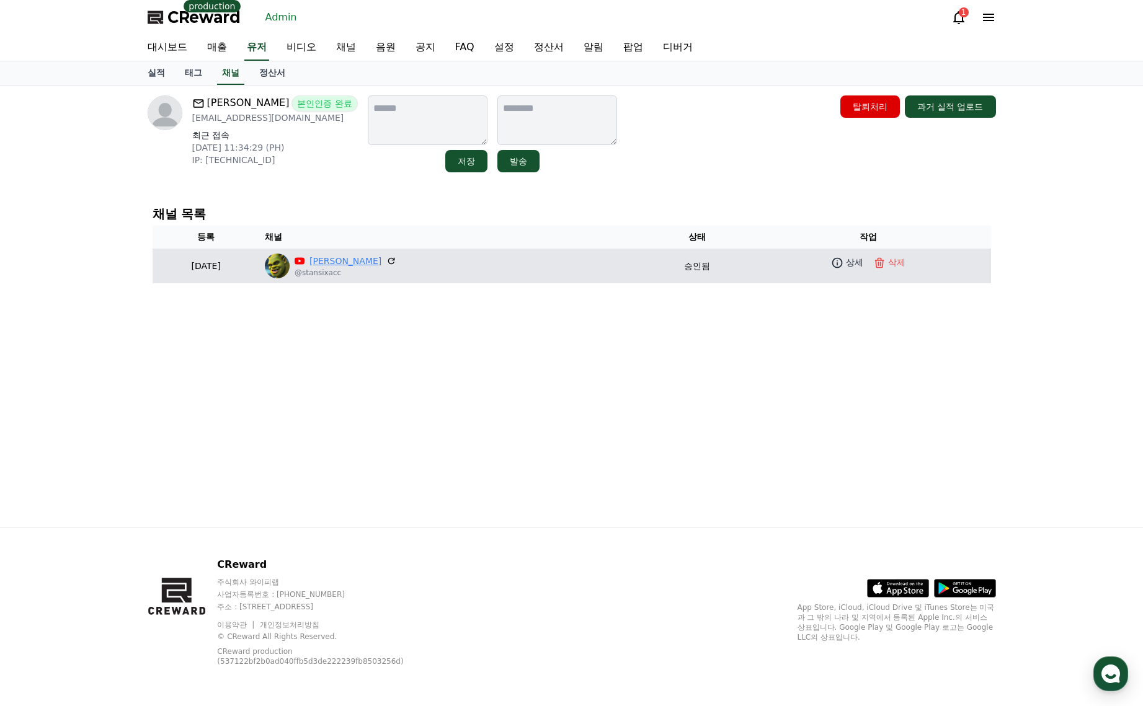
click at [377, 266] on link "Stan" at bounding box center [345, 261] width 72 height 13
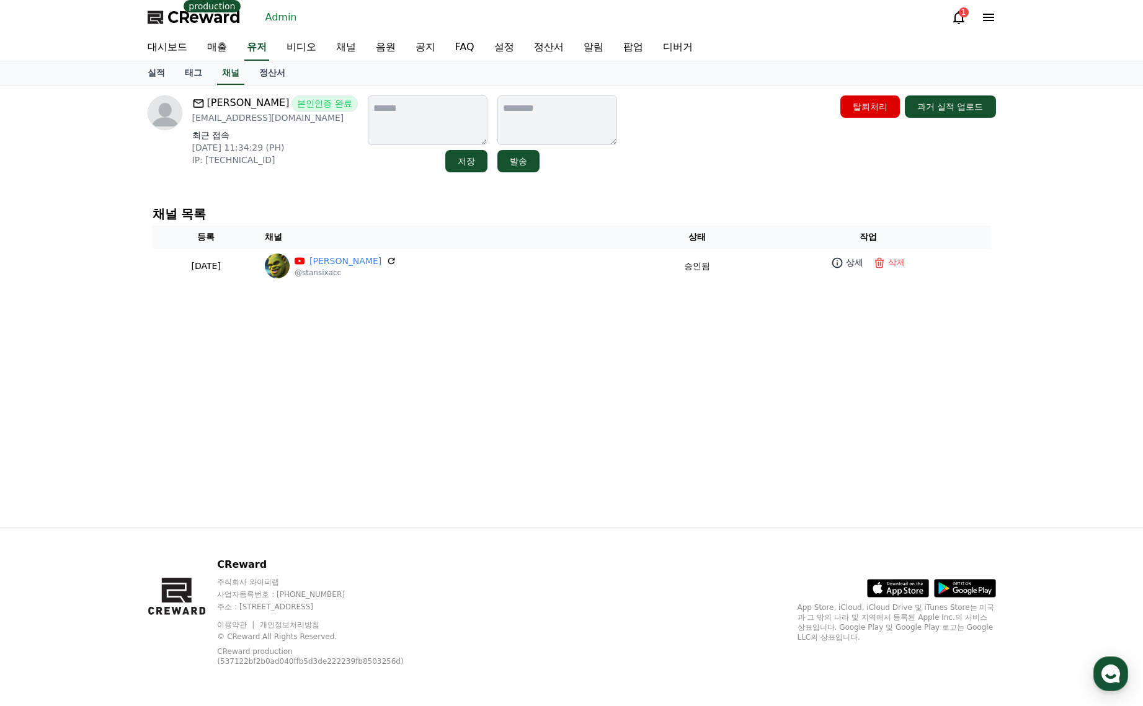
click at [630, 165] on div "Stan 본인인증 완료 stansixacc@gmail.com 최근 접속 2025-08-19 11:34:29 (PH) IP: 180.191.22…" at bounding box center [572, 133] width 848 height 77
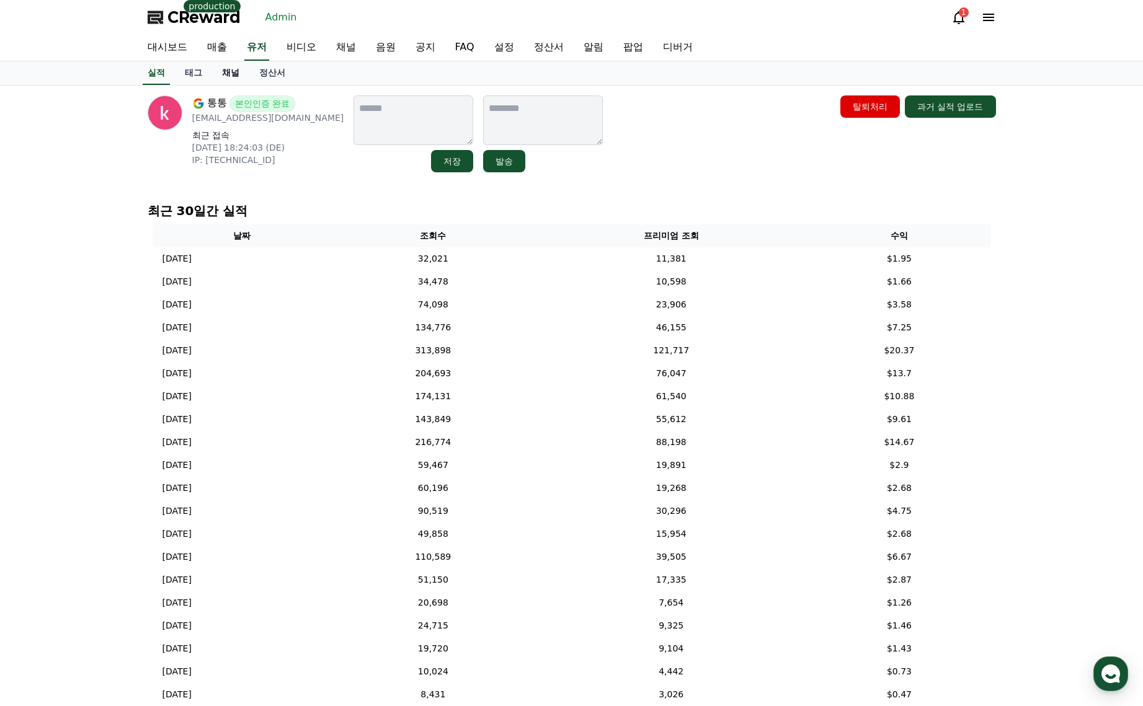
click at [221, 77] on link "채널" at bounding box center [230, 73] width 37 height 24
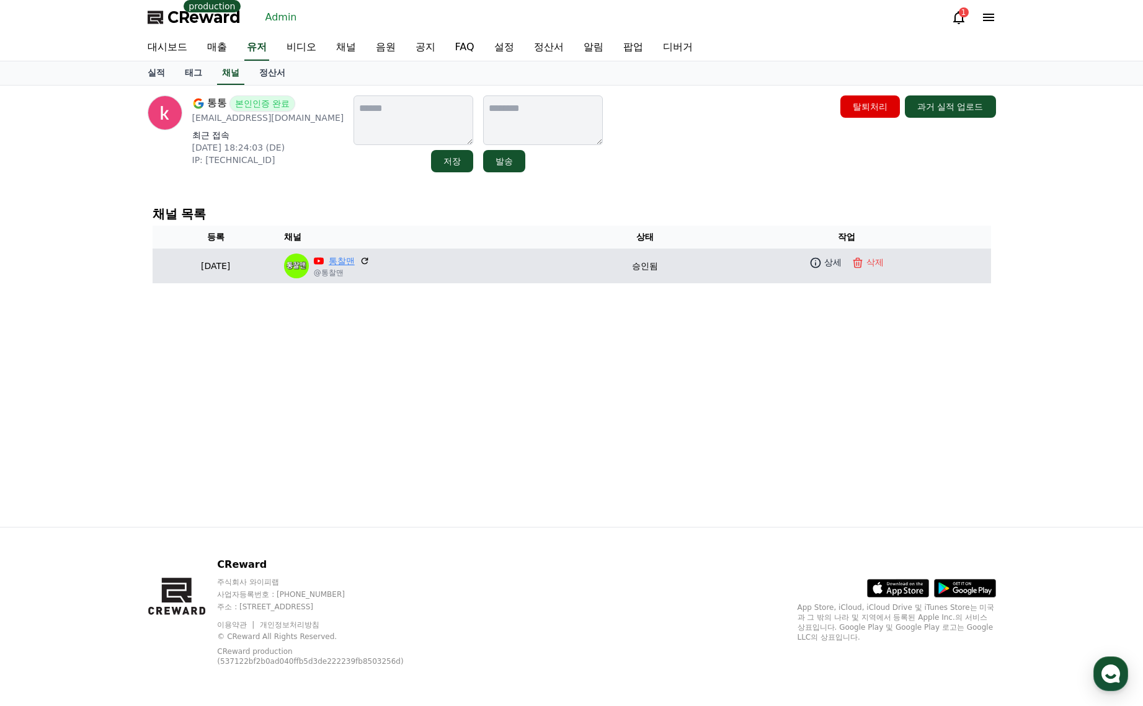
click at [355, 266] on link "통찰맨" at bounding box center [342, 261] width 26 height 13
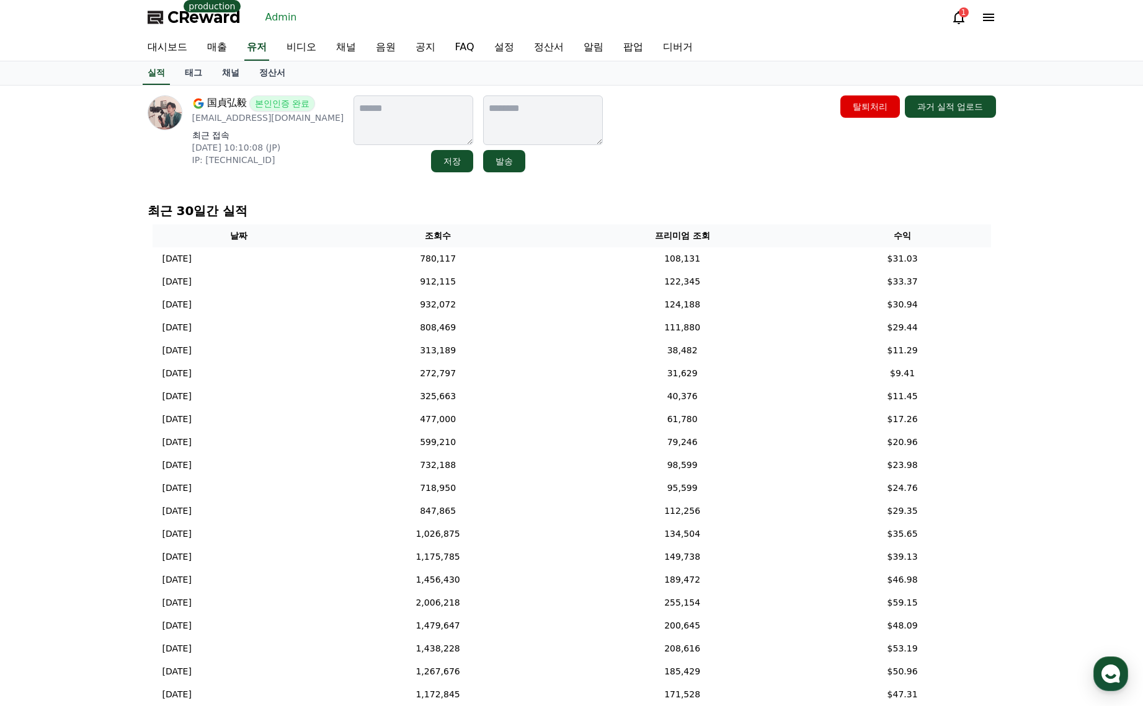
click at [677, 146] on div "国貞弘毅 본인인증 완료 [EMAIL_ADDRESS][DOMAIN_NAME] 최근 접속 [DATE] 10:10:08 (JP) IP: [TECHN…" at bounding box center [572, 133] width 848 height 77
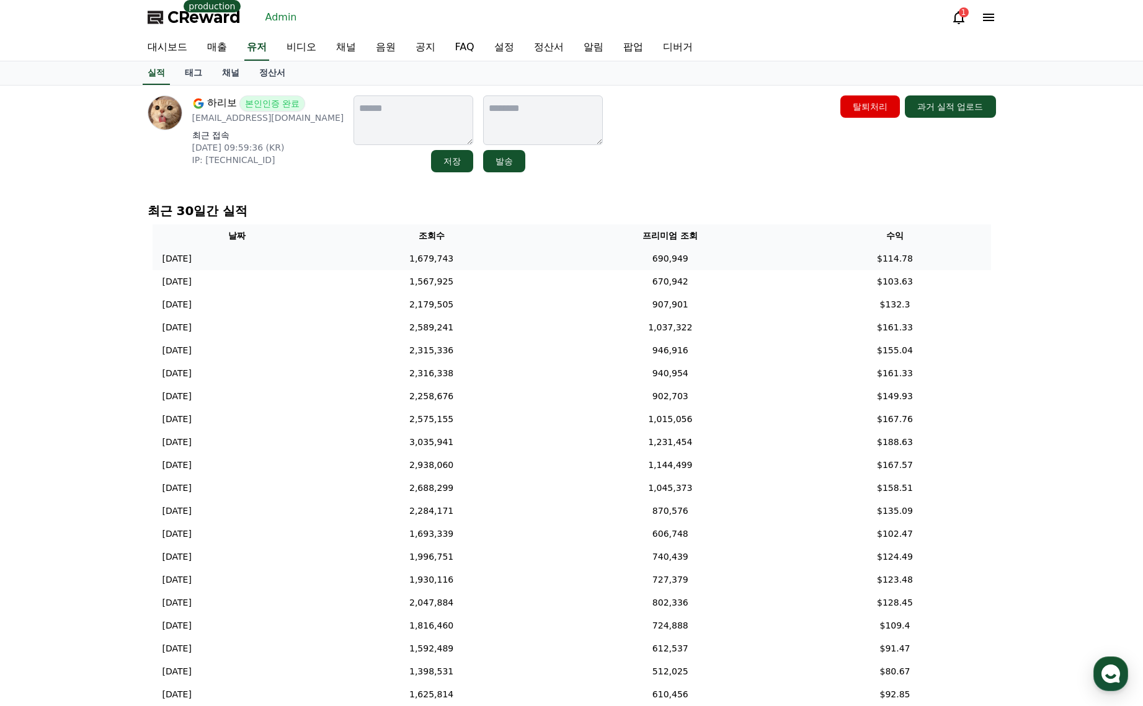
click at [526, 258] on td "1,679,743" at bounding box center [431, 258] width 220 height 23
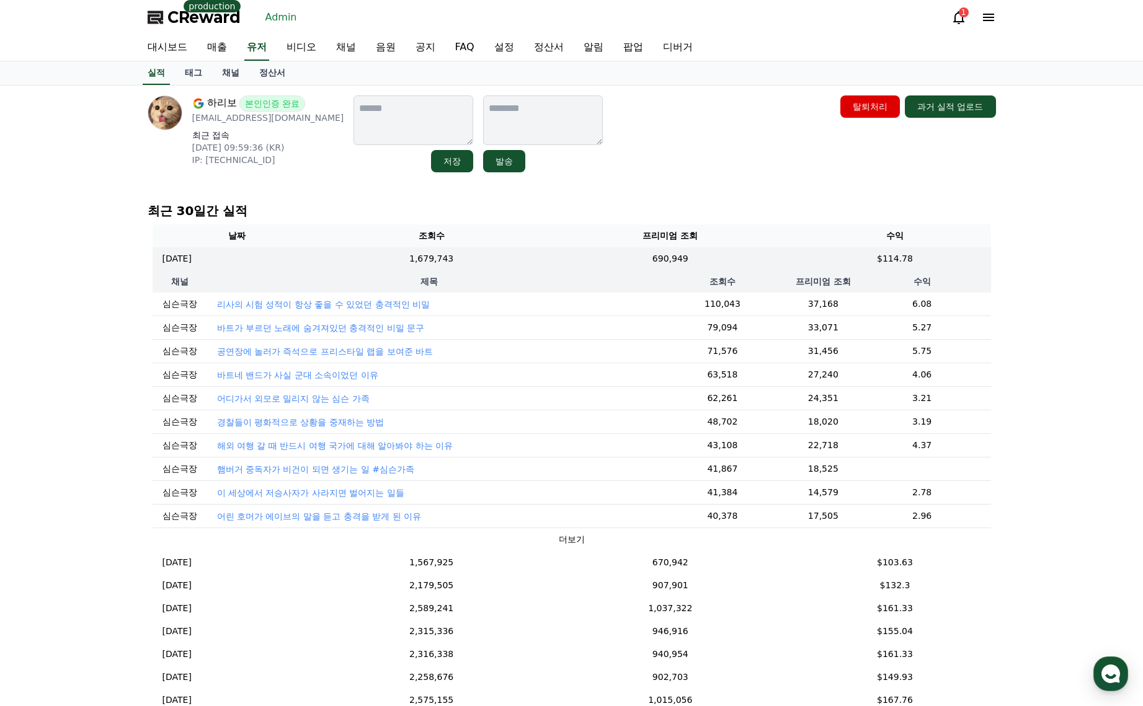
click at [231, 85] on div "실적 태그 채널 정산서" at bounding box center [571, 73] width 1143 height 24
click at [230, 74] on link "채널" at bounding box center [230, 73] width 37 height 24
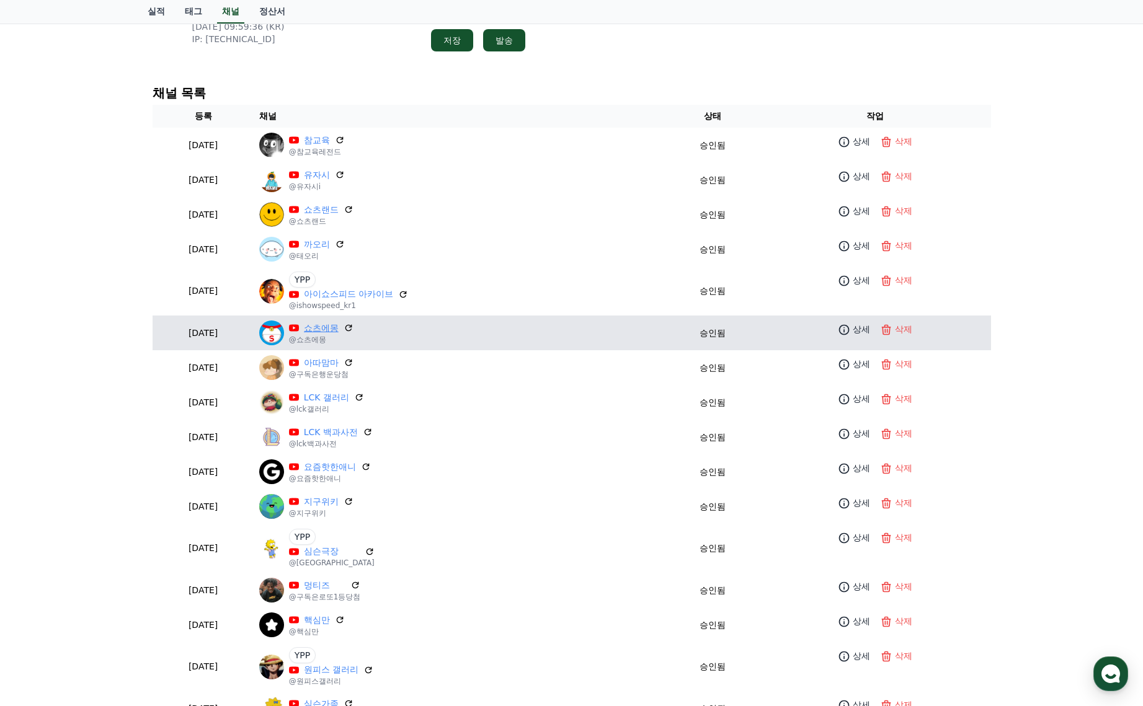
scroll to position [124, 0]
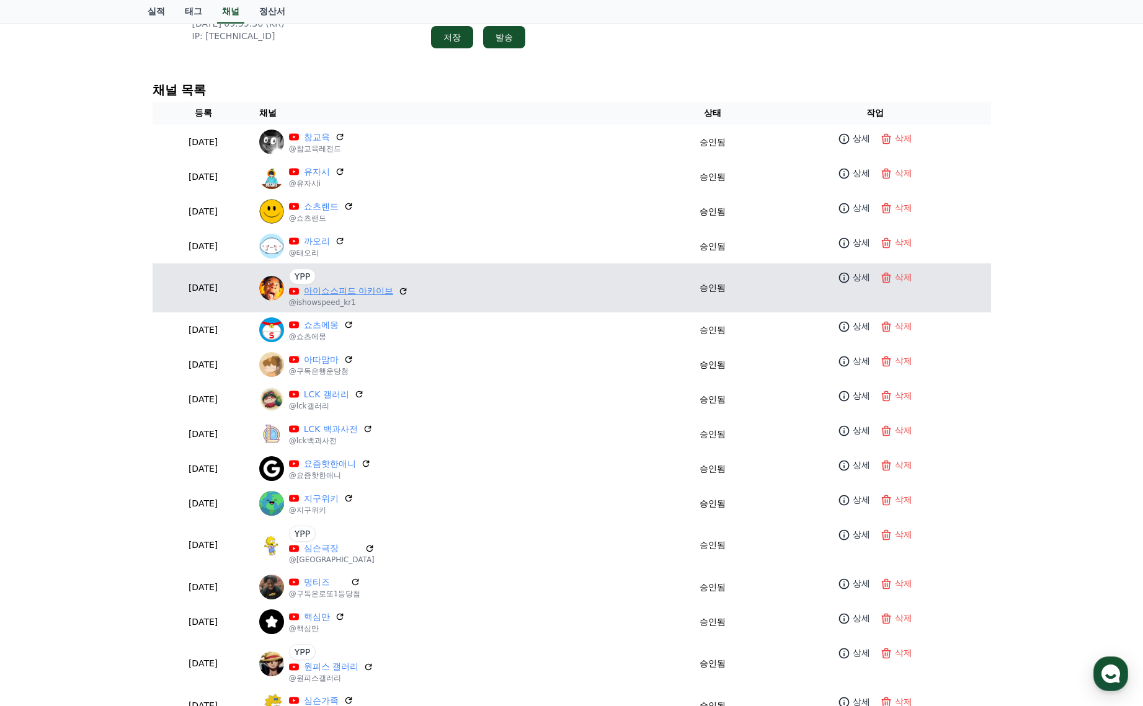
click at [381, 293] on link "아이쇼스피드 아카이브" at bounding box center [348, 291] width 89 height 13
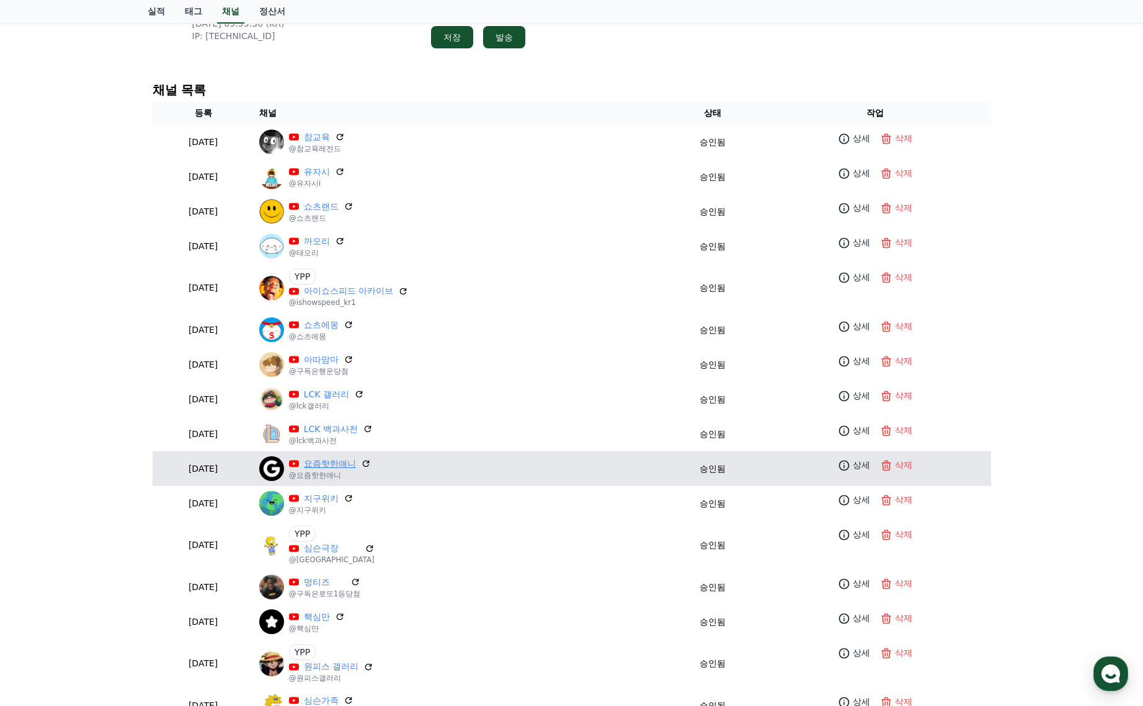
click at [356, 464] on link "요즘핫한애니" at bounding box center [330, 464] width 52 height 13
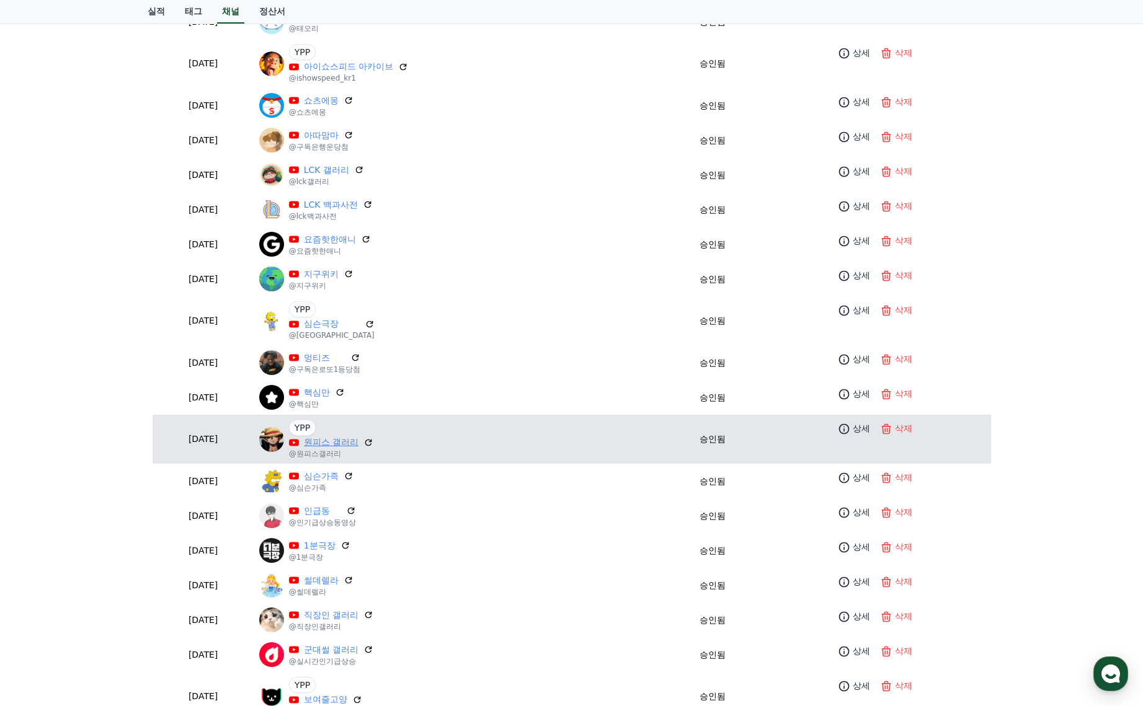
scroll to position [372, 0]
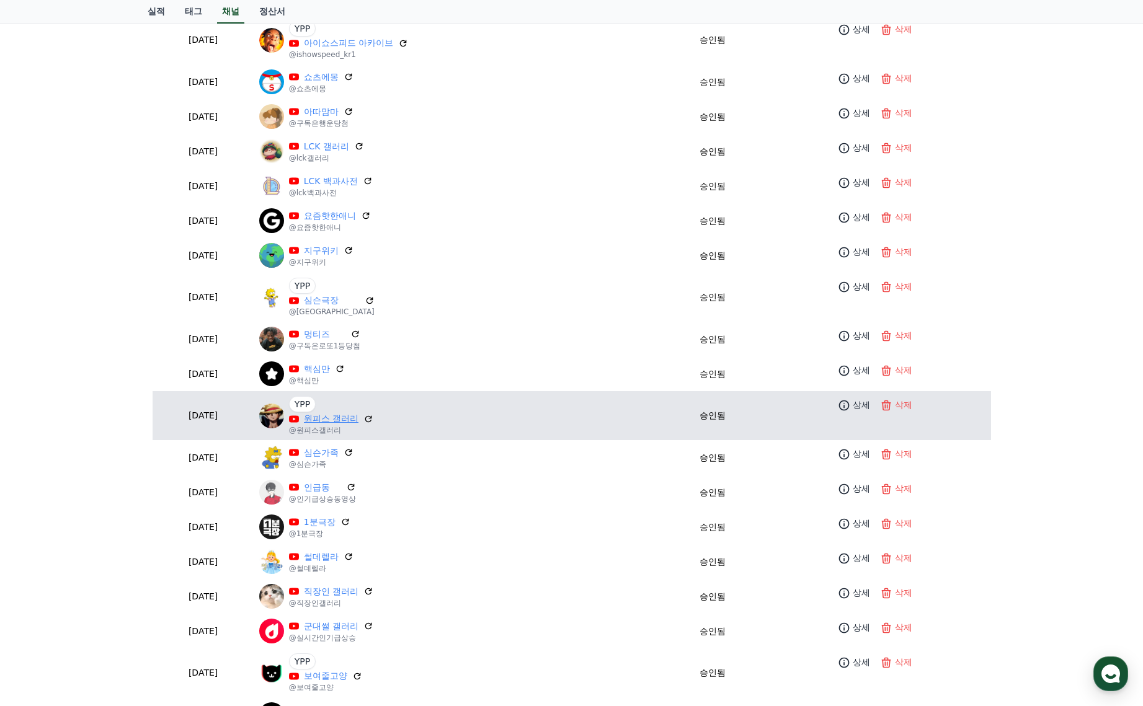
click at [352, 418] on link "원피스 갤러리" at bounding box center [331, 418] width 55 height 13
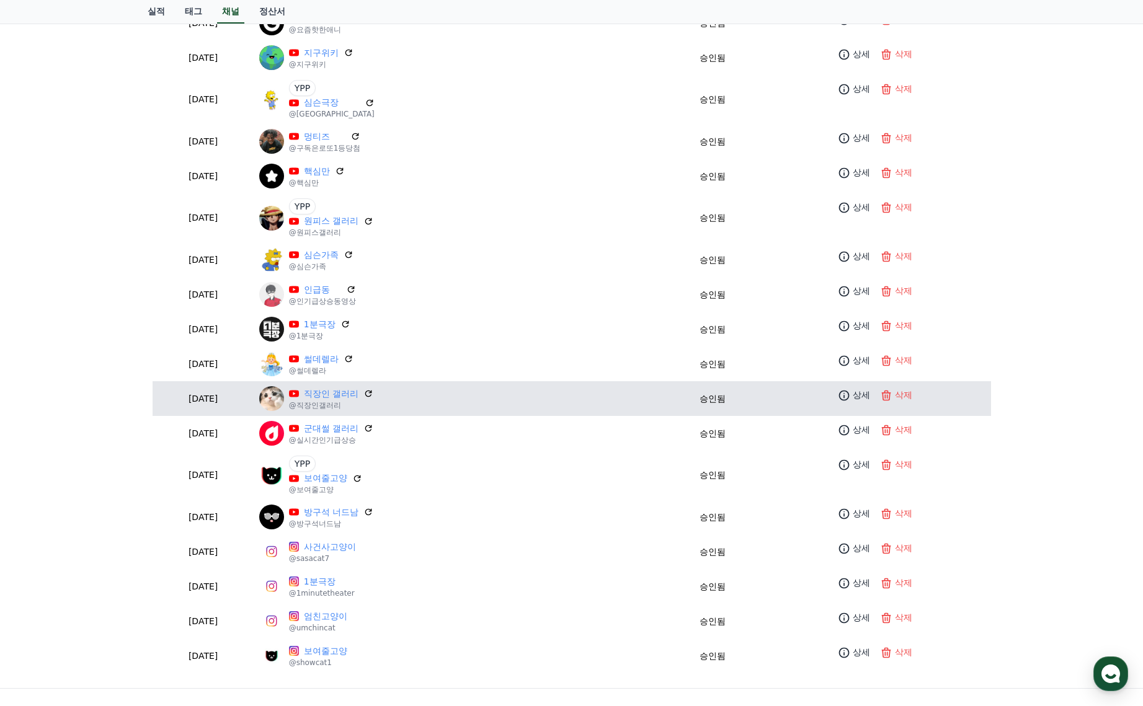
scroll to position [620, 0]
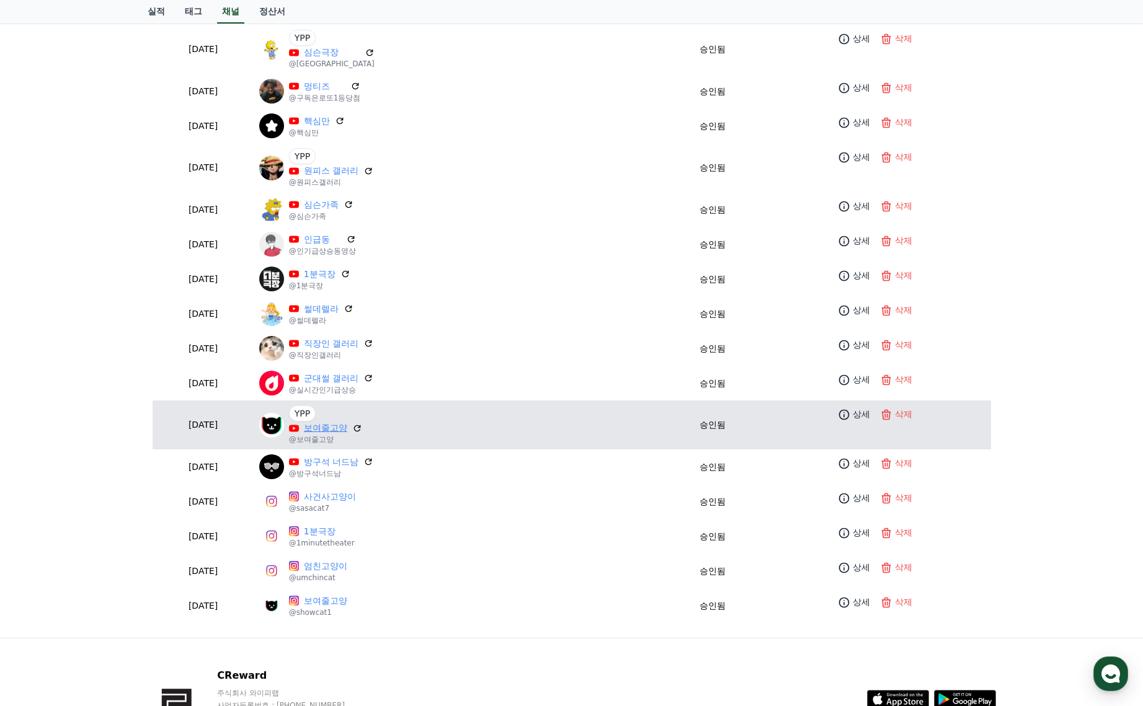
click at [347, 430] on link "보여줄고양" at bounding box center [325, 428] width 43 height 13
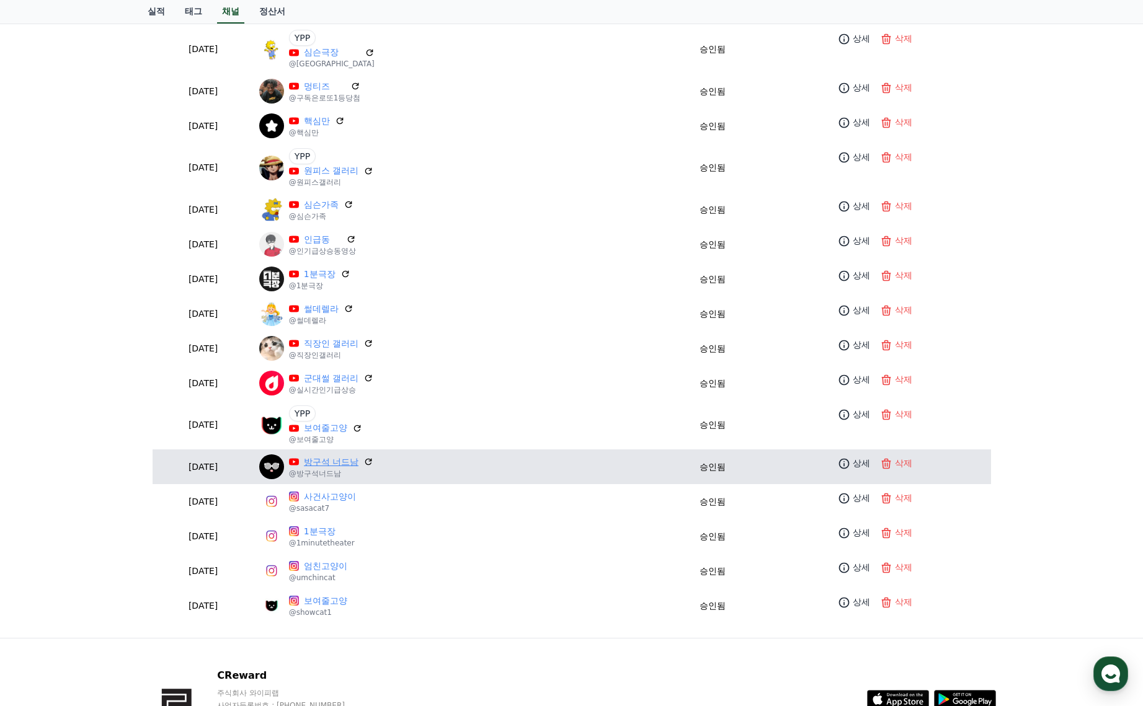
click at [355, 462] on link "방구석 너드남" at bounding box center [331, 462] width 55 height 13
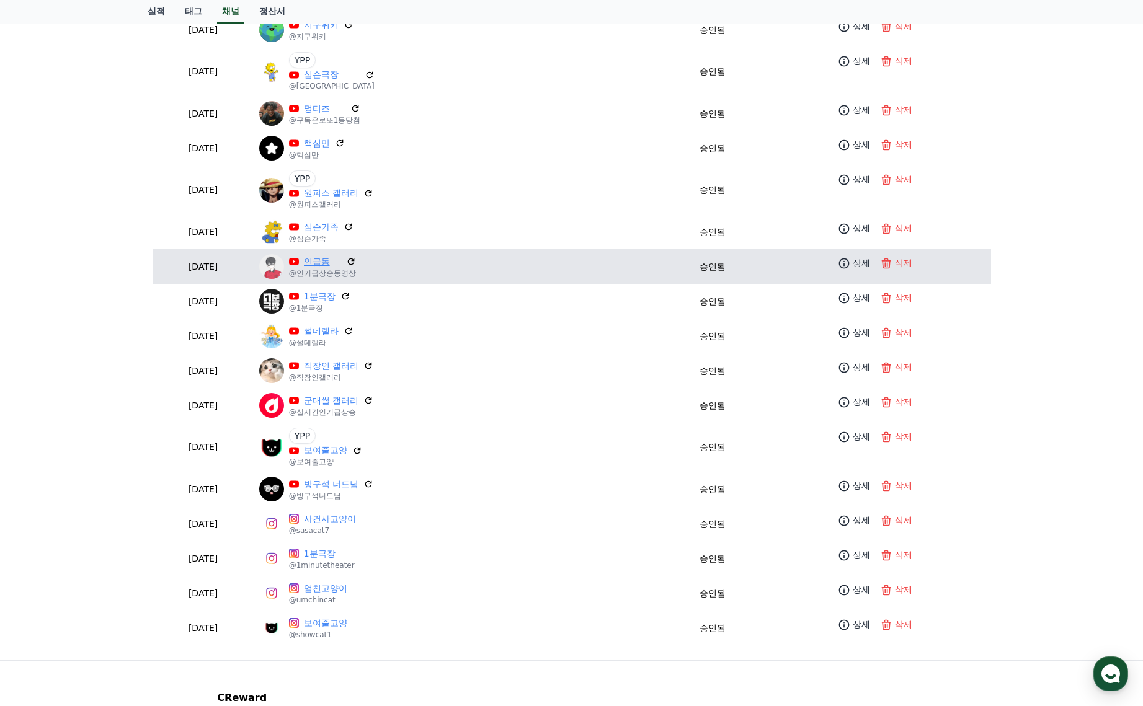
scroll to position [558, 0]
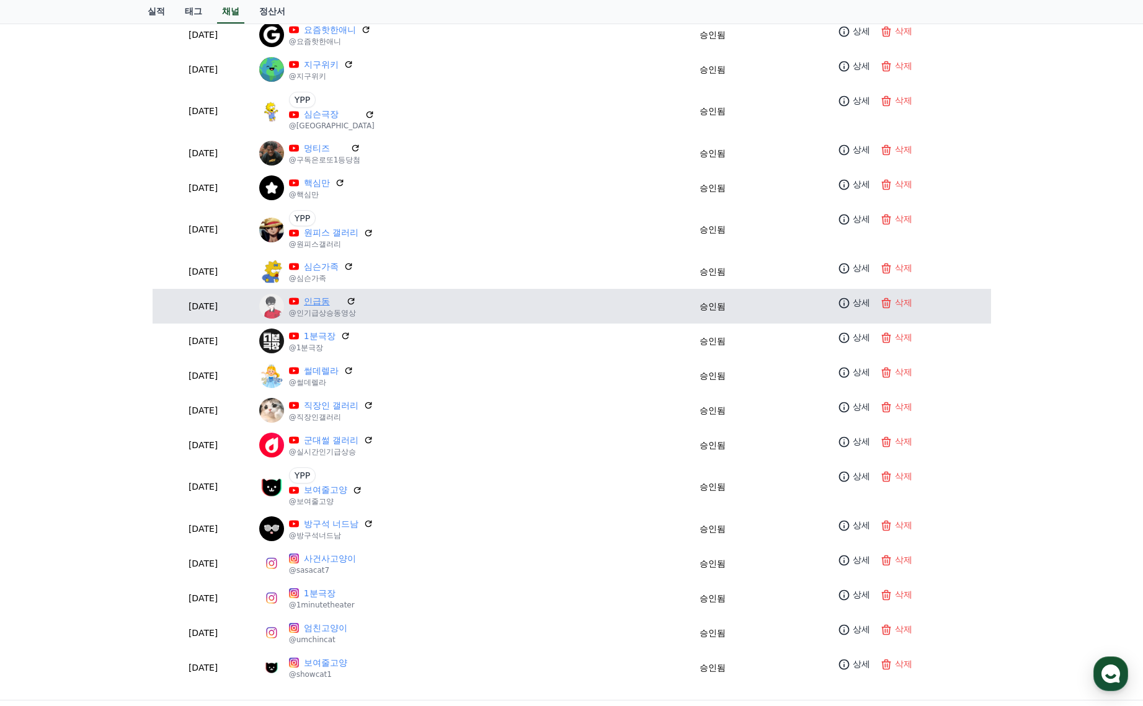
click at [341, 304] on link "인급동" at bounding box center [322, 301] width 37 height 13
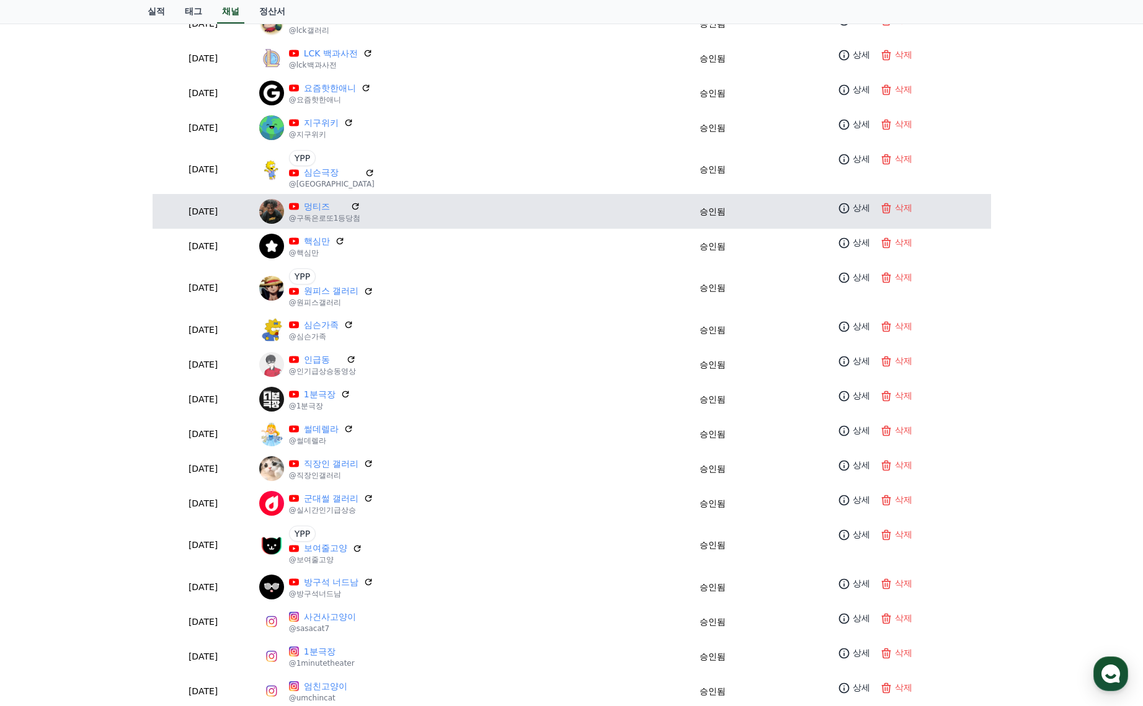
scroll to position [496, 0]
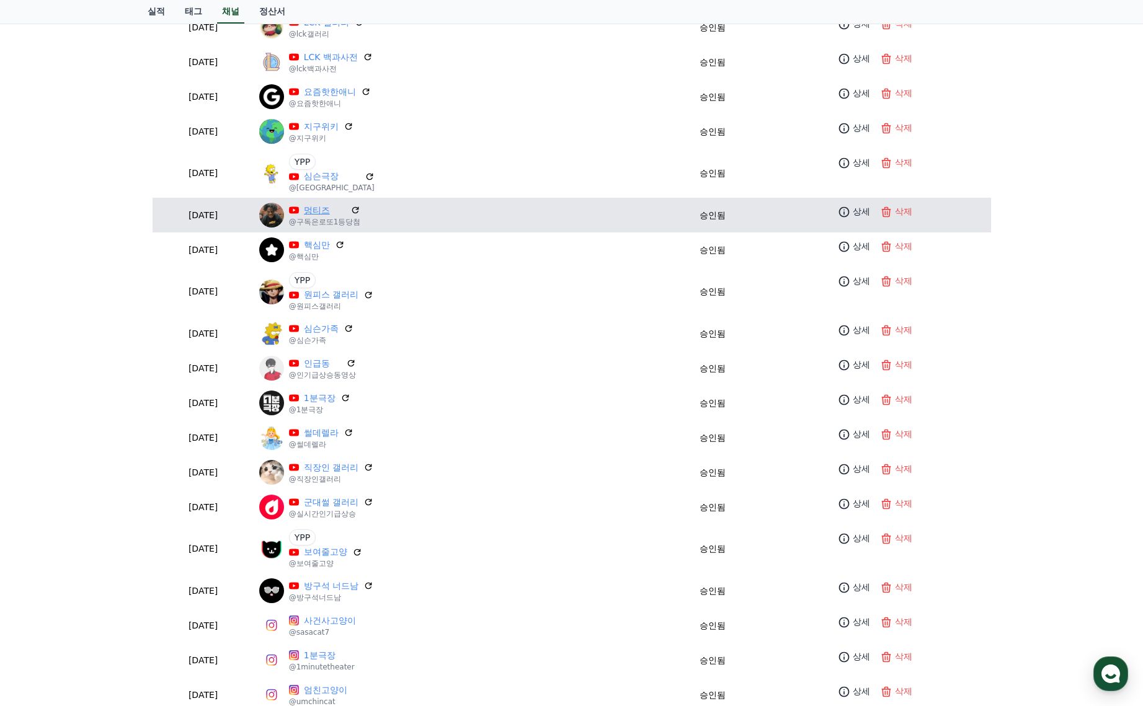
click at [346, 211] on link "멍티즈" at bounding box center [325, 210] width 42 height 13
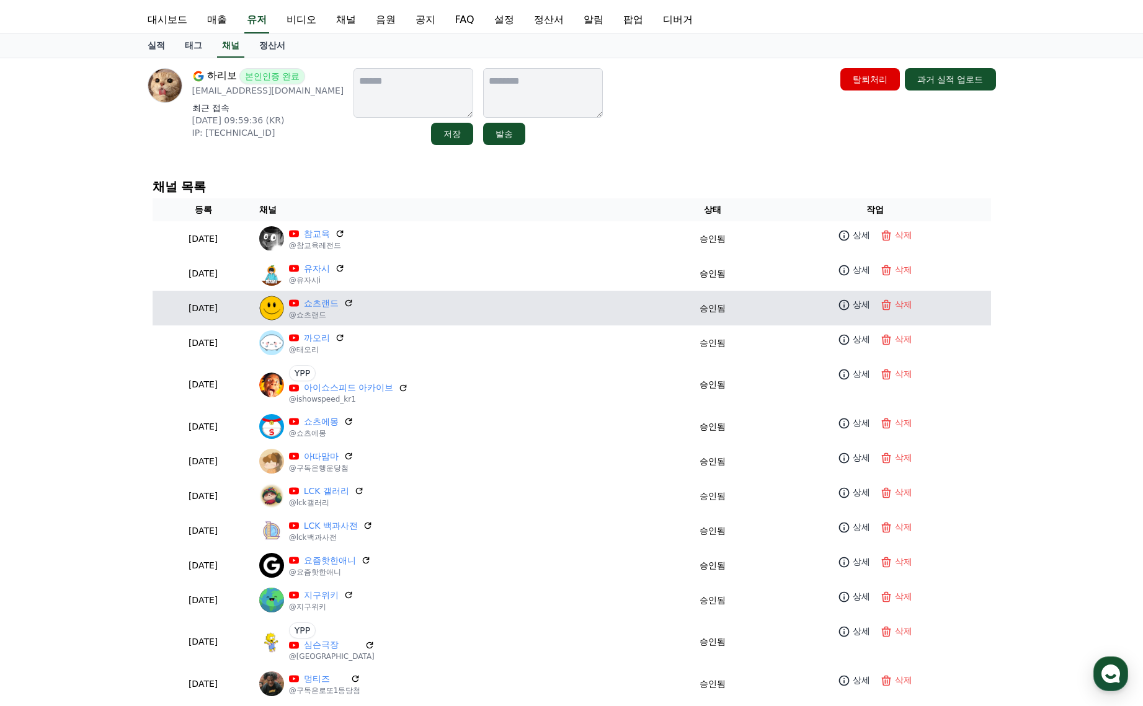
scroll to position [0, 0]
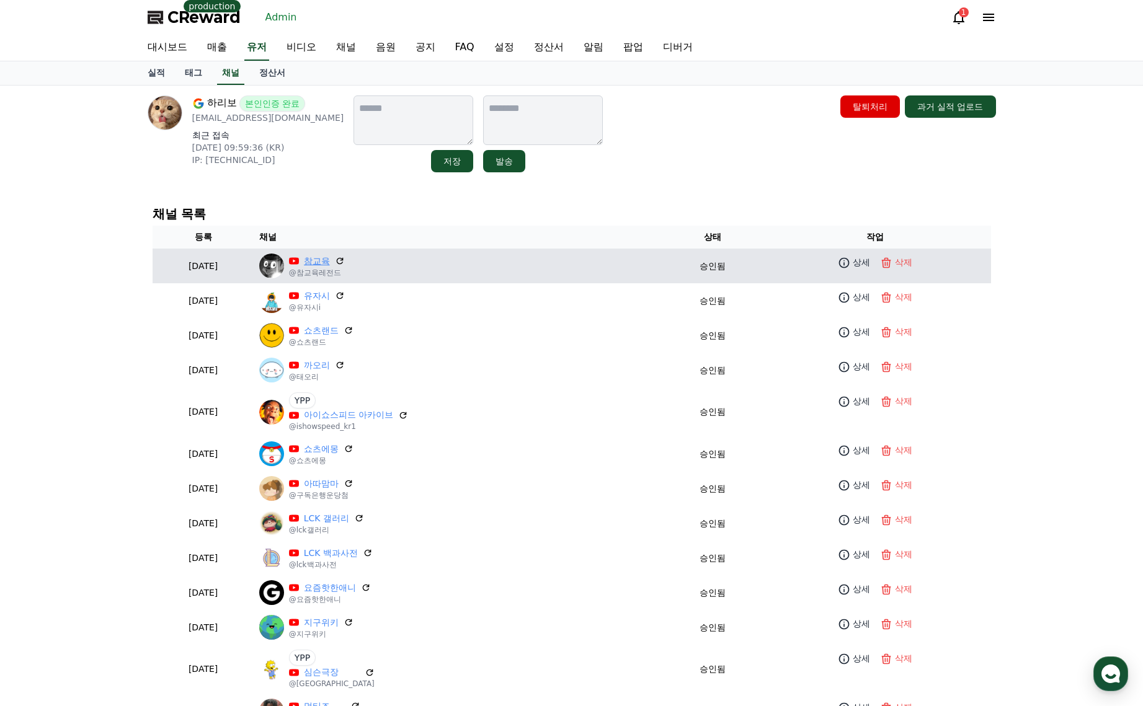
click at [330, 261] on link "참교육" at bounding box center [317, 261] width 26 height 13
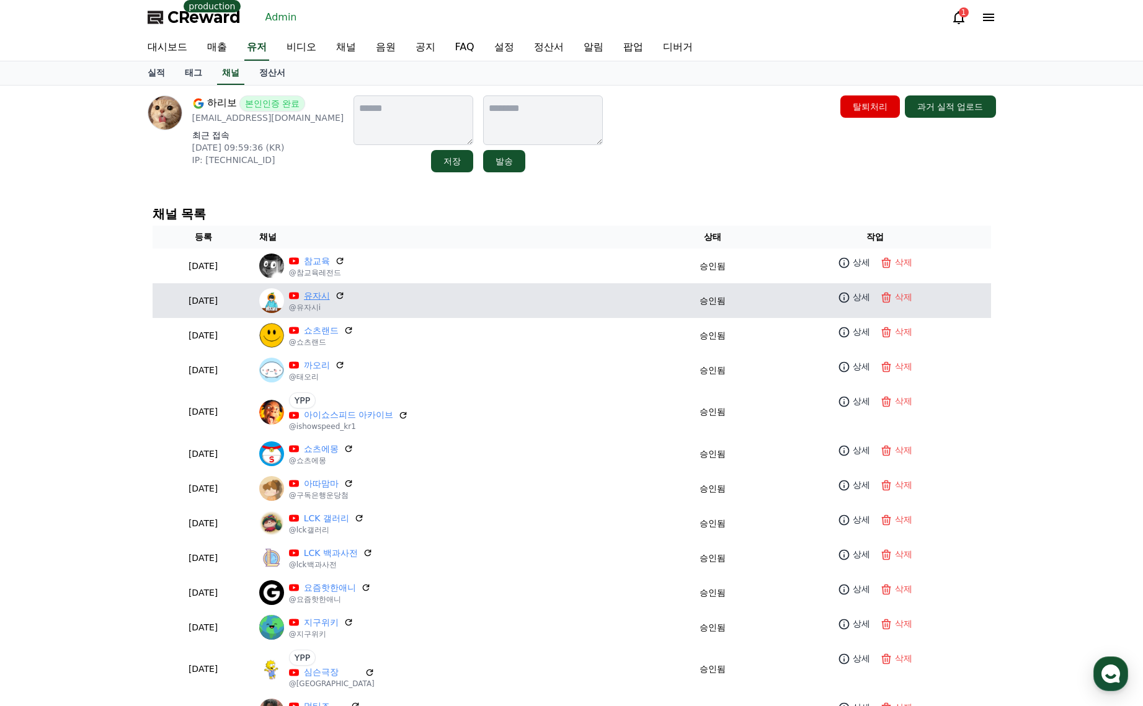
click at [330, 296] on link "유자시" at bounding box center [317, 296] width 26 height 13
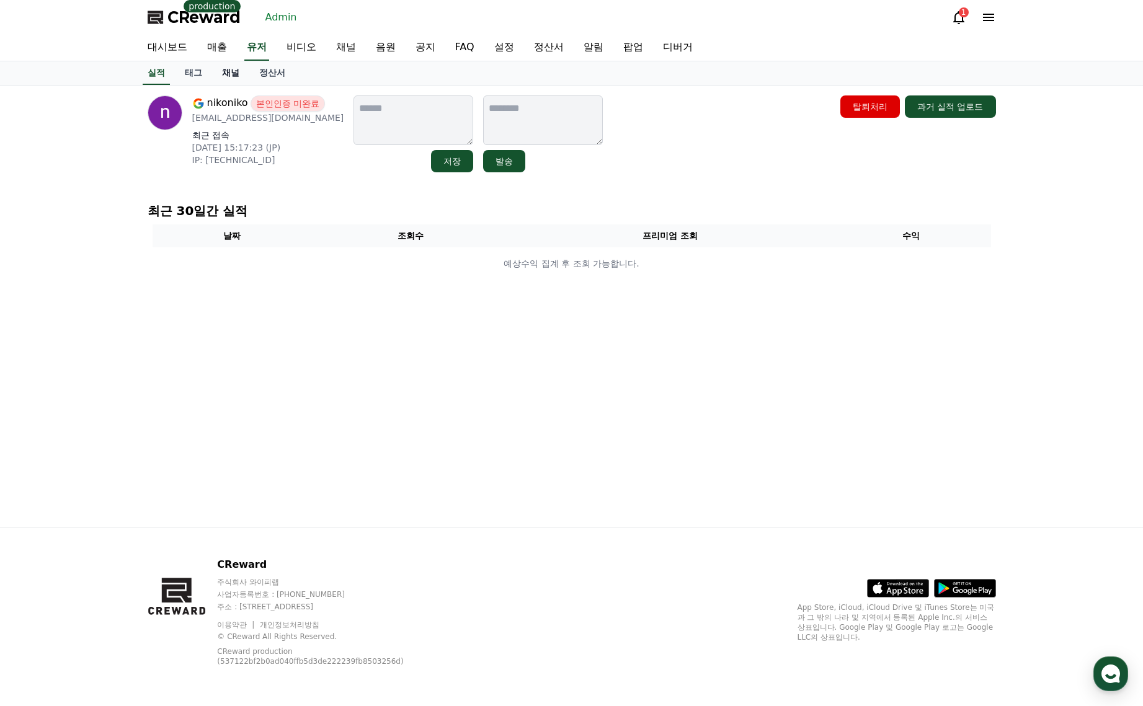
click at [232, 70] on link "채널" at bounding box center [230, 73] width 37 height 24
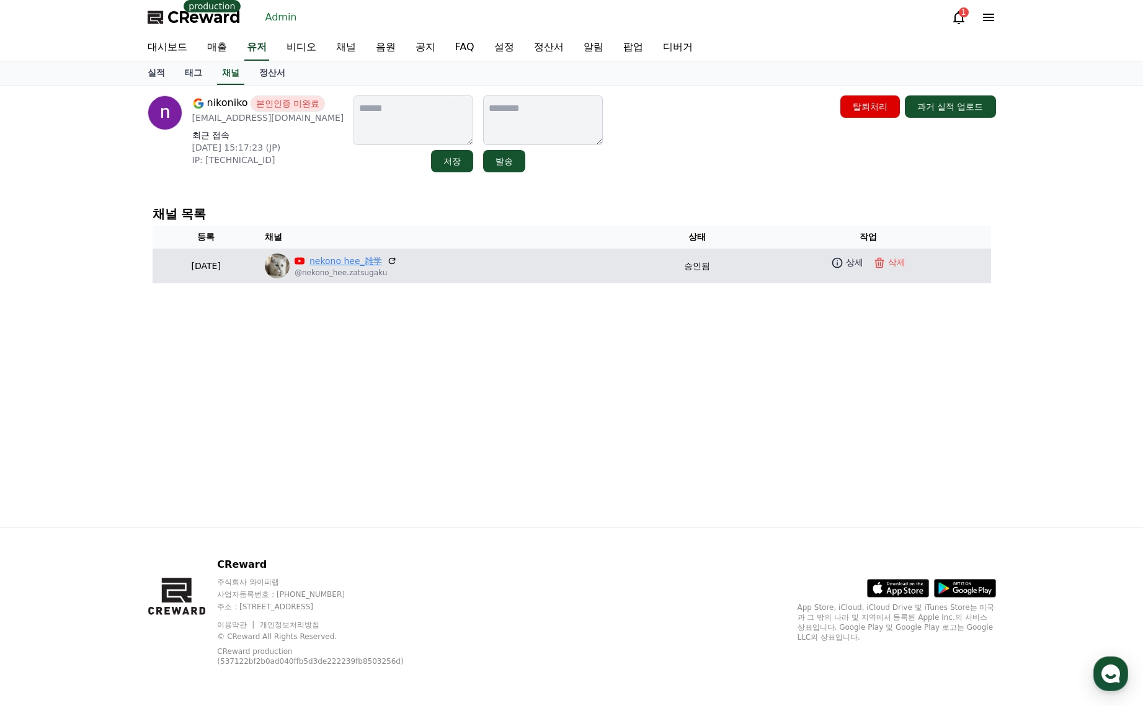
click at [379, 262] on link "nekono hee_雑学" at bounding box center [345, 261] width 73 height 13
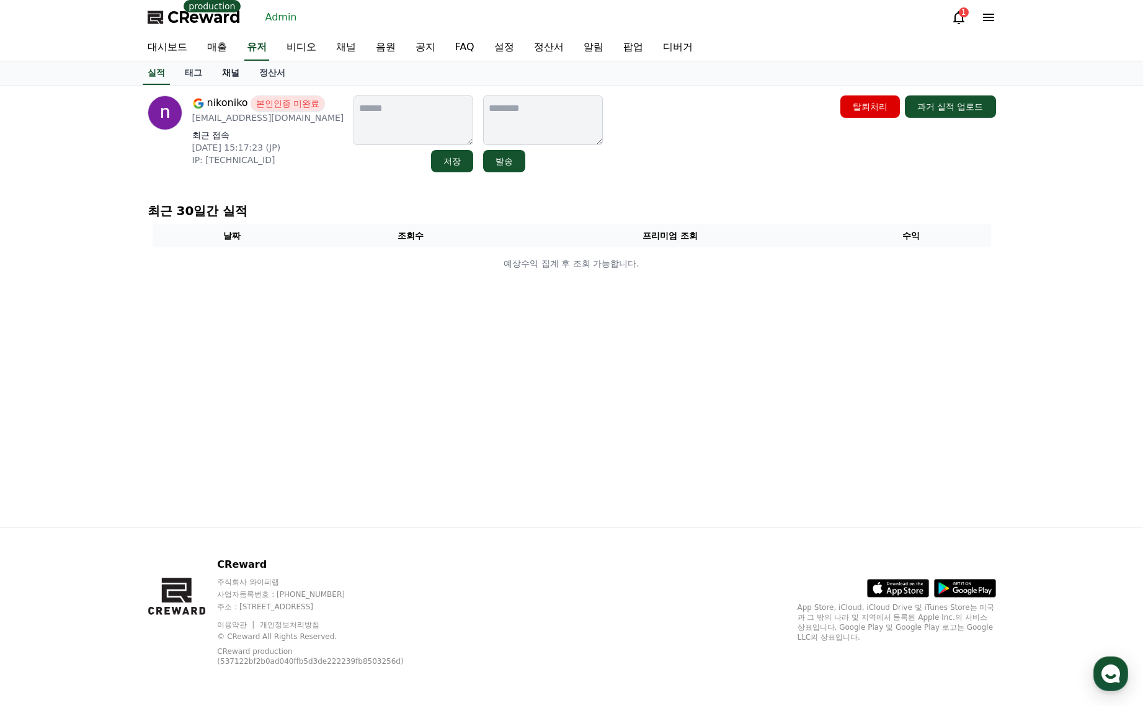
click at [226, 81] on link "채널" at bounding box center [230, 73] width 37 height 24
